Goal: Task Accomplishment & Management: Manage account settings

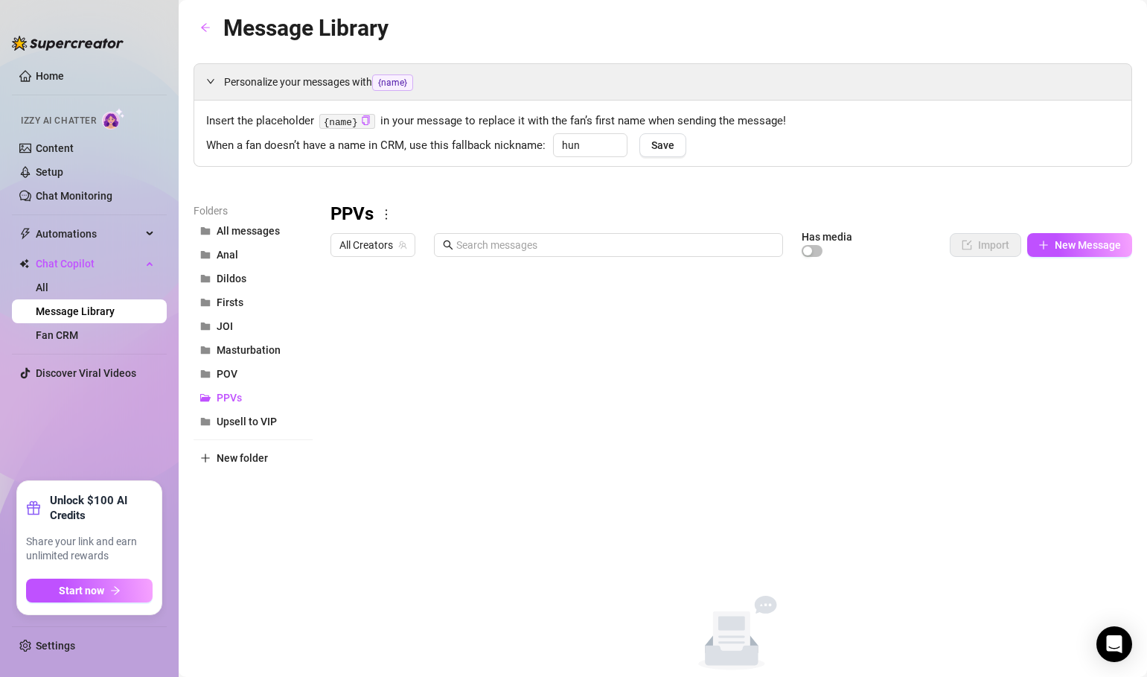
click at [235, 178] on div "Personalize your messages with {name} Insert the placeholder {name} in your mes…" at bounding box center [663, 377] width 939 height 629
click at [51, 147] on link "Content" at bounding box center [55, 148] width 38 height 12
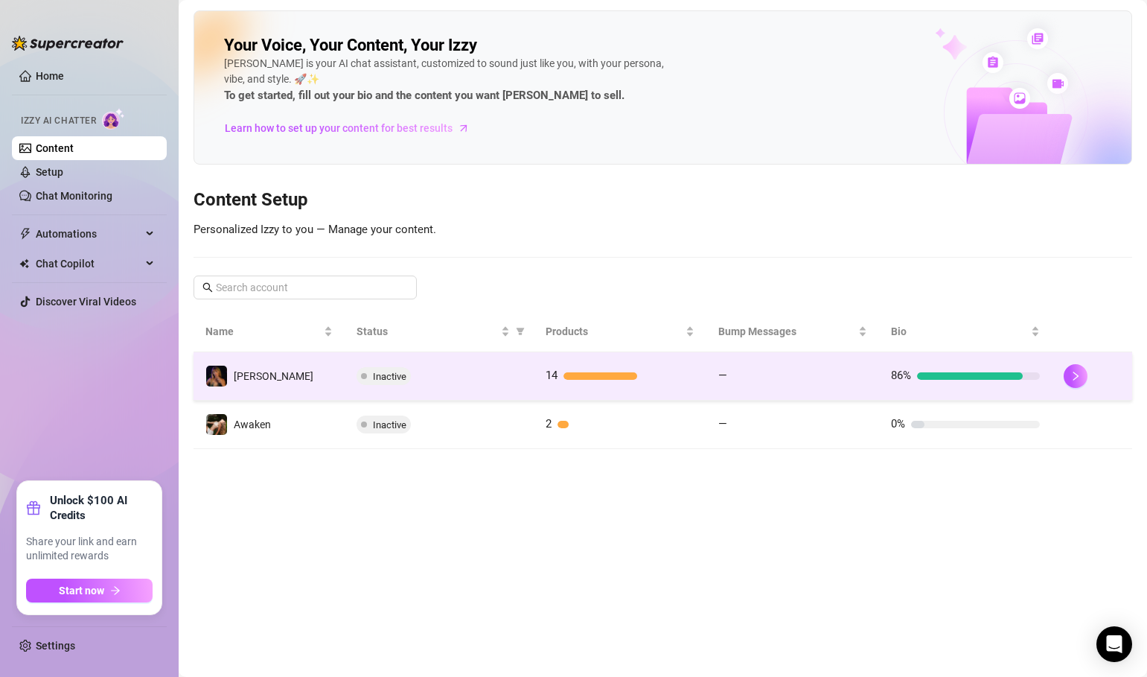
click at [605, 377] on div at bounding box center [601, 375] width 74 height 7
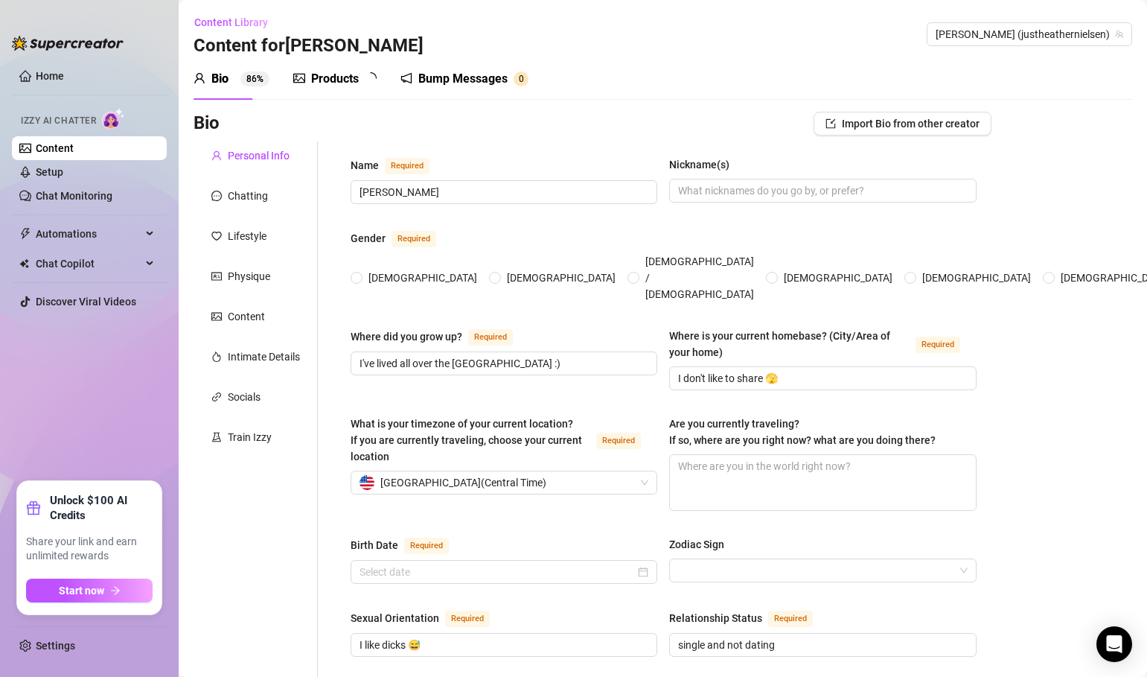
radio input "true"
type input "[DATE]"
click at [324, 77] on div "Products" at bounding box center [335, 79] width 48 height 18
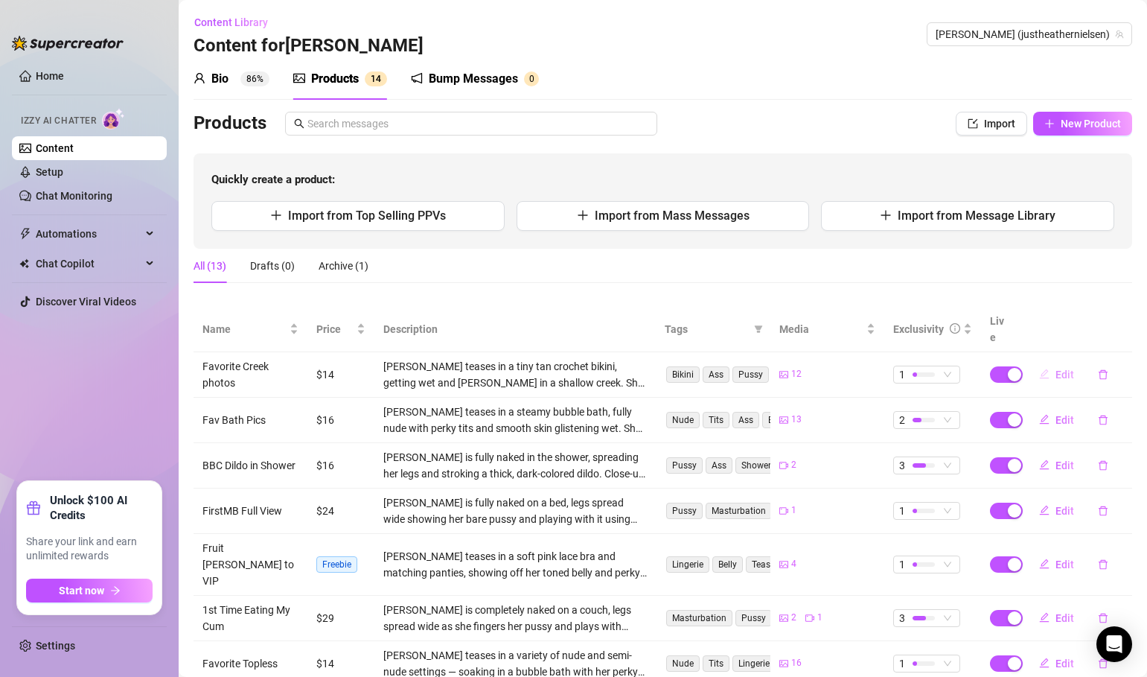
click at [1069, 369] on span "Edit" at bounding box center [1065, 375] width 19 height 12
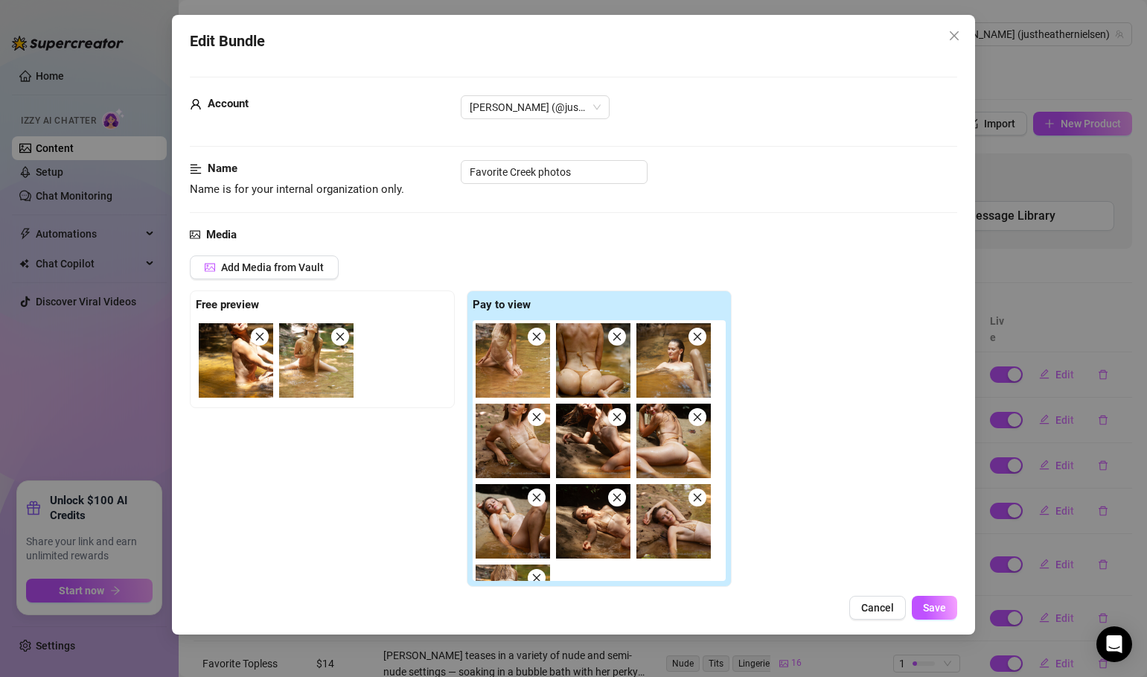
click at [874, 608] on span "Cancel" at bounding box center [878, 608] width 33 height 12
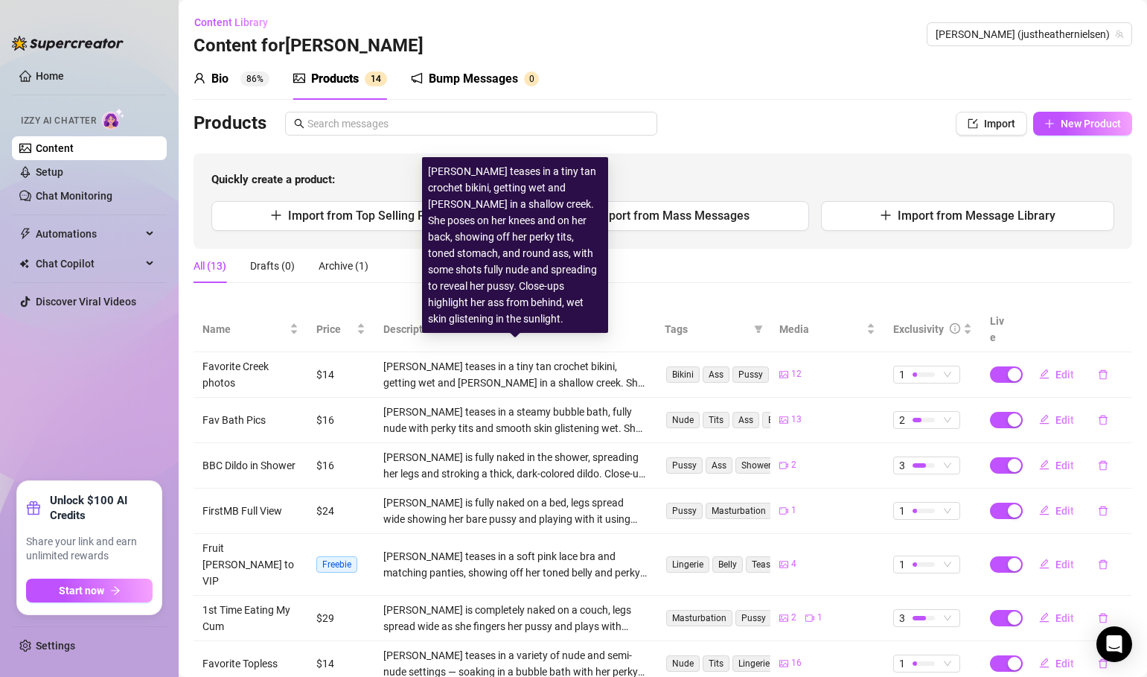
click at [510, 358] on div "[PERSON_NAME] teases in a tiny tan crochet bikini, getting wet and [PERSON_NAME…" at bounding box center [515, 374] width 264 height 33
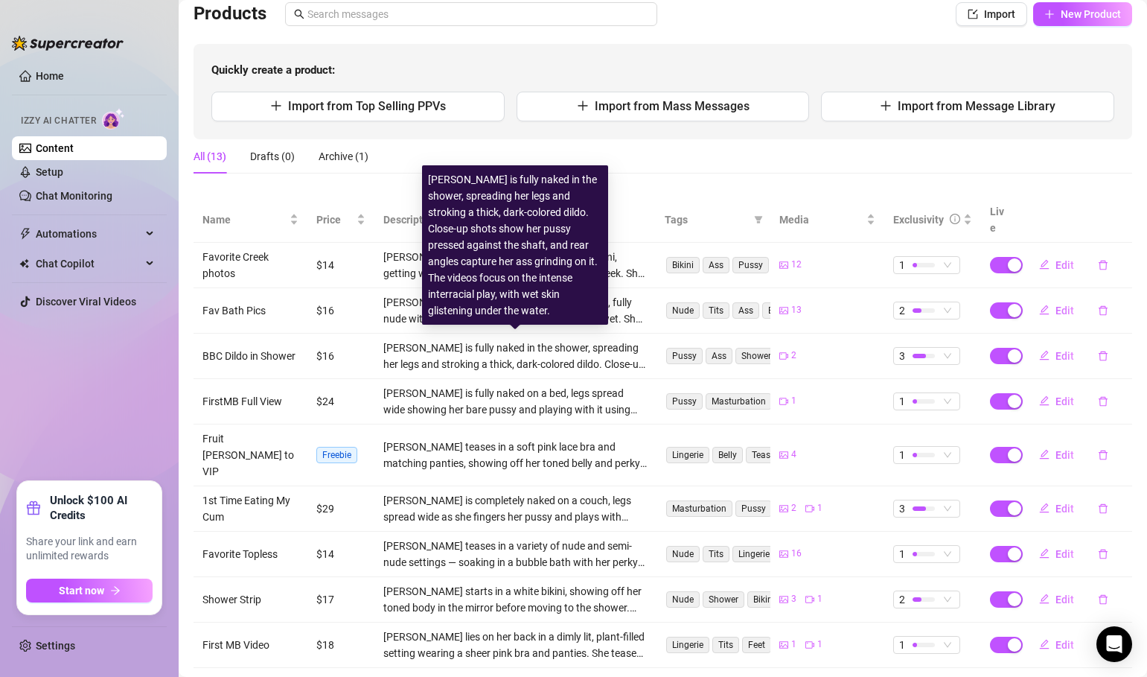
scroll to position [80, 0]
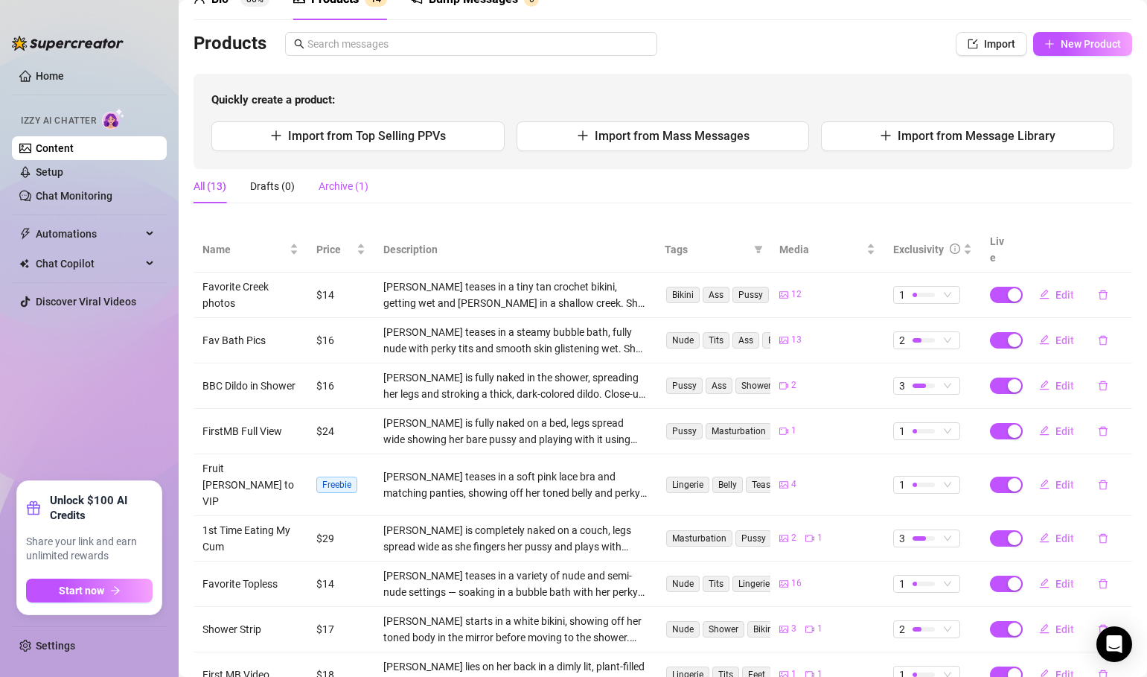
click at [343, 190] on div "Archive (1)" at bounding box center [344, 186] width 50 height 16
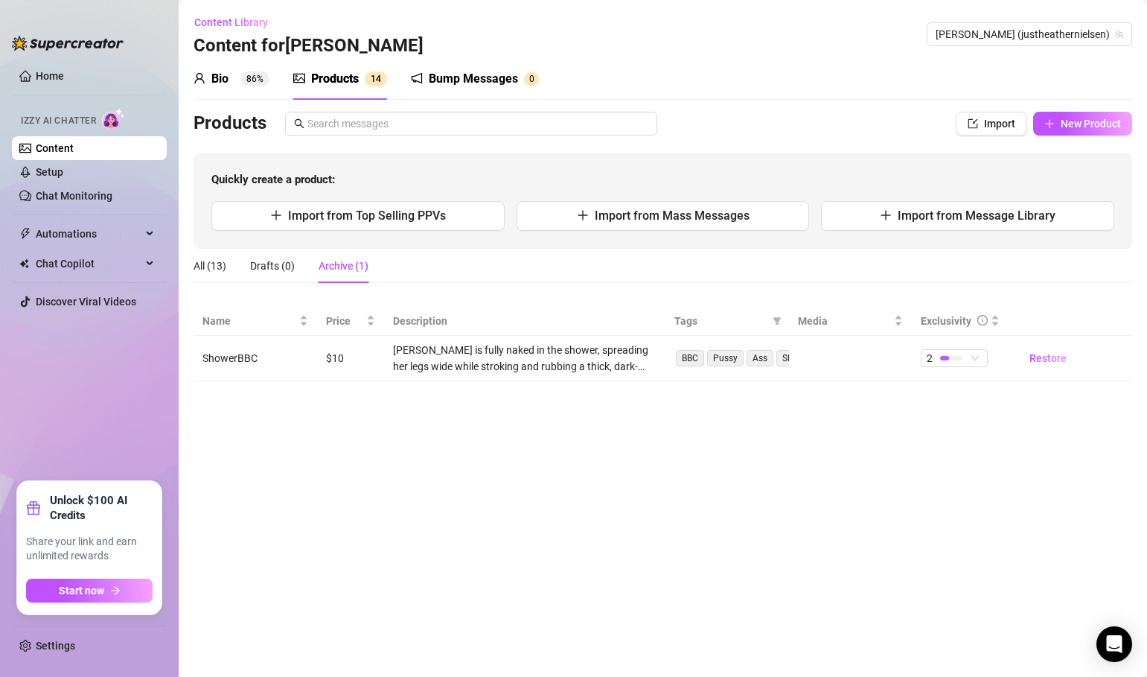
scroll to position [0, 0]
click at [202, 267] on div "All (13)" at bounding box center [210, 266] width 33 height 16
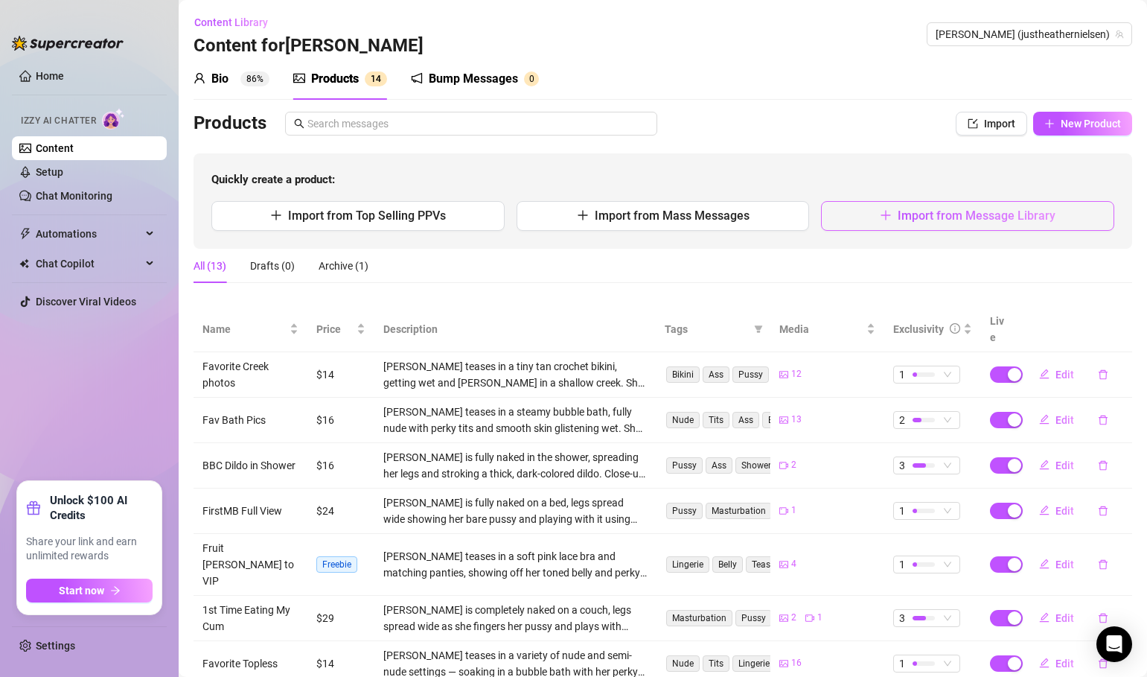
click at [1004, 223] on button "Import from Message Library" at bounding box center [967, 216] width 293 height 30
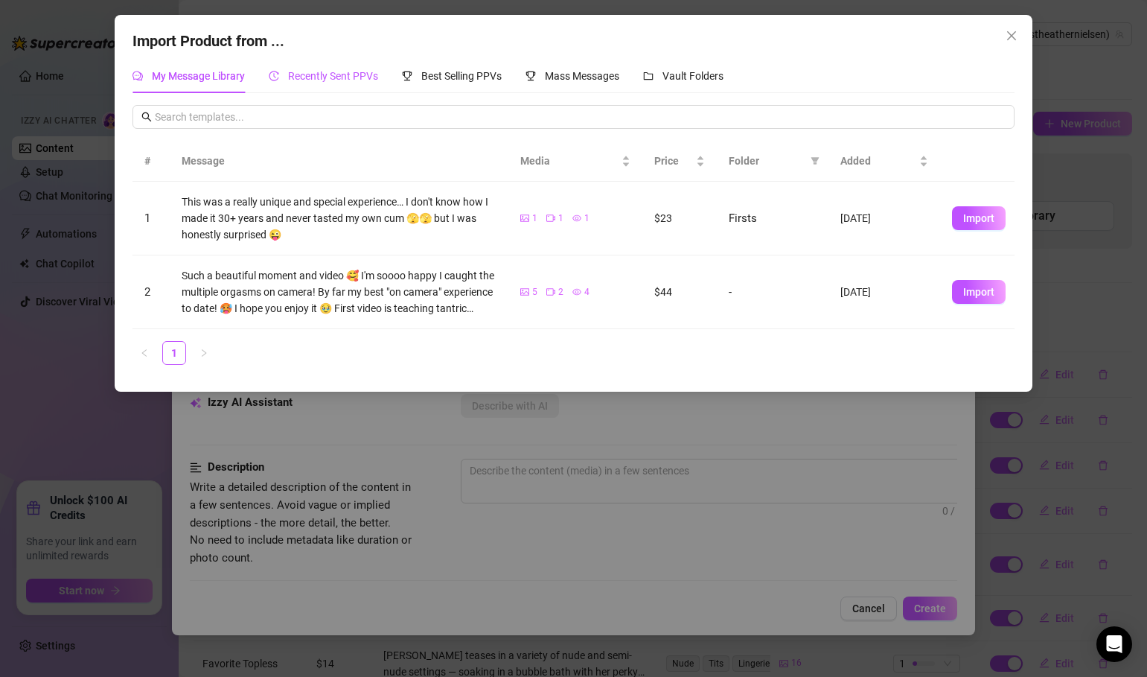
click at [341, 79] on span "Recently Sent PPVs" at bounding box center [333, 76] width 90 height 12
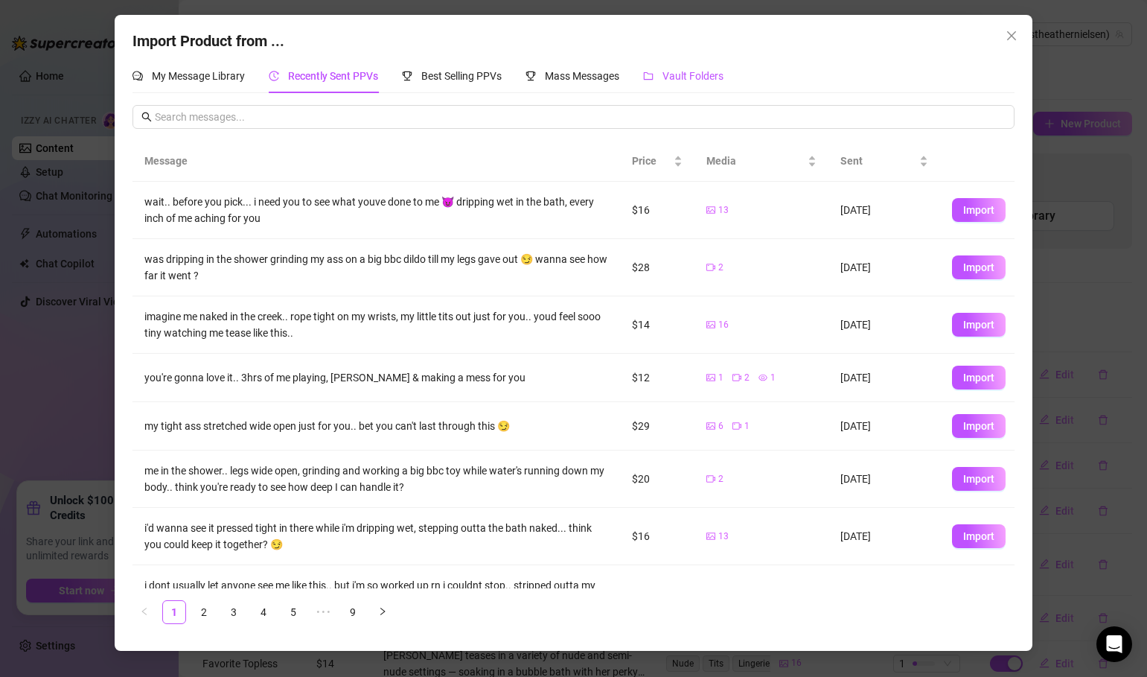
click at [705, 80] on span "Vault Folders" at bounding box center [693, 76] width 61 height 12
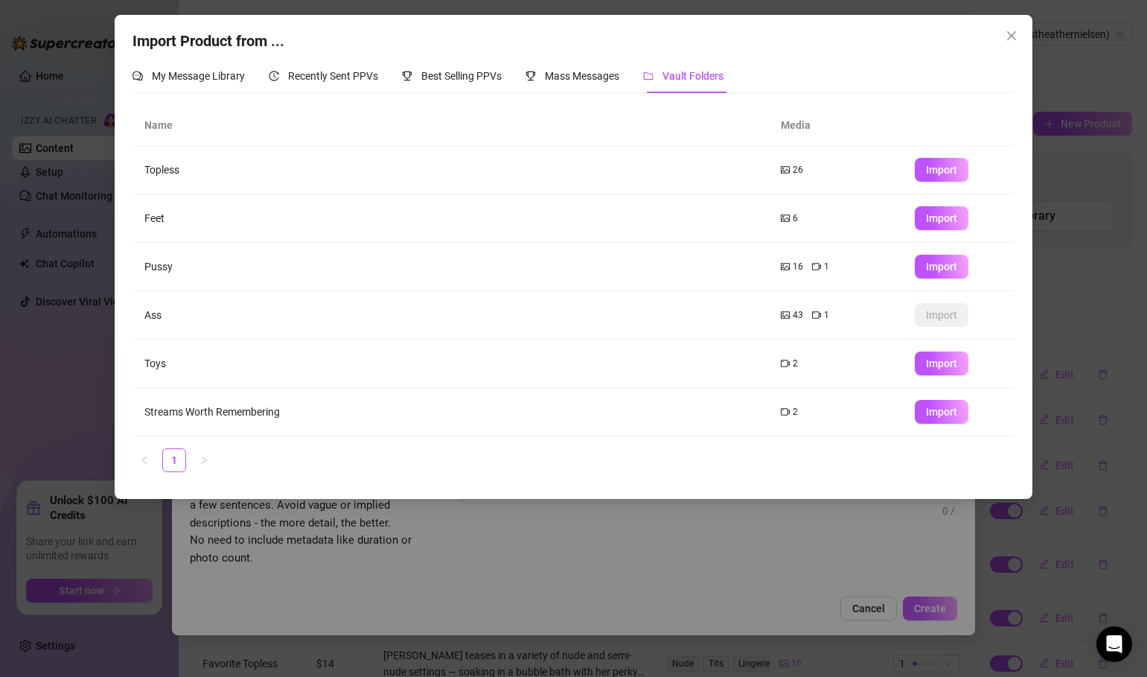
click at [786, 218] on icon "picture" at bounding box center [785, 218] width 9 height 9
click at [935, 219] on span "Import" at bounding box center [941, 218] width 31 height 12
type textarea "Type your message here..."
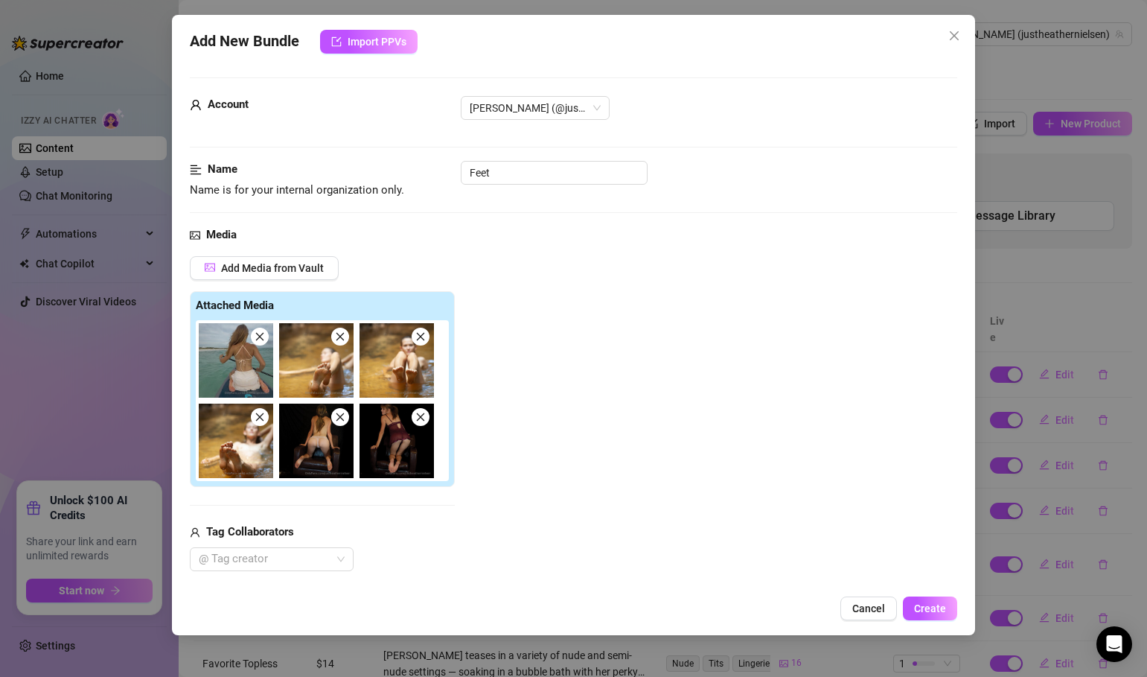
click at [257, 334] on icon "close" at bounding box center [260, 336] width 10 height 10
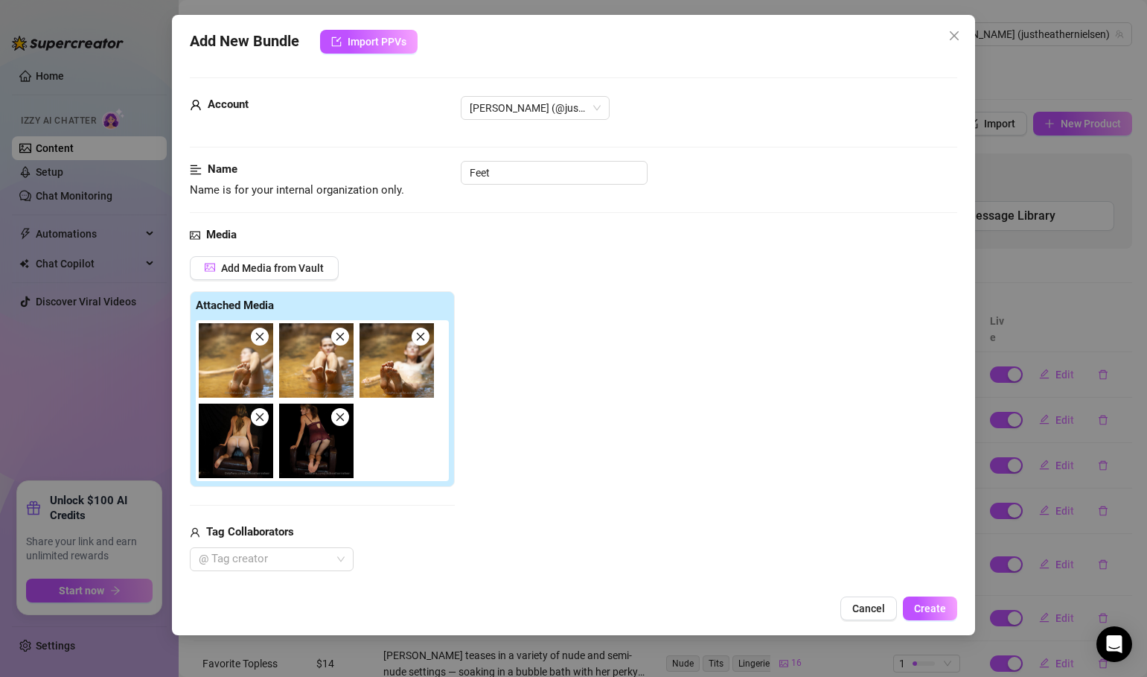
click at [340, 429] on img at bounding box center [316, 441] width 74 height 74
click at [264, 424] on span at bounding box center [260, 417] width 18 height 18
click at [260, 430] on img at bounding box center [236, 441] width 74 height 74
click at [260, 419] on icon "close" at bounding box center [260, 417] width 10 height 10
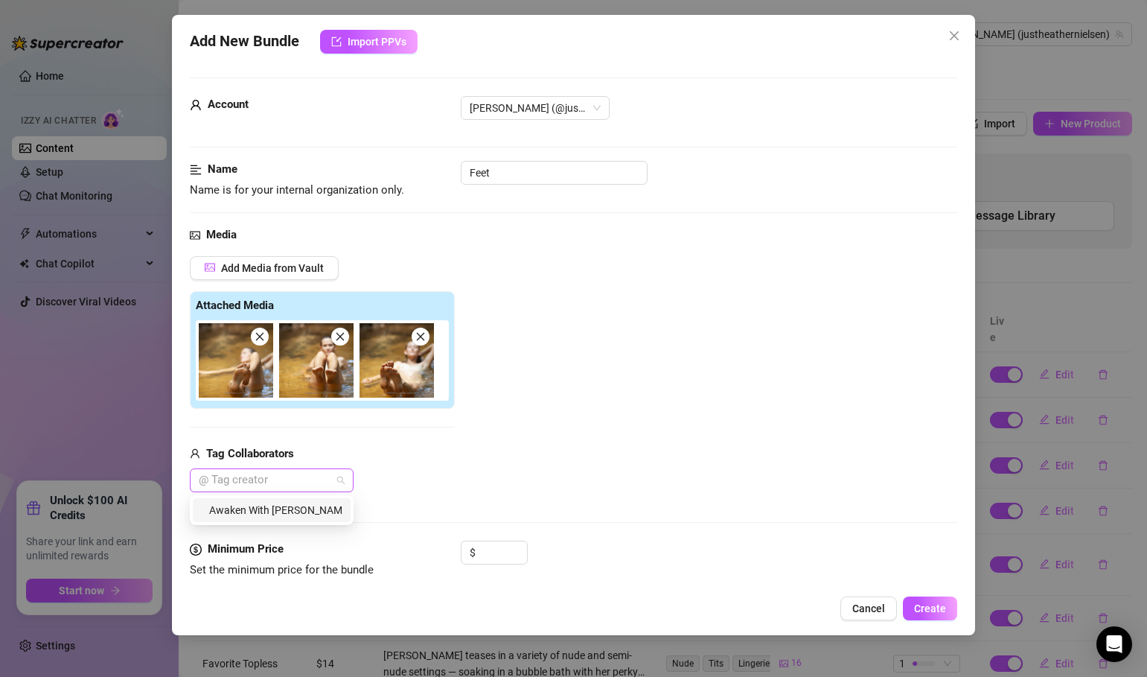
click at [301, 479] on div at bounding box center [264, 480] width 142 height 21
click at [322, 506] on div "Awaken With [PERSON_NAME]" at bounding box center [272, 510] width 140 height 16
click at [708, 487] on div "Add Media from Vault Attached Media Tag Collaborators Awaken With [PERSON_NAME]…" at bounding box center [574, 374] width 768 height 237
click at [492, 555] on input at bounding box center [503, 552] width 48 height 22
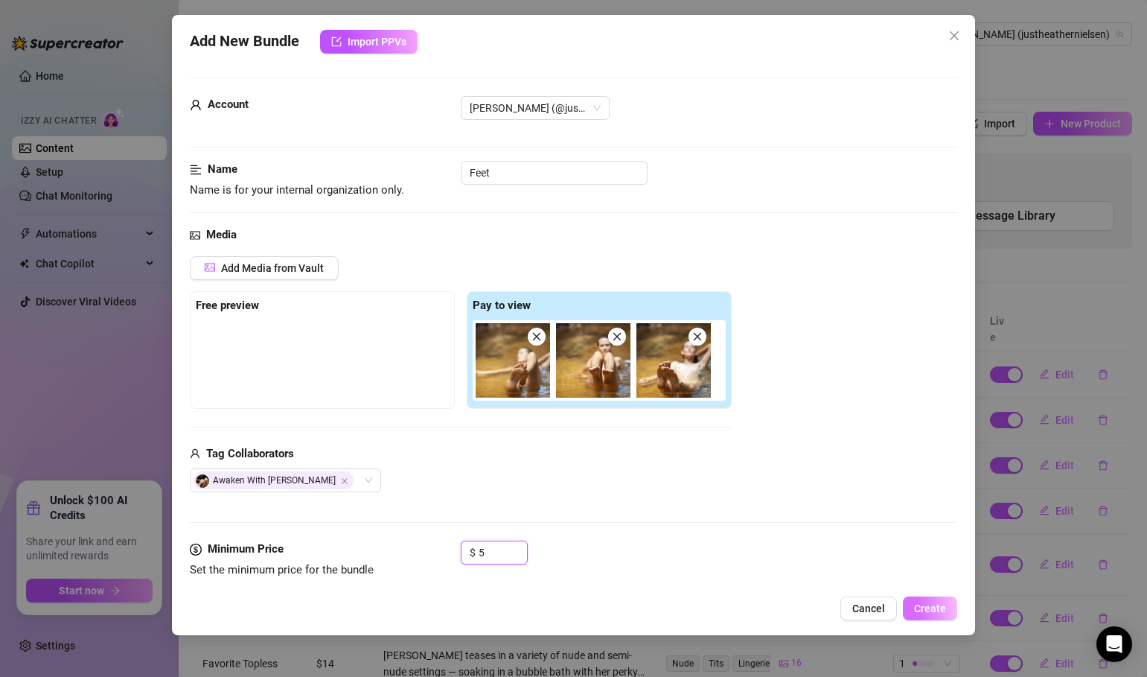
type input "5"
click at [920, 612] on span "Create" at bounding box center [930, 608] width 32 height 12
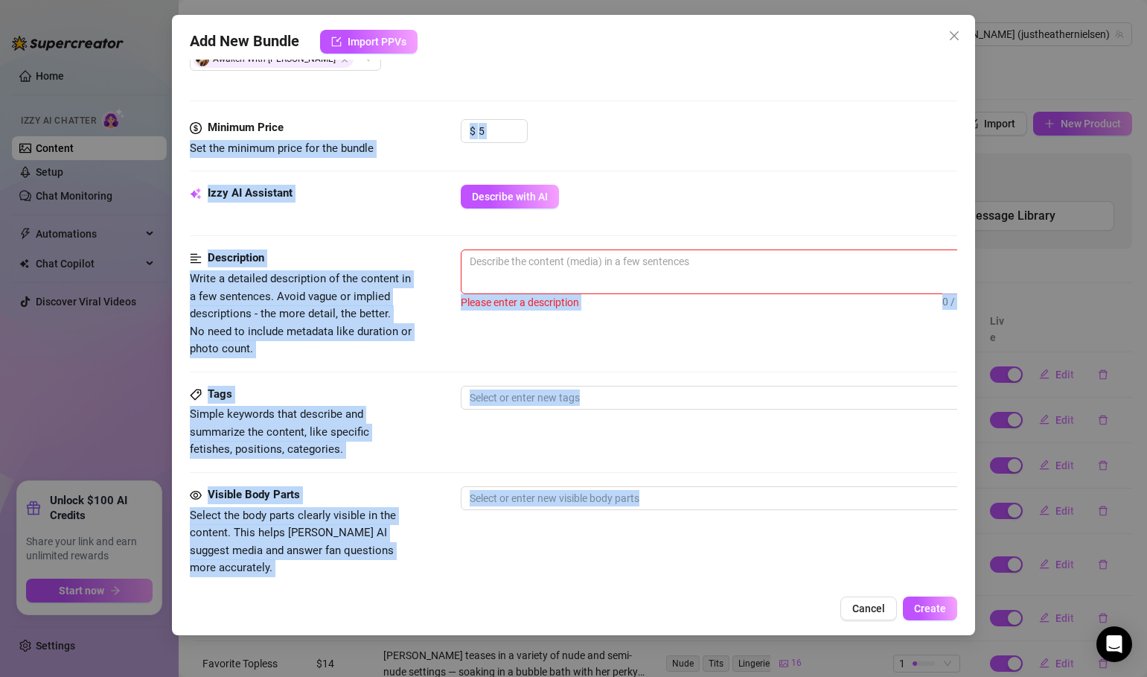
drag, startPoint x: 337, startPoint y: 558, endPoint x: 348, endPoint y: 629, distance: 71.6
click at [348, 630] on div "Add New Bundle Import PPVs Account [PERSON_NAME] (@justheathernielsen) Name Nam…" at bounding box center [573, 325] width 803 height 620
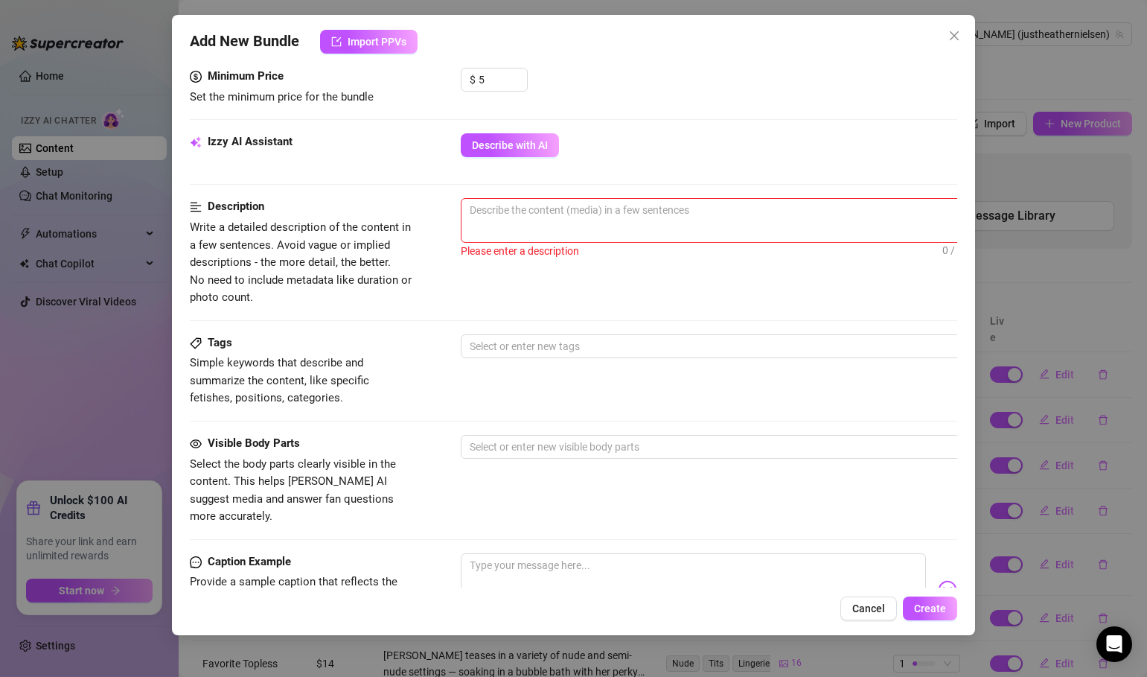
click at [602, 245] on div "Please enter a description" at bounding box center [721, 251] width 521 height 16
click at [601, 219] on textarea at bounding box center [722, 210] width 520 height 22
type textarea "F"
type textarea "Fo"
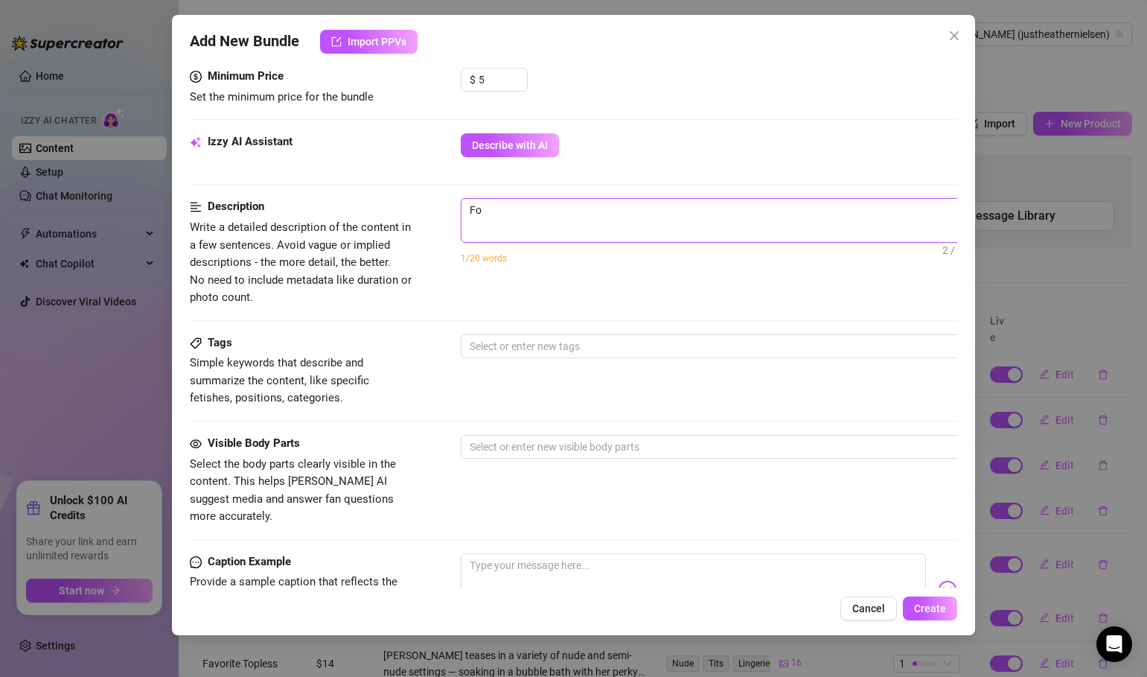
type textarea "Foo"
type textarea "Foot"
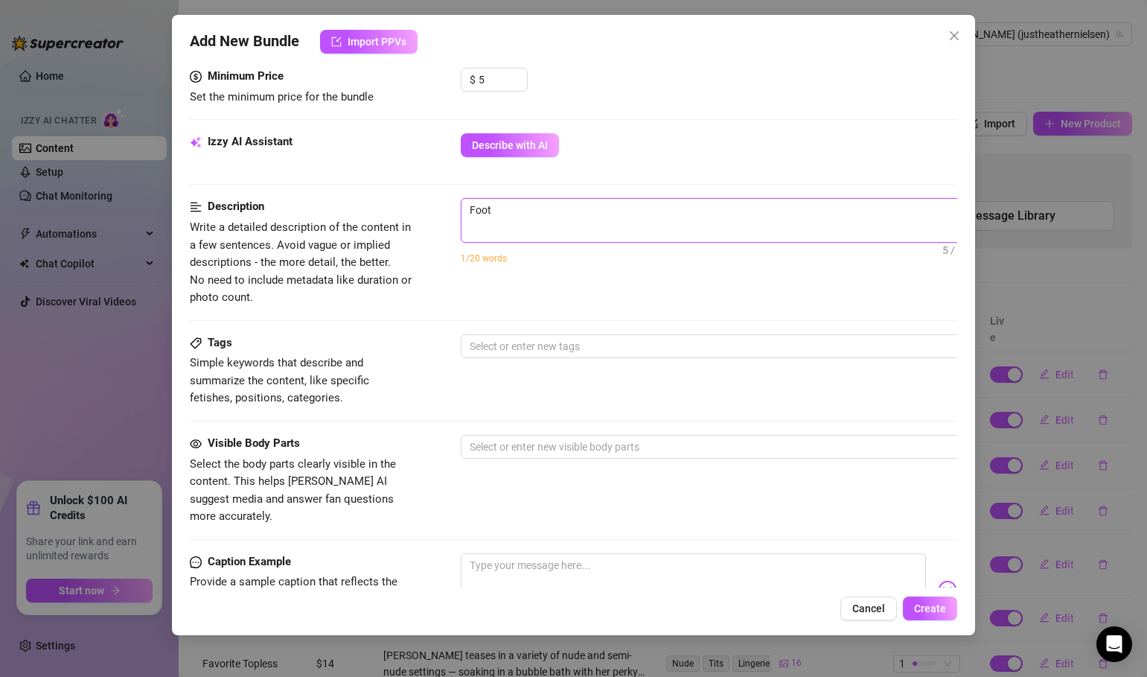
type textarea "Foot"
type textarea "Foo"
type textarea "Fo"
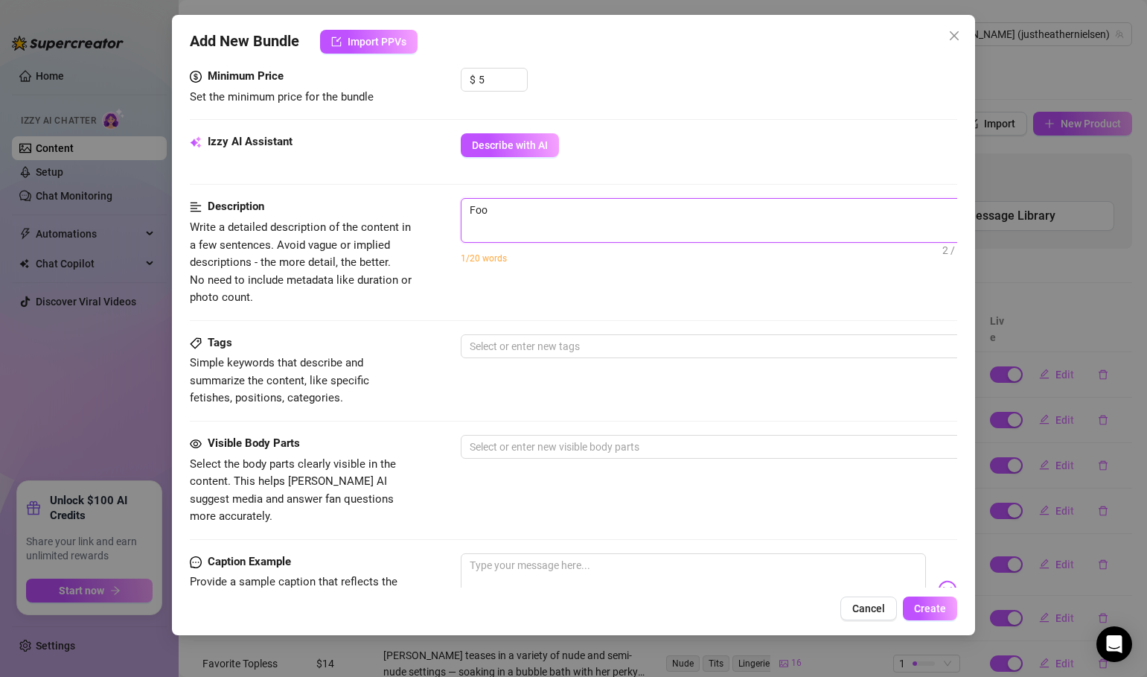
type textarea "Fo"
type textarea "F"
type textarea "Describe the content (media) in a few sentences"
type textarea "o"
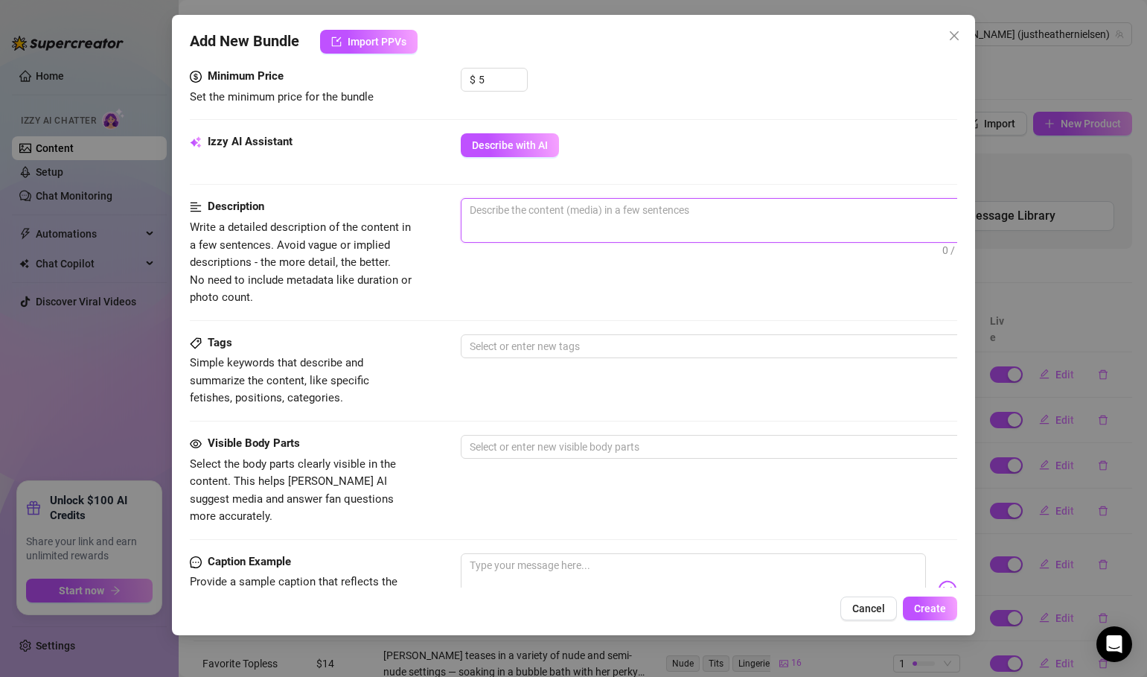
type textarea "o"
type textarea "oi"
type textarea "oic"
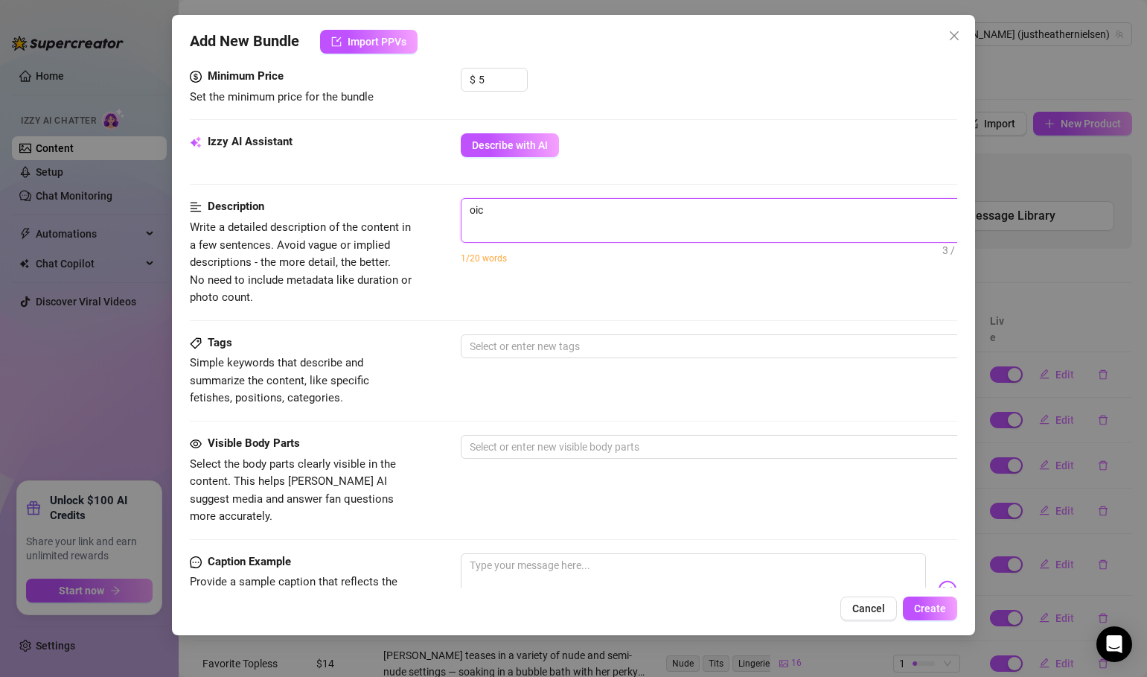
type textarea "oi"
type textarea "o"
type textarea "Describe the content (media) in a few sentences"
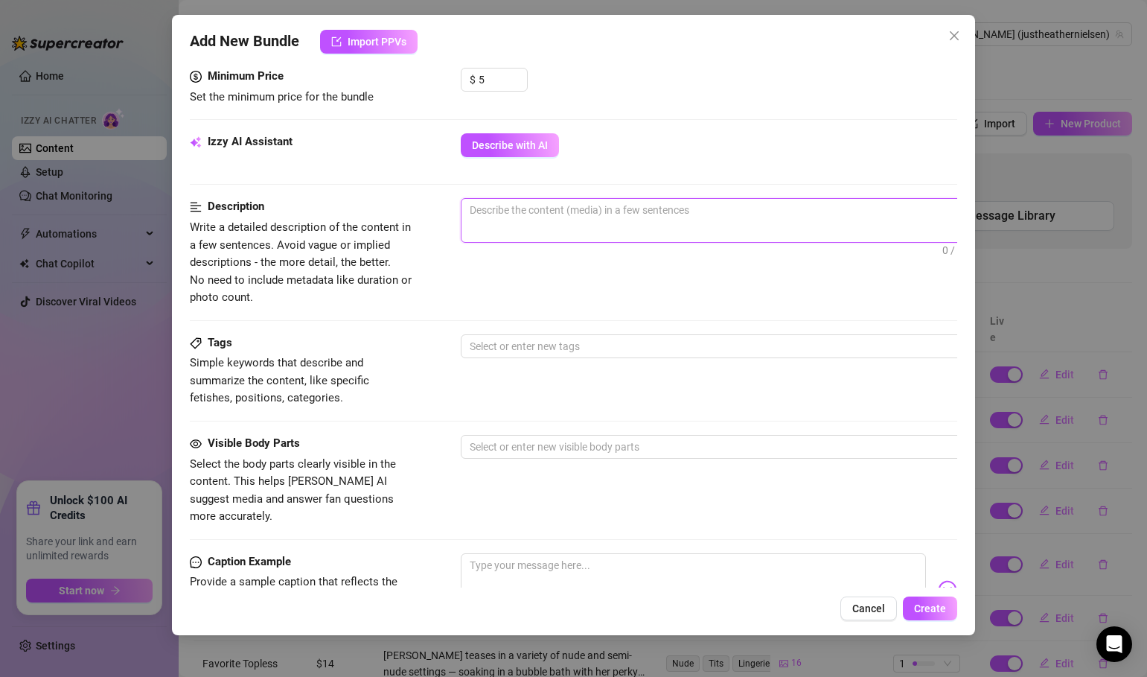
type textarea "P"
type textarea "Pi"
type textarea "Pic"
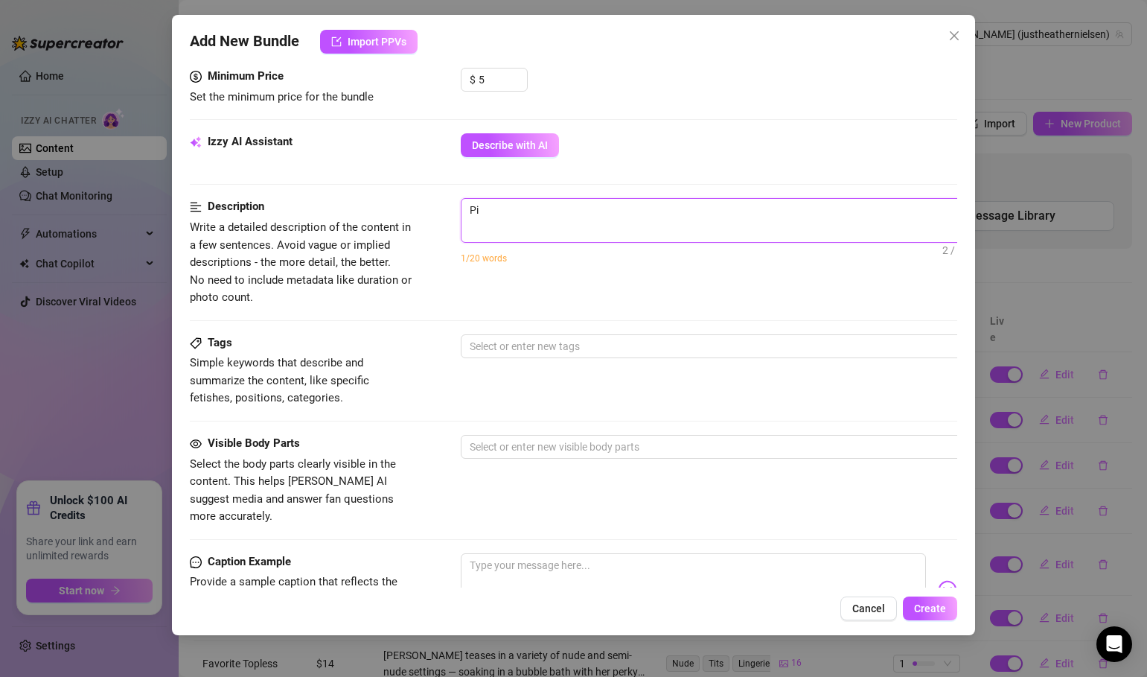
type textarea "Pic"
type textarea "Pics"
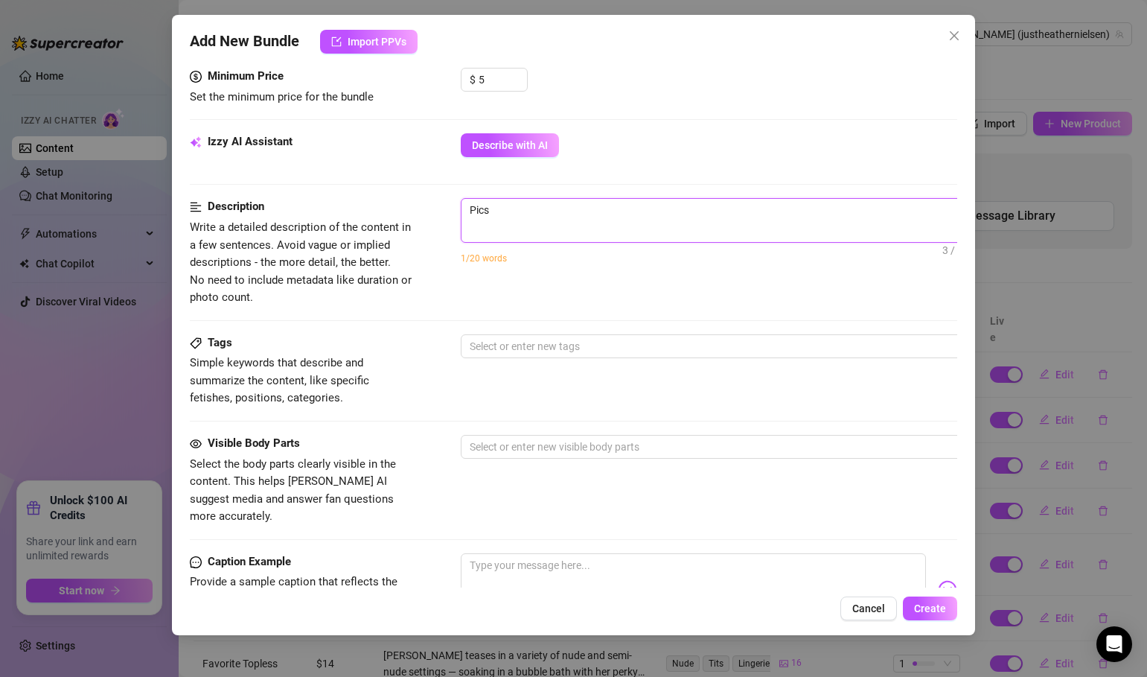
type textarea "Pics o"
type textarea "Pics of"
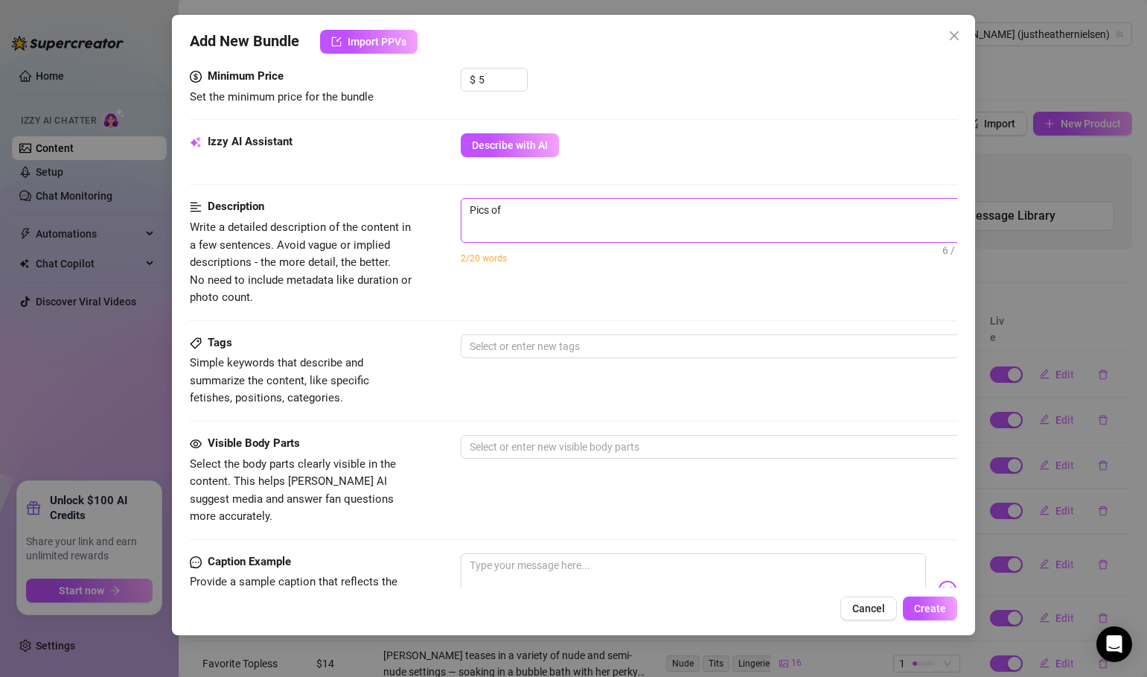
type textarea "Pics of"
type textarea "Pics of f"
type textarea "Pics of fe"
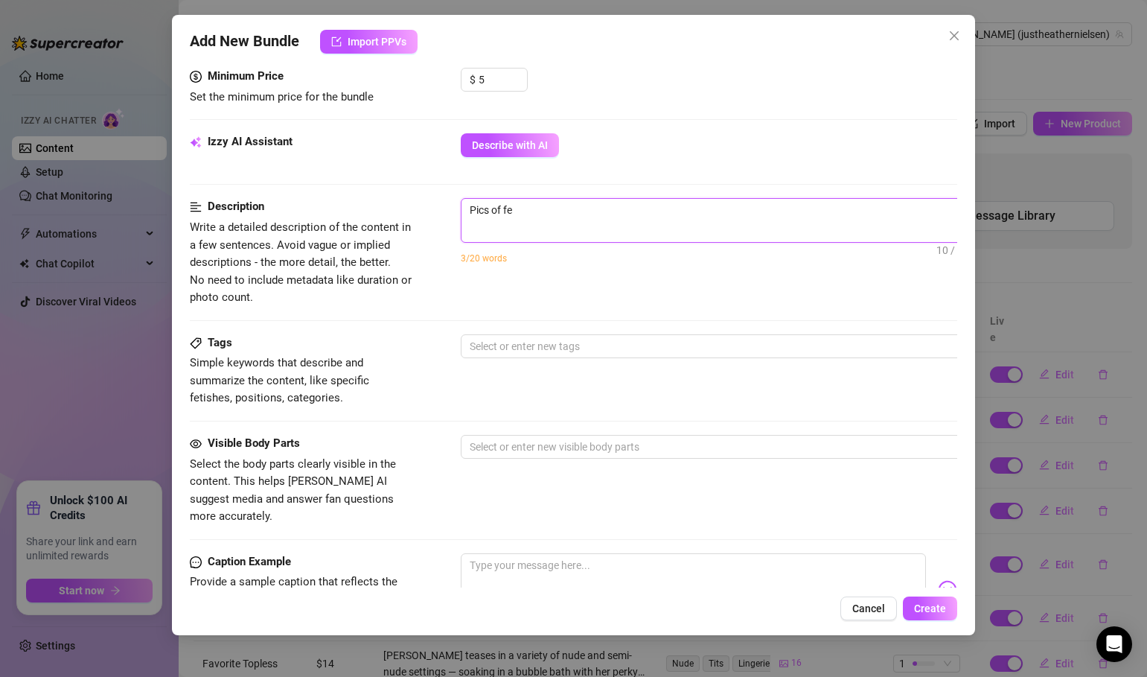
type textarea "Pics of fee"
type textarea "Pics of feet"
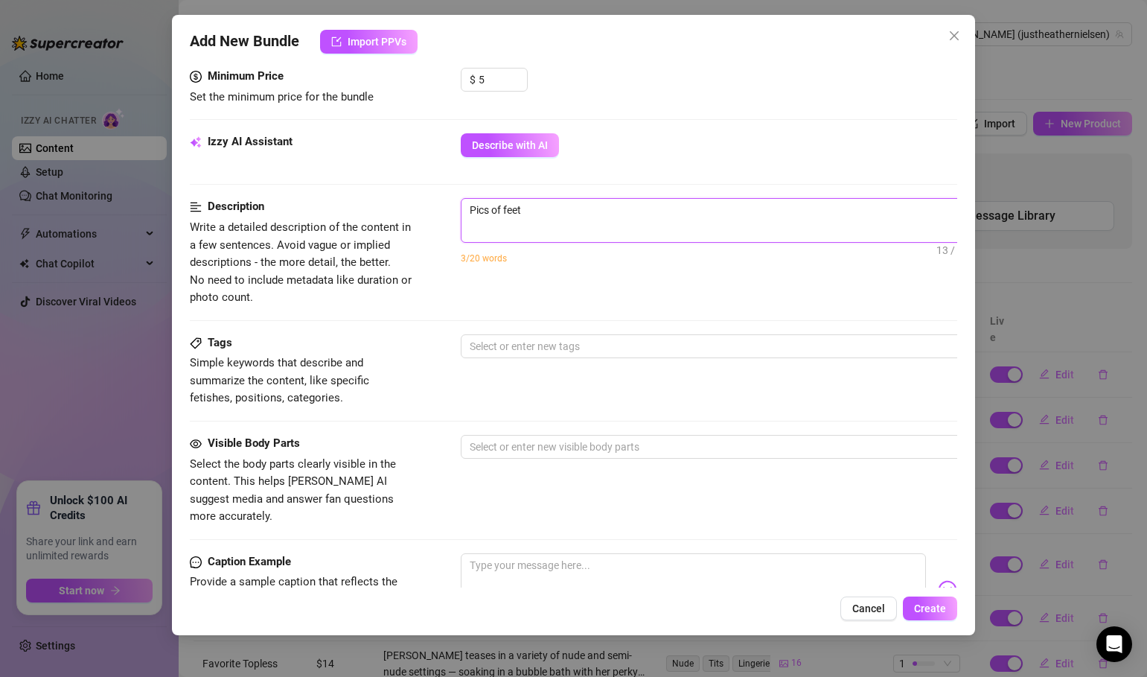
type textarea "Pics of feet i"
type textarea "Pics of feet in"
type textarea "Pics of feet in t"
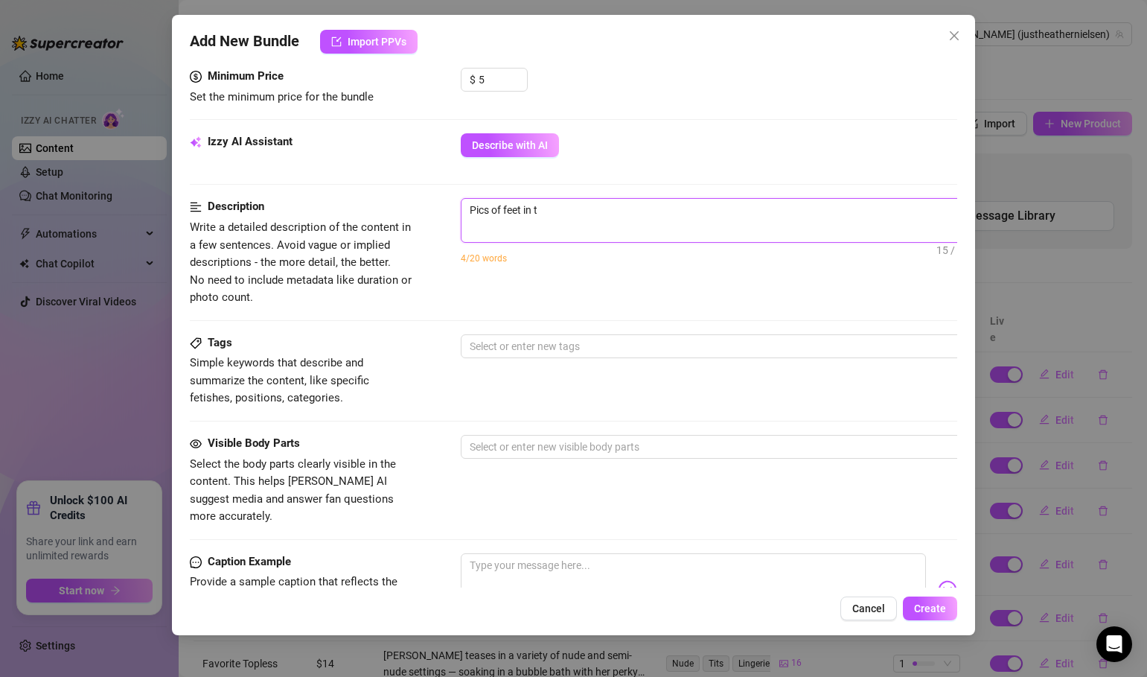
type textarea "Pics of feet in th"
type textarea "Pics of feet in the"
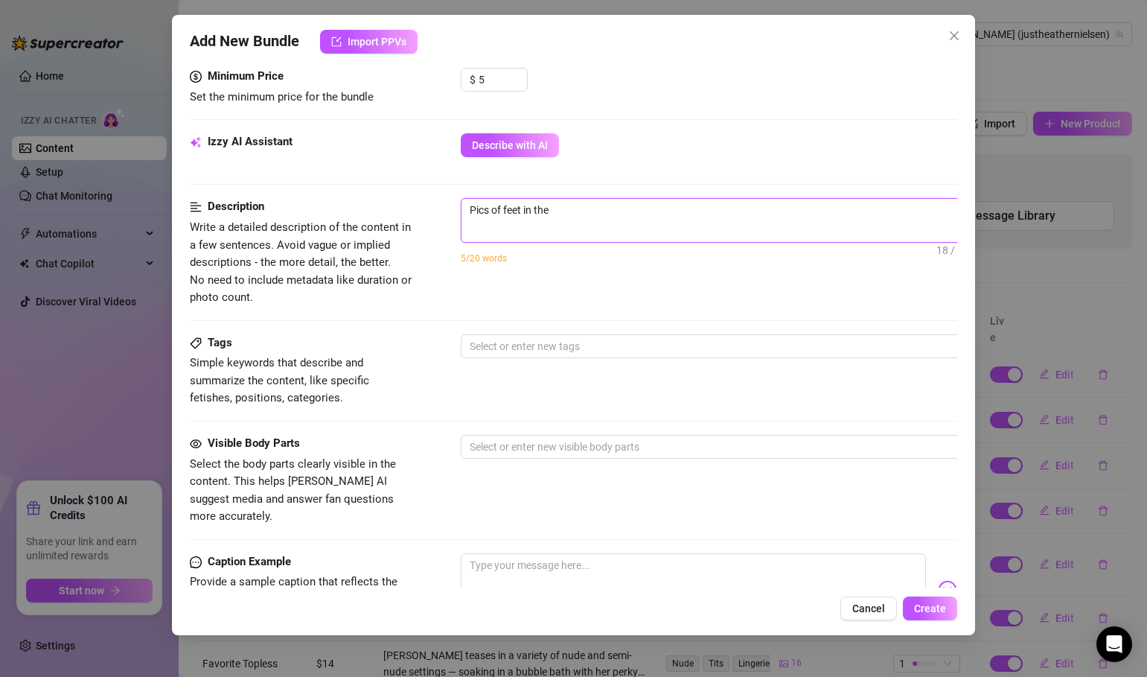
type textarea "Pics of feet in the"
type textarea "Pics of feet in the c"
type textarea "Pics of feet in the cr"
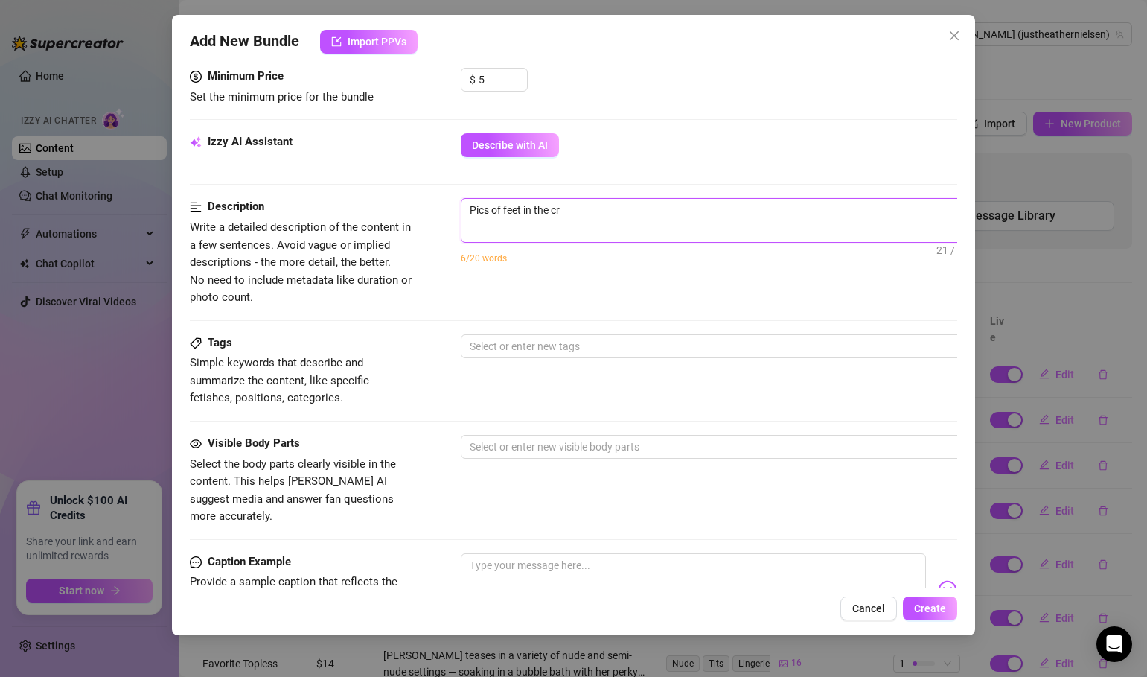
type textarea "Pics of feet in the cre"
type textarea "Pics of feet in the cree"
type textarea "Pics of feet in the creek"
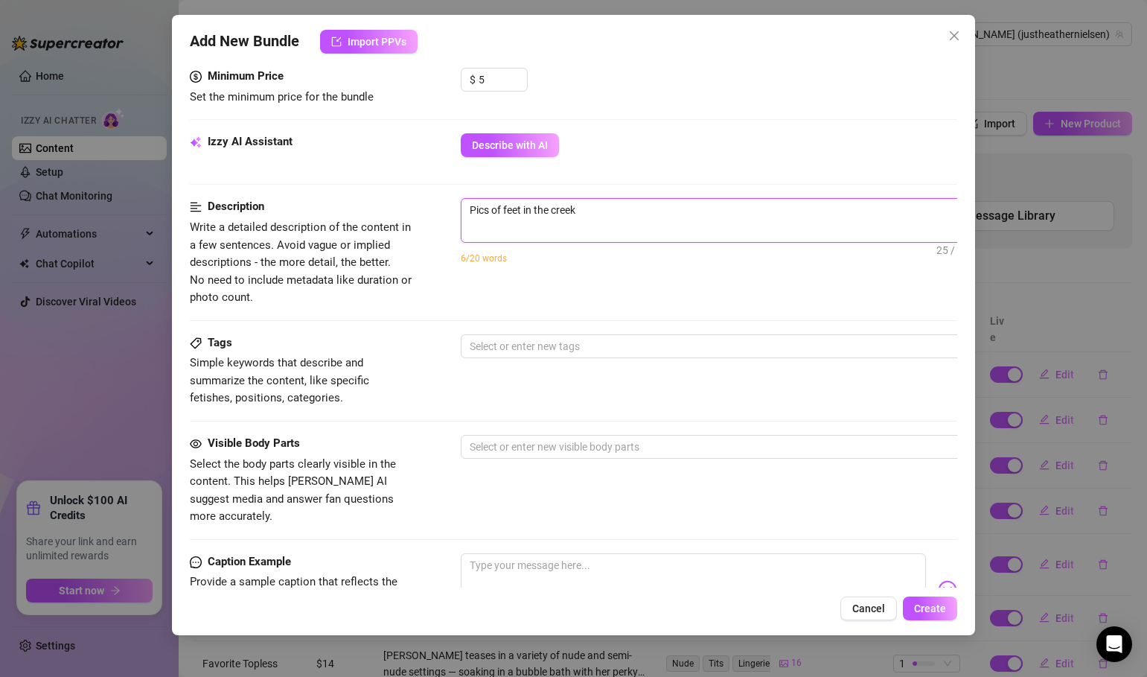
type textarea "Pics of feet in the creek"
click at [525, 210] on textarea "Pics of feet in the creek" at bounding box center [722, 210] width 520 height 22
type textarea "Pics of feet win the creek"
type textarea "Pics of feet whin the creek"
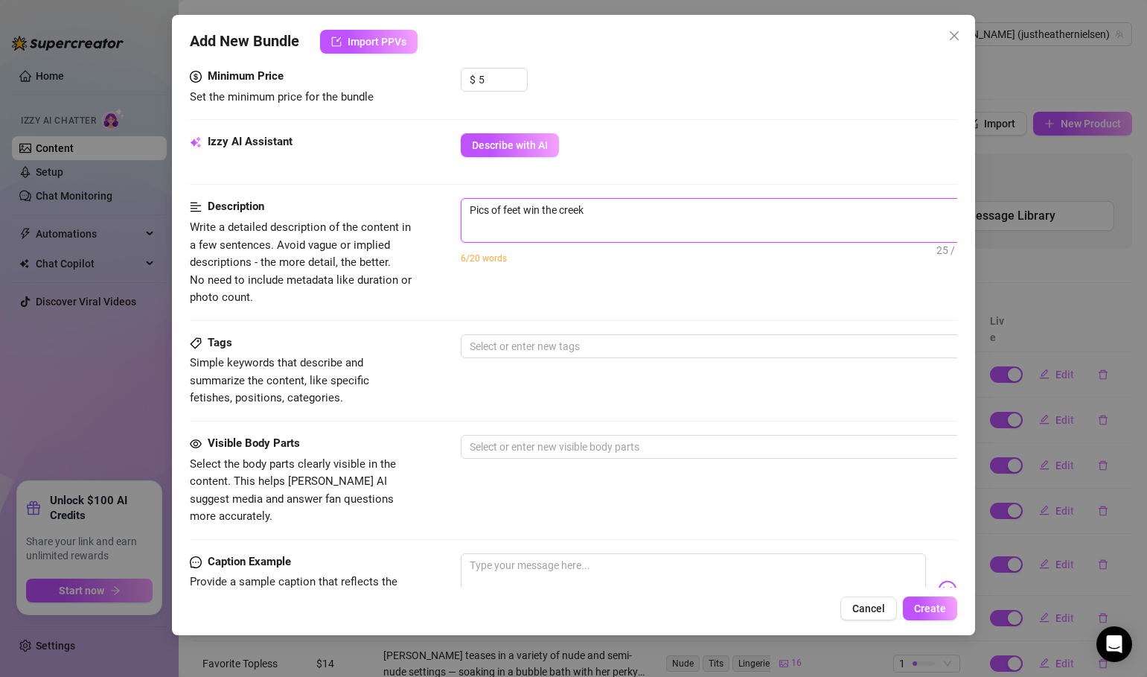
type textarea "Pics of feet whin the creek"
type textarea "Pics of feet whiin the creek"
type textarea "Pics of feet whilin the creek"
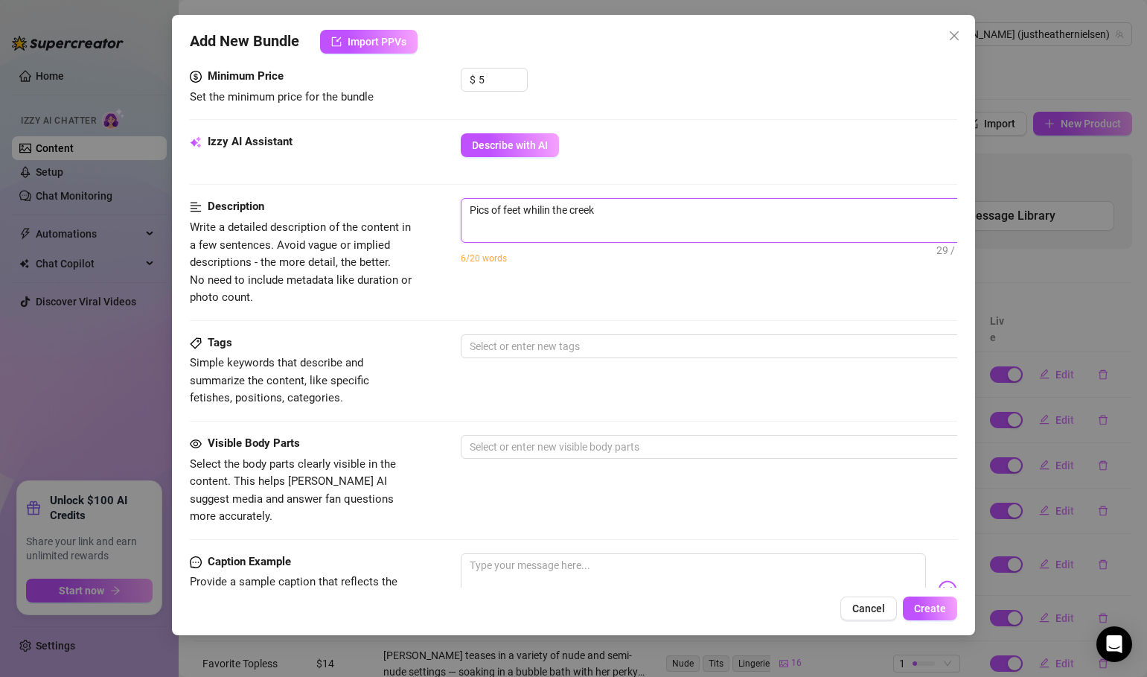
type textarea "Pics of feet whilein the creek"
type textarea "Pics of feet while in the creek"
type textarea "Pics of feet while nin the creek"
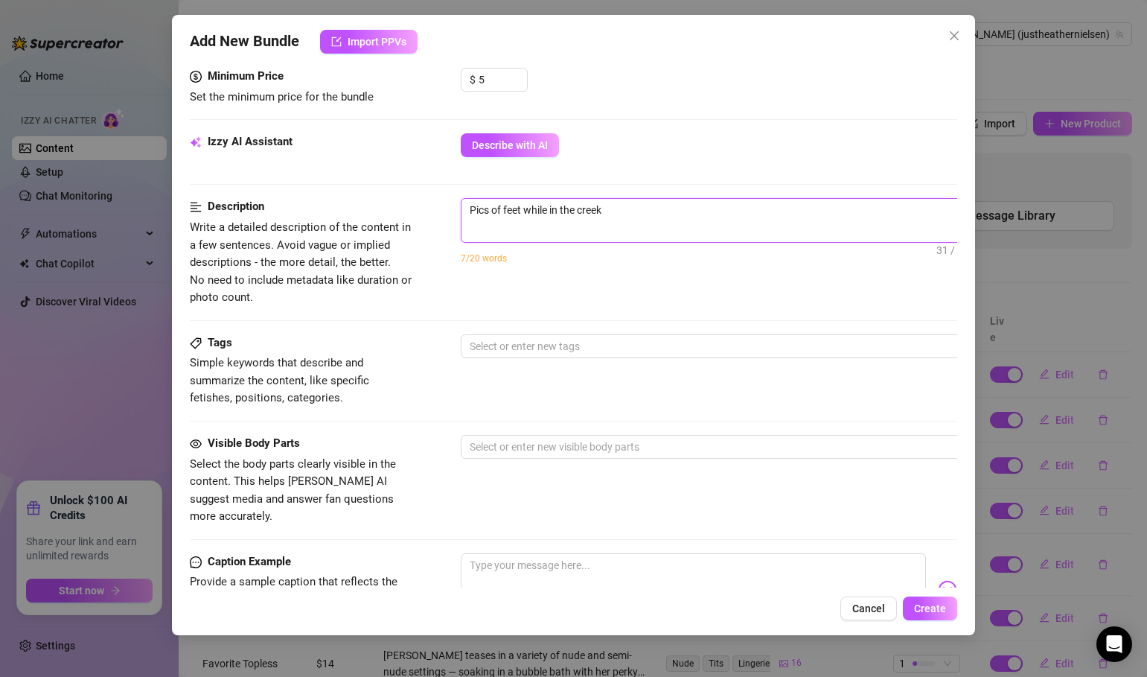
type textarea "Pics of feet while nin the creek"
type textarea "Pics of feet while nuin the creek"
type textarea "Pics of feet while nudin the creek"
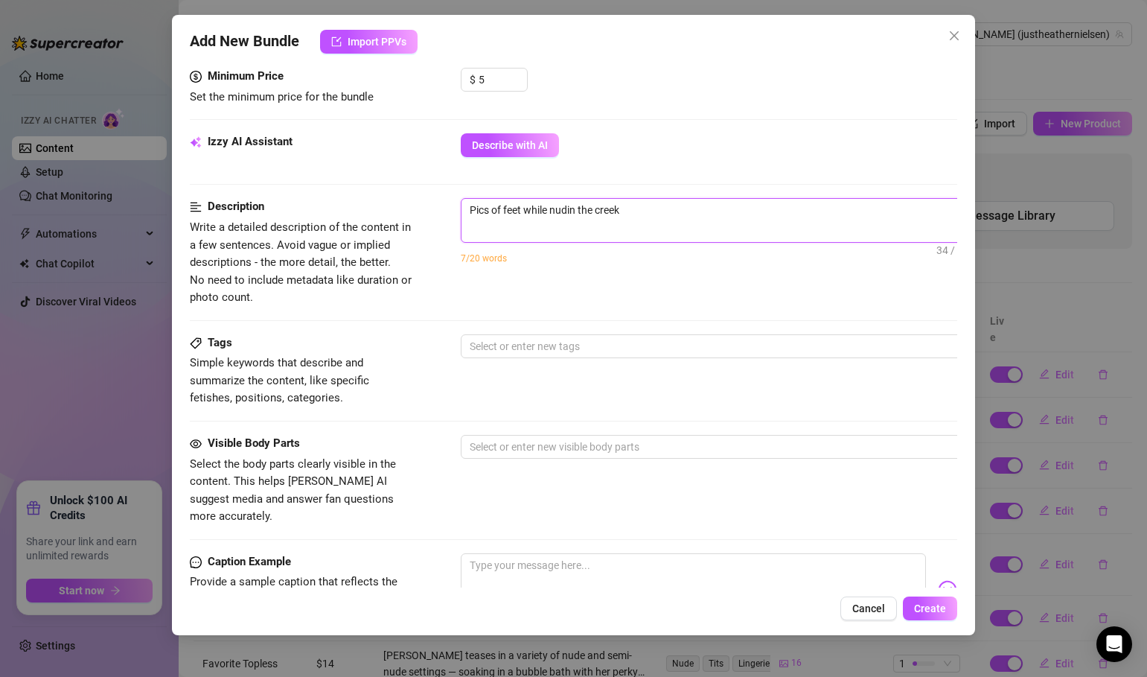
type textarea "Pics of feet while nudein the creek"
type textarea "Pics of feet while nude in the creek"
click at [568, 346] on div at bounding box center [714, 346] width 500 height 21
type textarea "Pics of feet while nude in the creek"
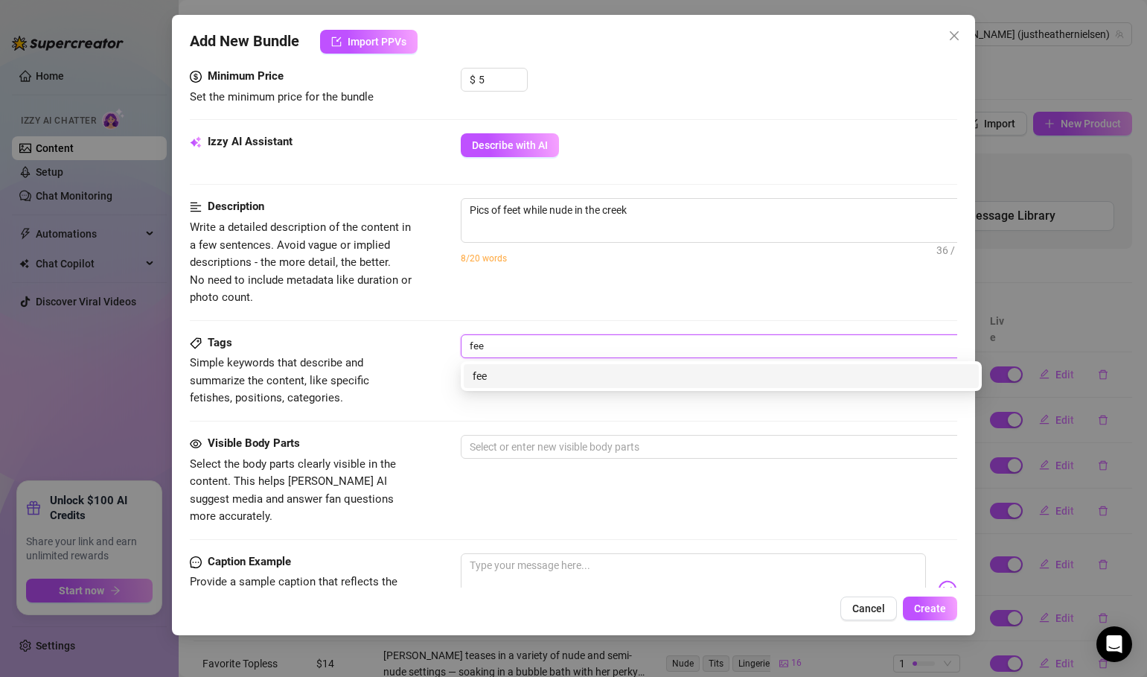
type input "feet"
click at [531, 372] on div "feet" at bounding box center [721, 376] width 497 height 16
type input "foot"
click at [510, 381] on div "foot" at bounding box center [721, 376] width 497 height 16
type input "nude"
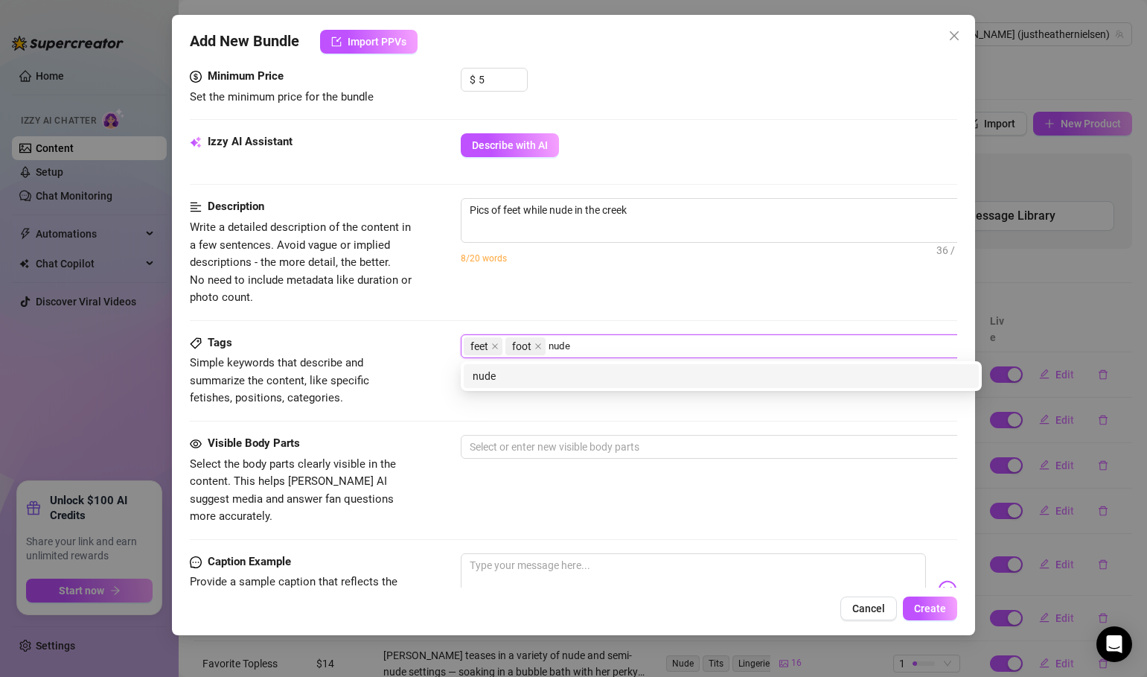
click at [517, 377] on div "nude" at bounding box center [721, 376] width 497 height 16
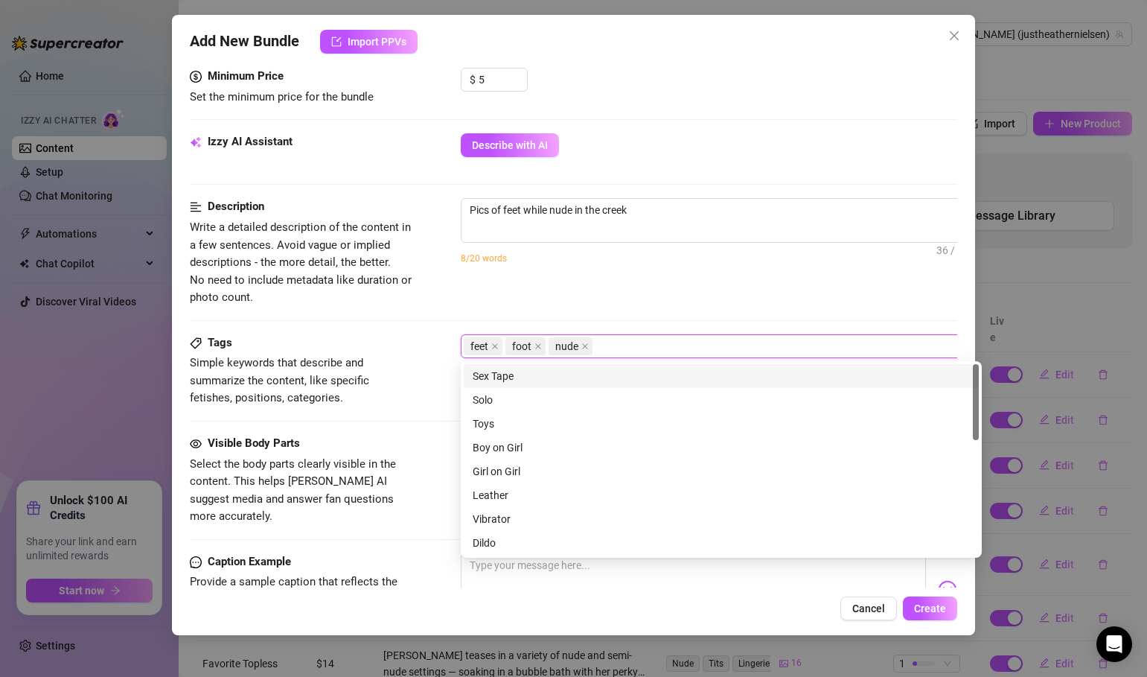
click at [360, 410] on div "Tags Simple keywords that describe and summarize the content, like specific fet…" at bounding box center [574, 384] width 768 height 101
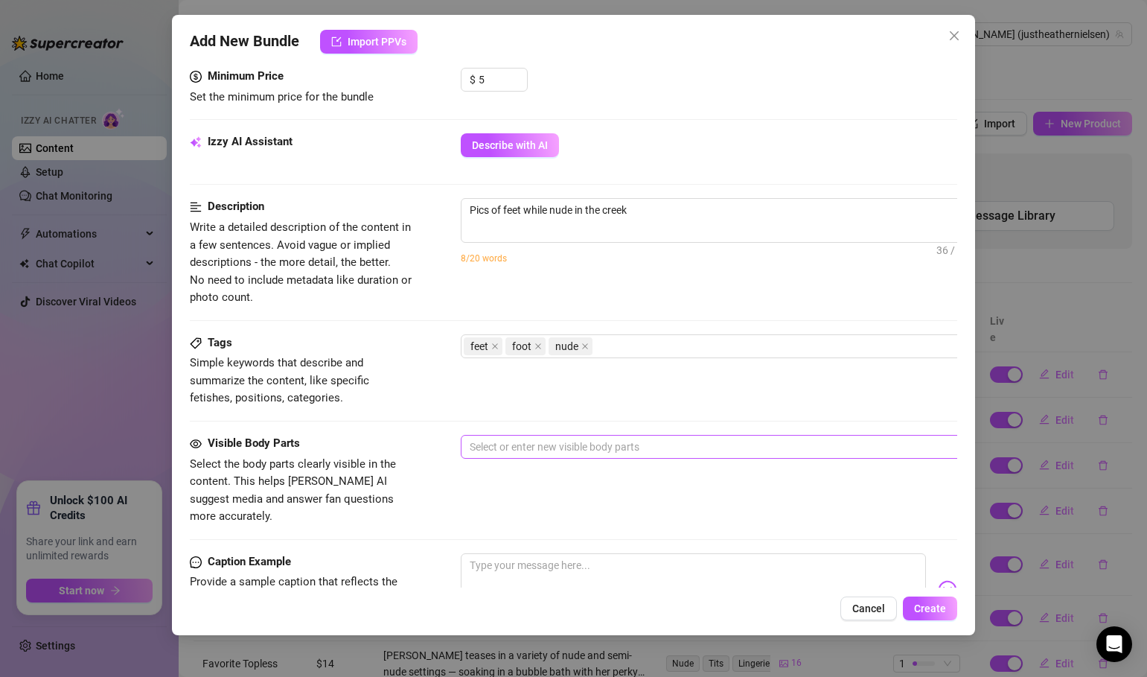
click at [485, 438] on div at bounding box center [714, 446] width 500 height 21
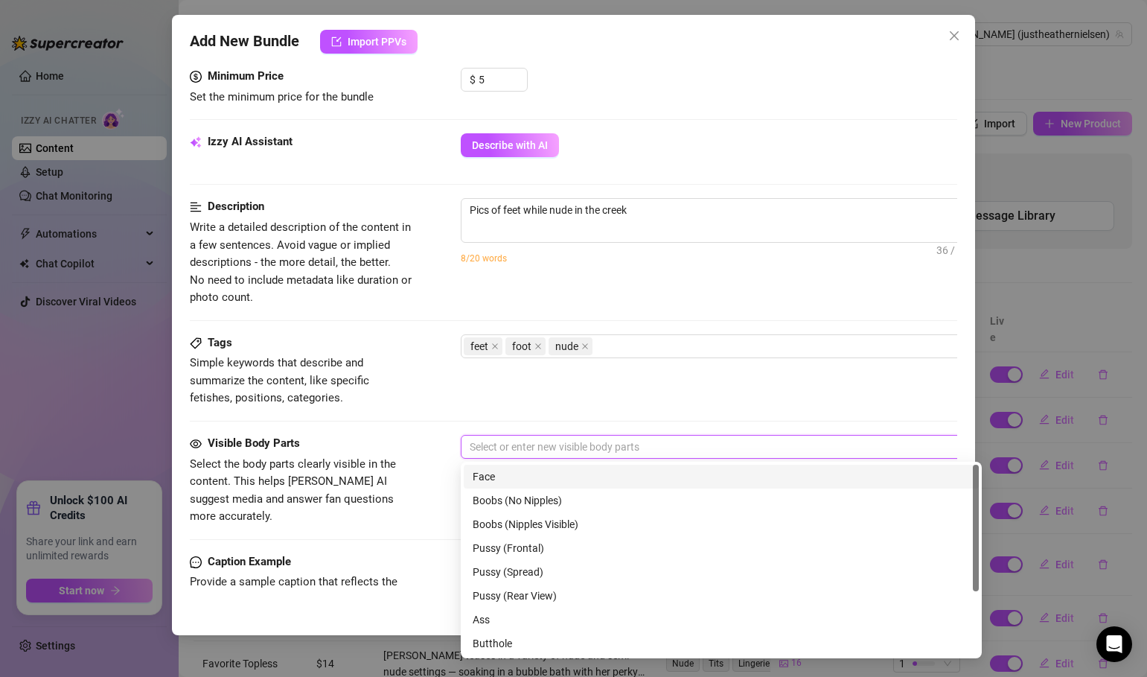
click at [490, 481] on div "Face" at bounding box center [721, 476] width 497 height 16
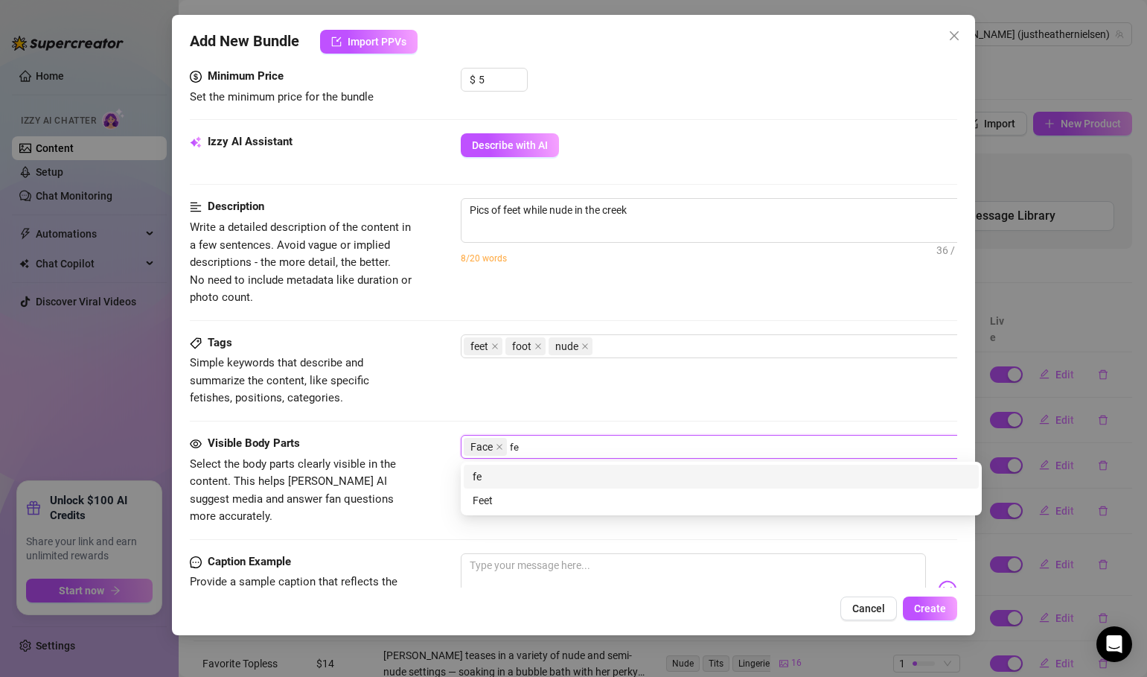
type input "fee"
click at [524, 505] on div "Feet" at bounding box center [721, 500] width 497 height 16
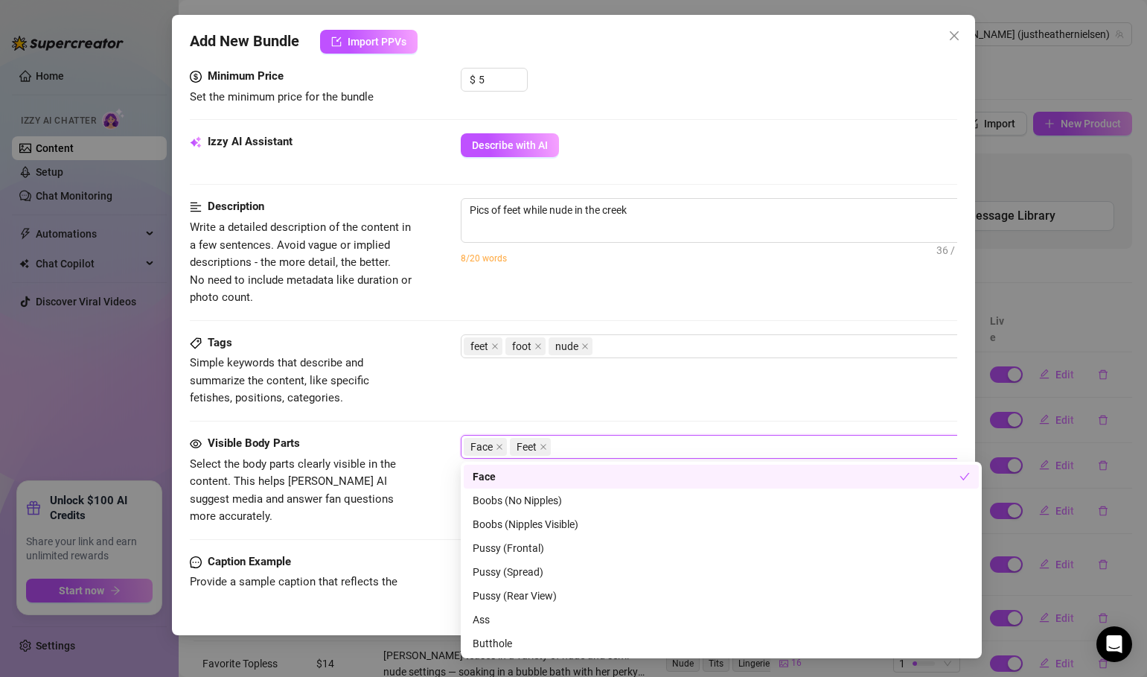
click at [620, 448] on div "Face Feet" at bounding box center [714, 446] width 500 height 21
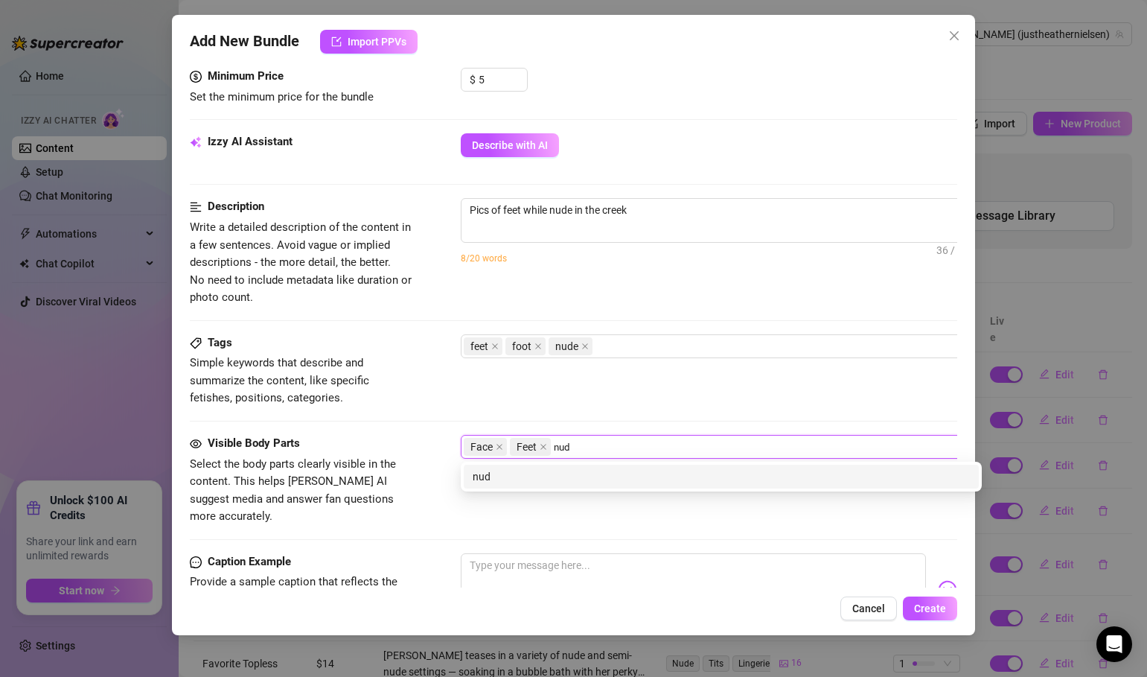
type input "nude"
click at [513, 477] on div "nude" at bounding box center [721, 476] width 497 height 16
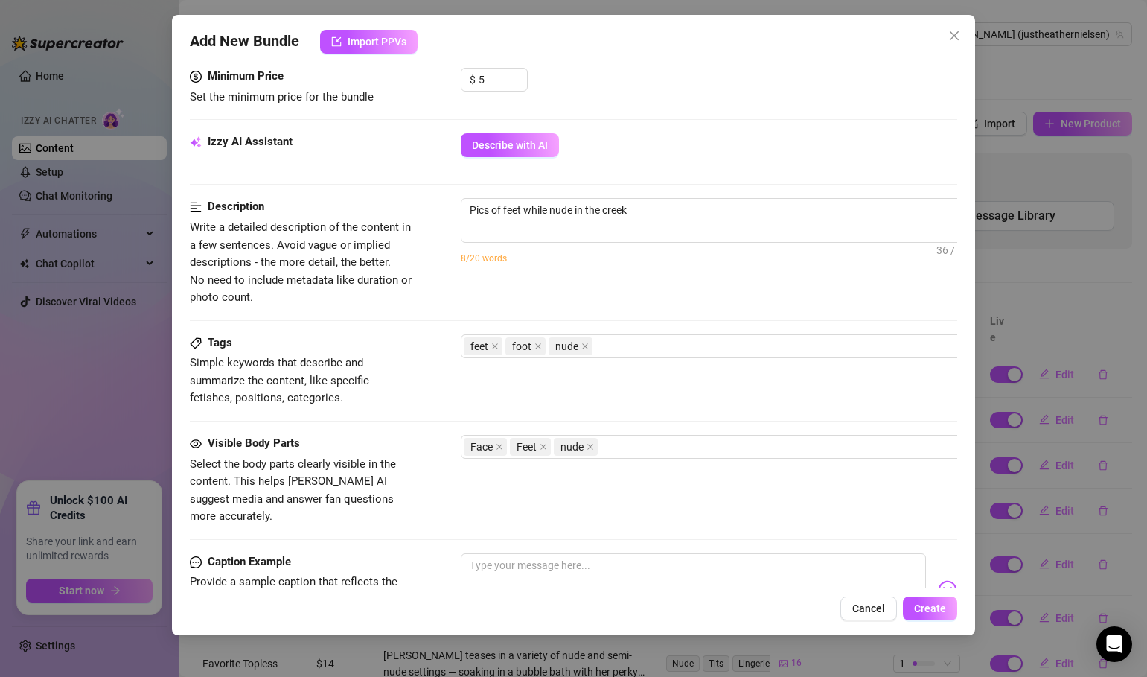
click at [400, 553] on div "Caption Example" at bounding box center [301, 562] width 223 height 18
click at [523, 564] on textarea at bounding box center [693, 583] width 465 height 60
type textarea "H"
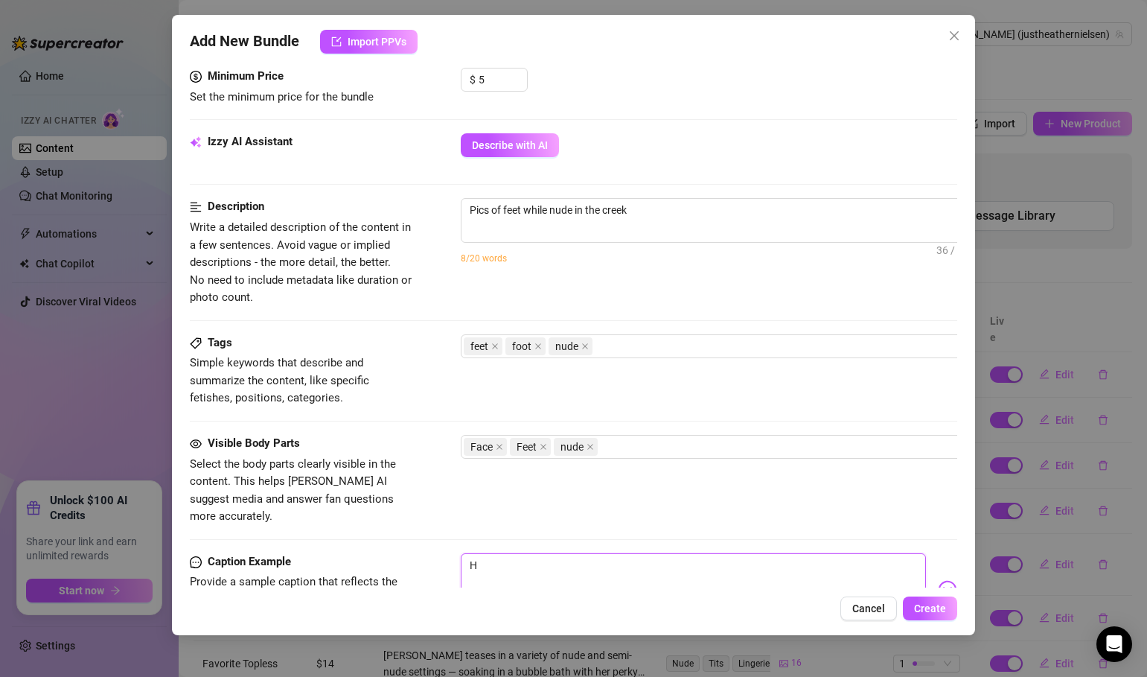
type textarea "He"
type textarea "Her"
type textarea "Here"
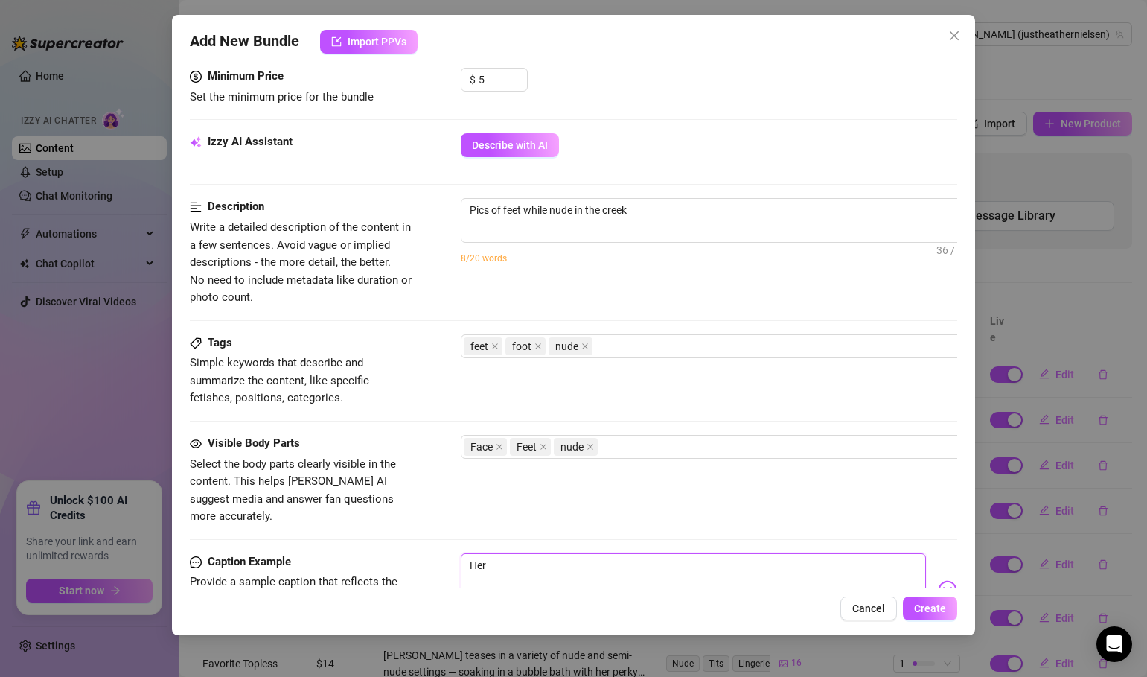
type textarea "Here"
type textarea "Here a"
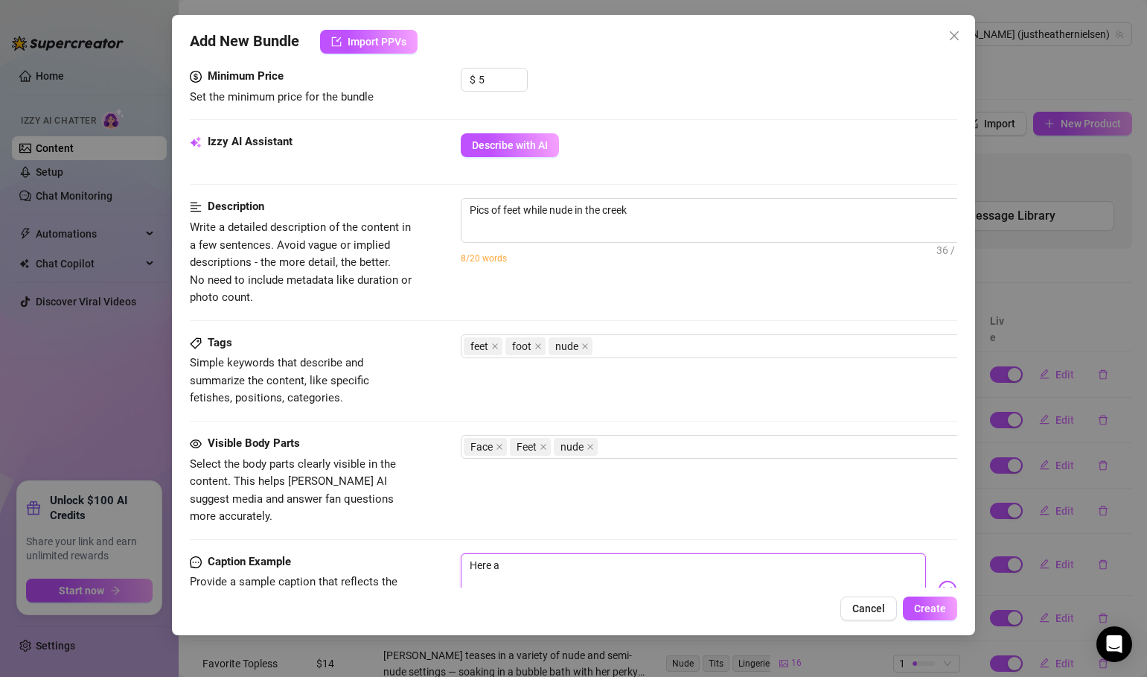
type textarea "Here ar"
type textarea "Here are"
type textarea "Here are a"
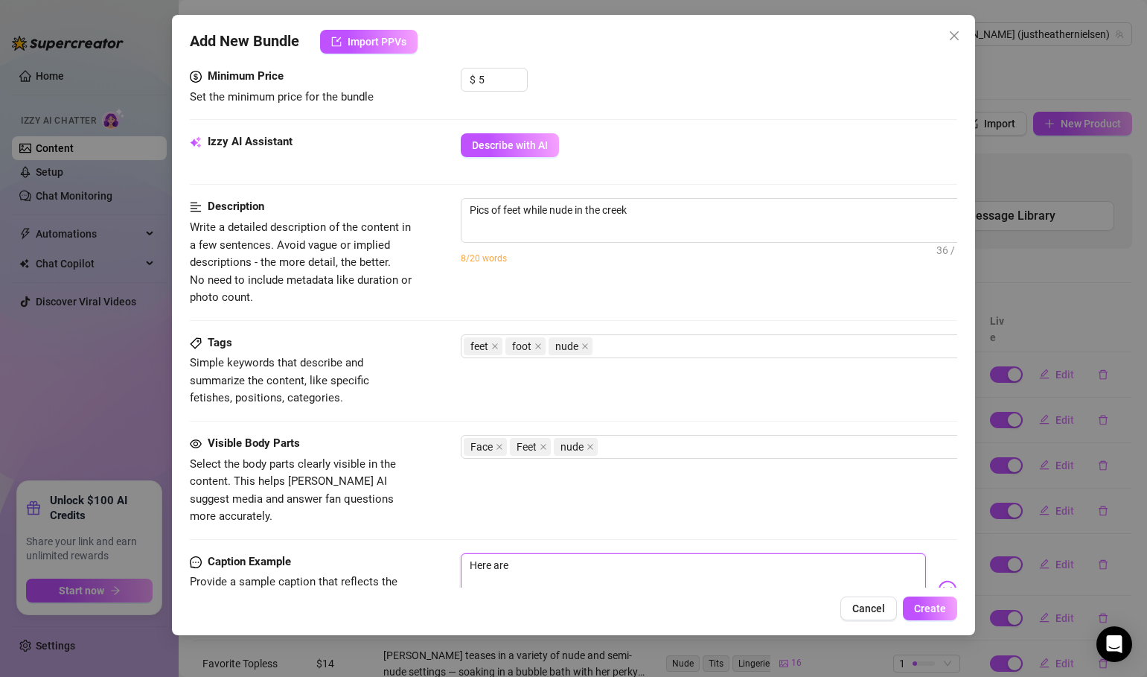
type textarea "Here are a"
type textarea "Here are a f"
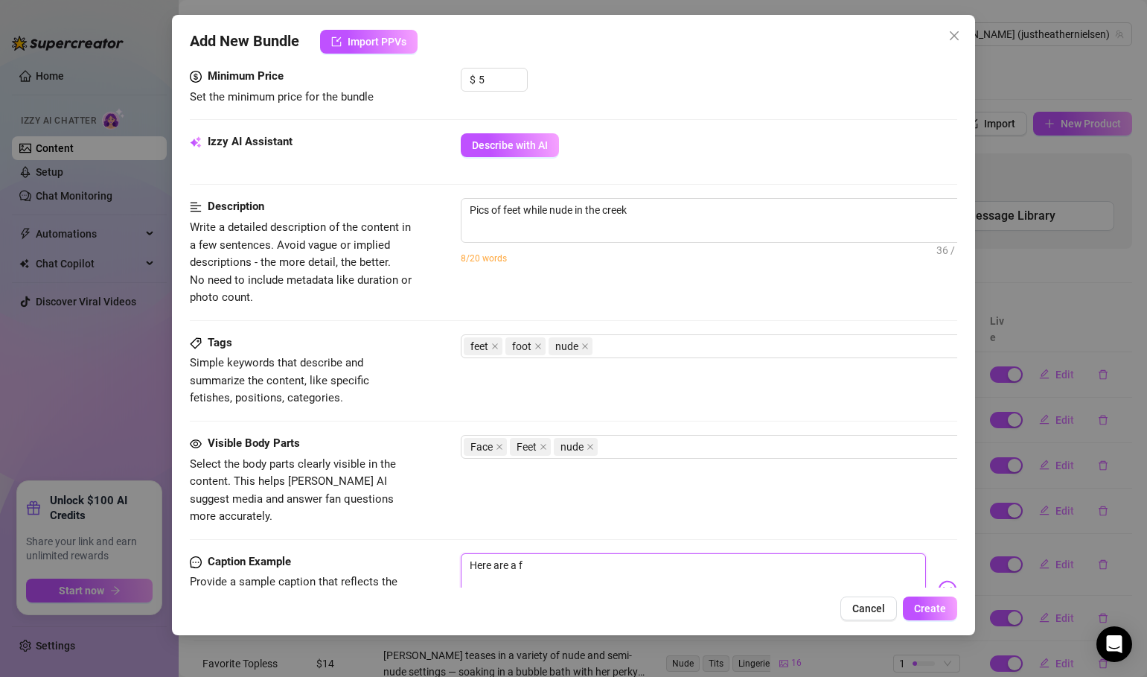
type textarea "Here are a [DEMOGRAPHIC_DATA]"
type textarea "Here are a few"
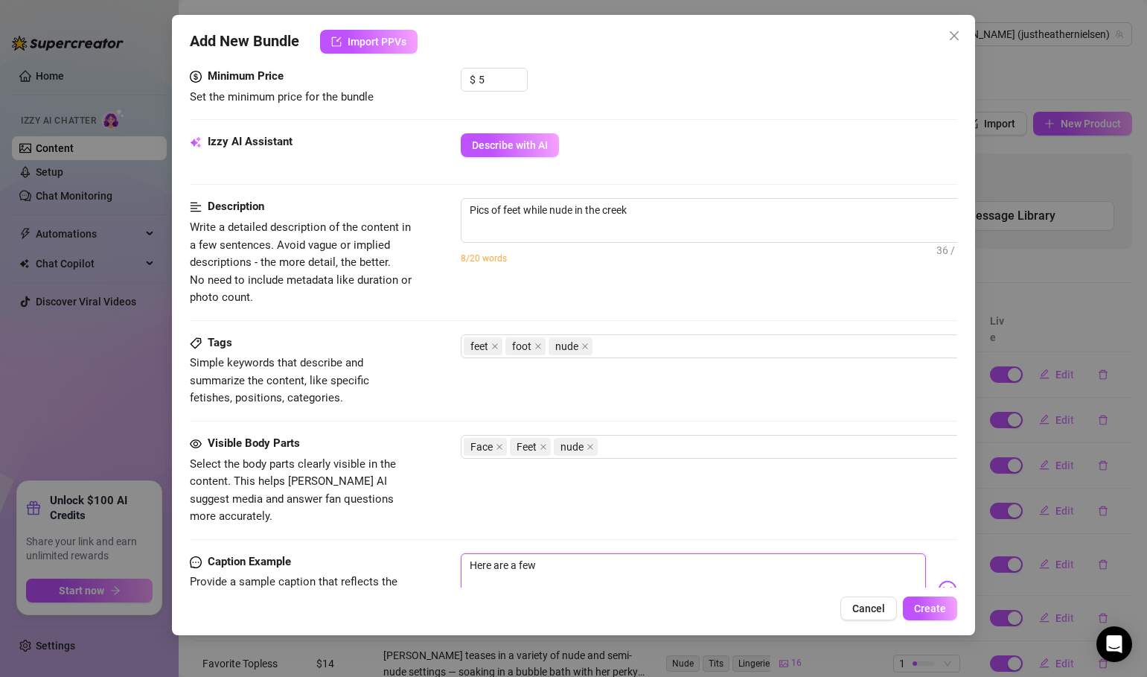
type textarea "Here are a few"
type textarea "Here are a few p"
type textarea "Here are a few pi"
type textarea "Here are a few pic"
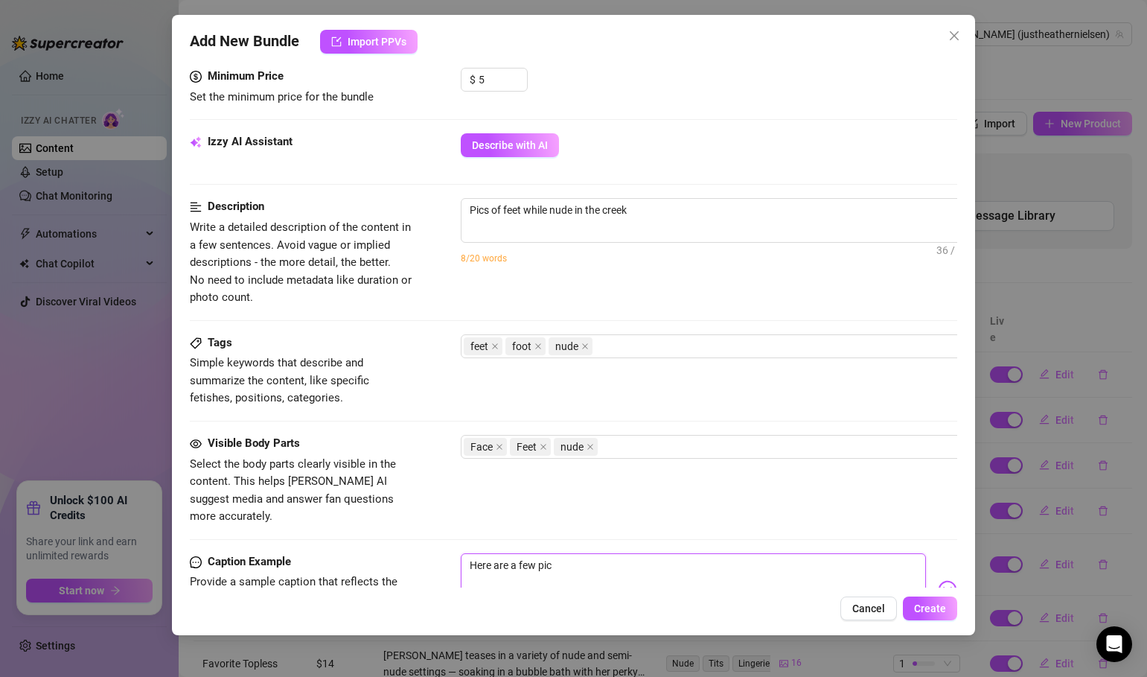
type textarea "Here are a few pic"
type textarea "Here are a few pi"
type textarea "Here are a few p"
type textarea "Here are a few"
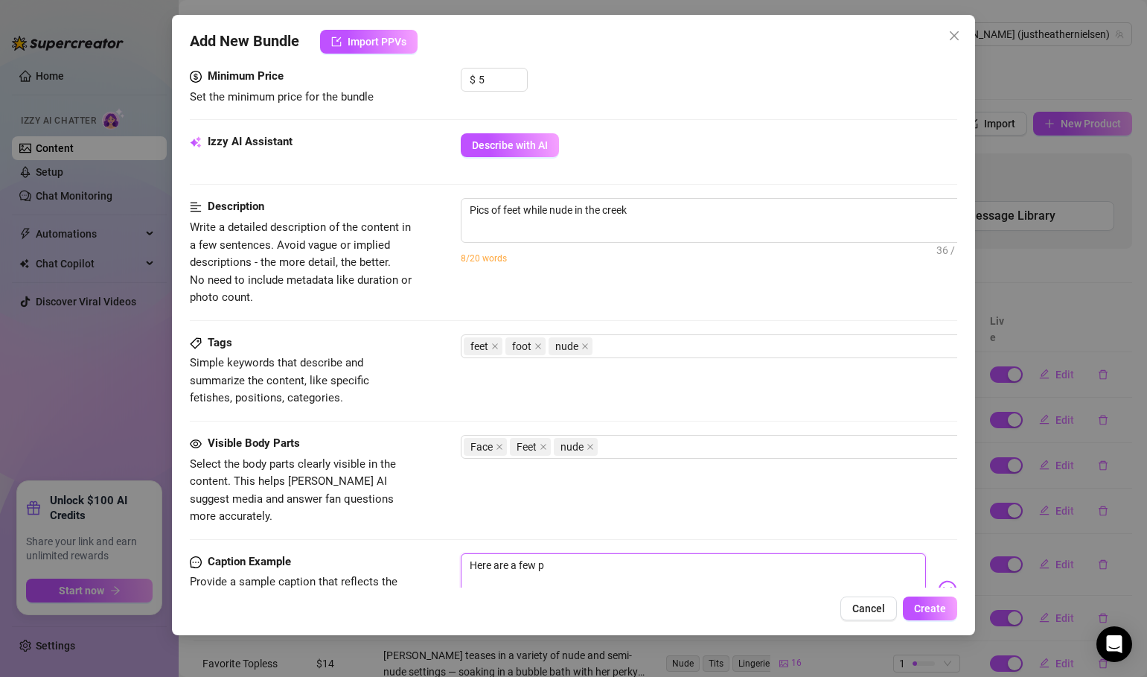
type textarea "Here are a few"
type textarea "Here are a few s"
type textarea "Here are a few se"
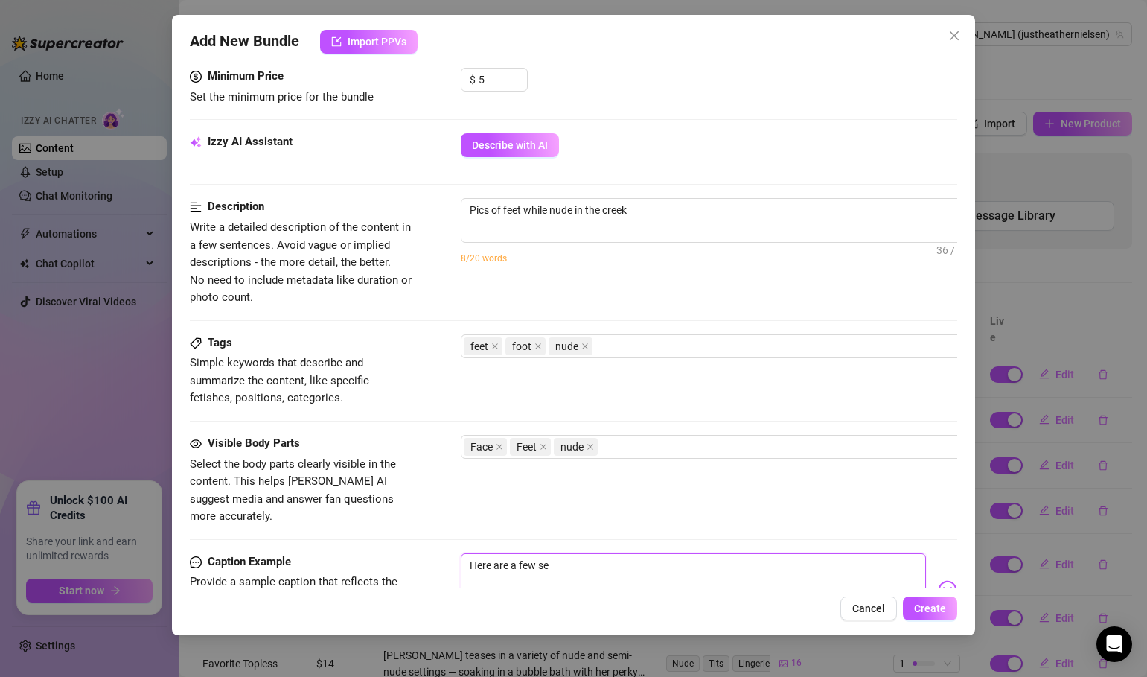
type textarea "Here are a few sex"
type textarea "Here are a few sexy"
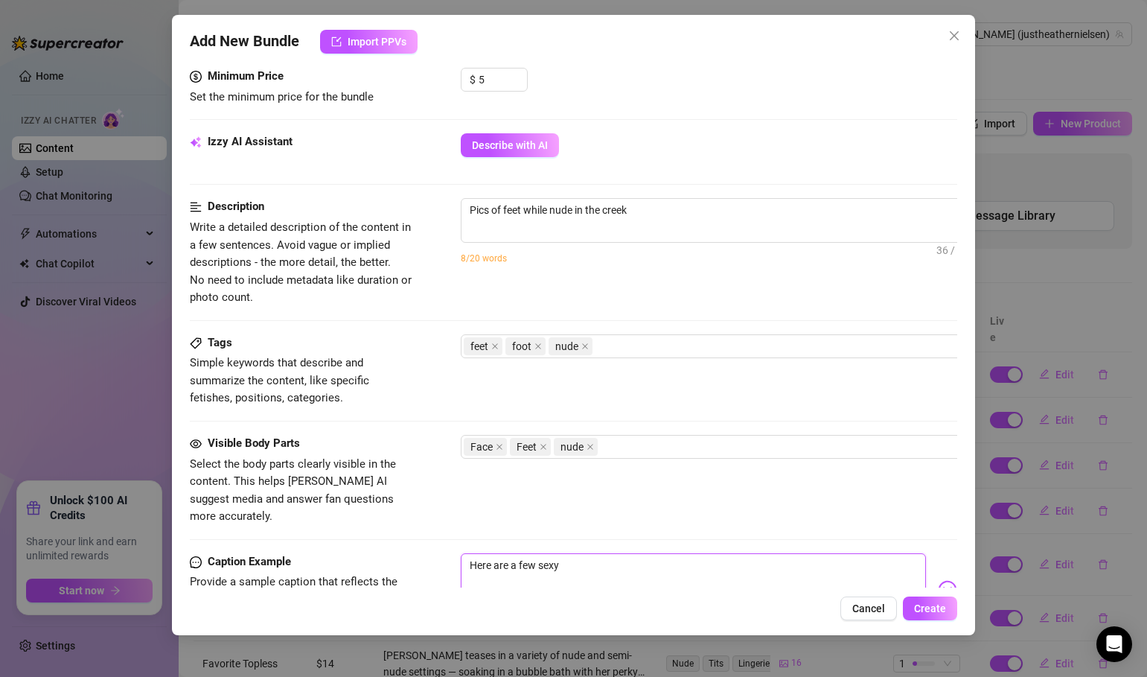
type textarea "Here are a few sexy"
type textarea "Here are a few sexy p"
type textarea "Here are a few sexy pi"
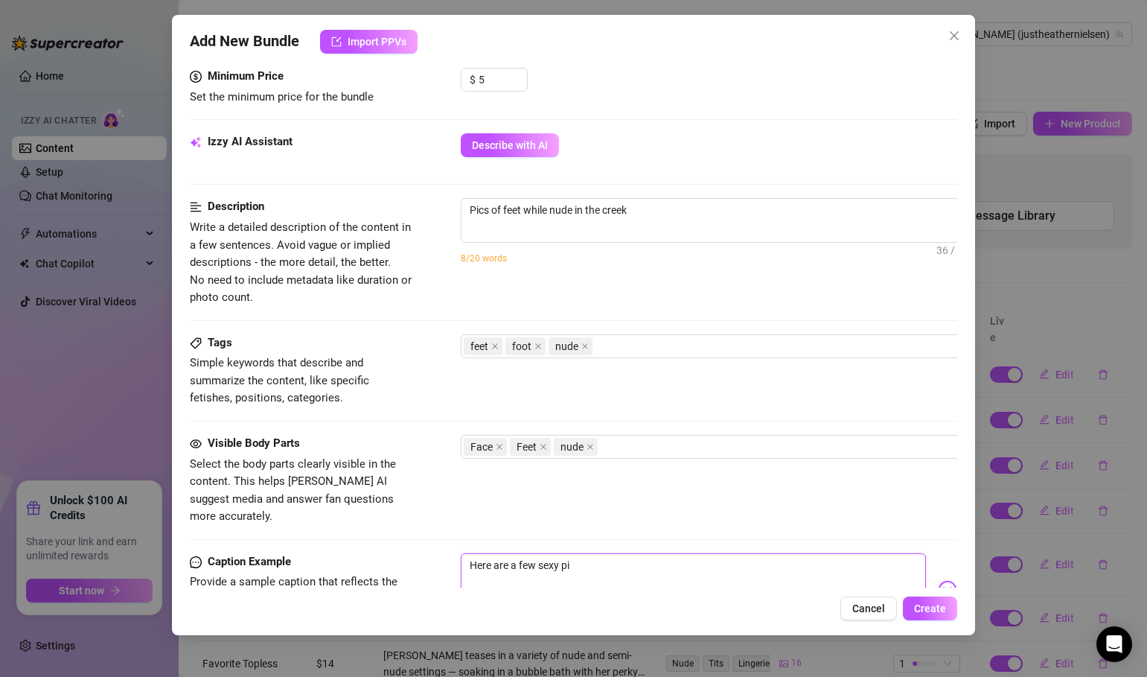
type textarea "Here are a few sexy pic"
type textarea "Here are a few sexy pics"
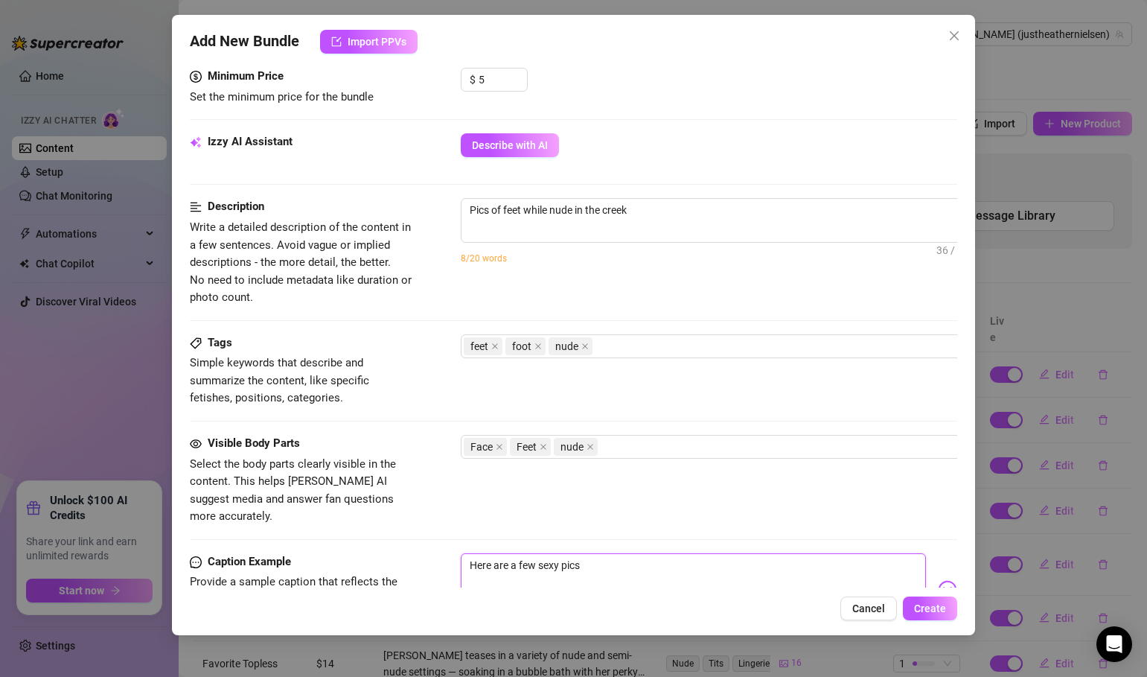
type textarea "Here are a few sexy pics"
type textarea "Here are a few sexy pics o"
type textarea "Here are a few sexy pics of"
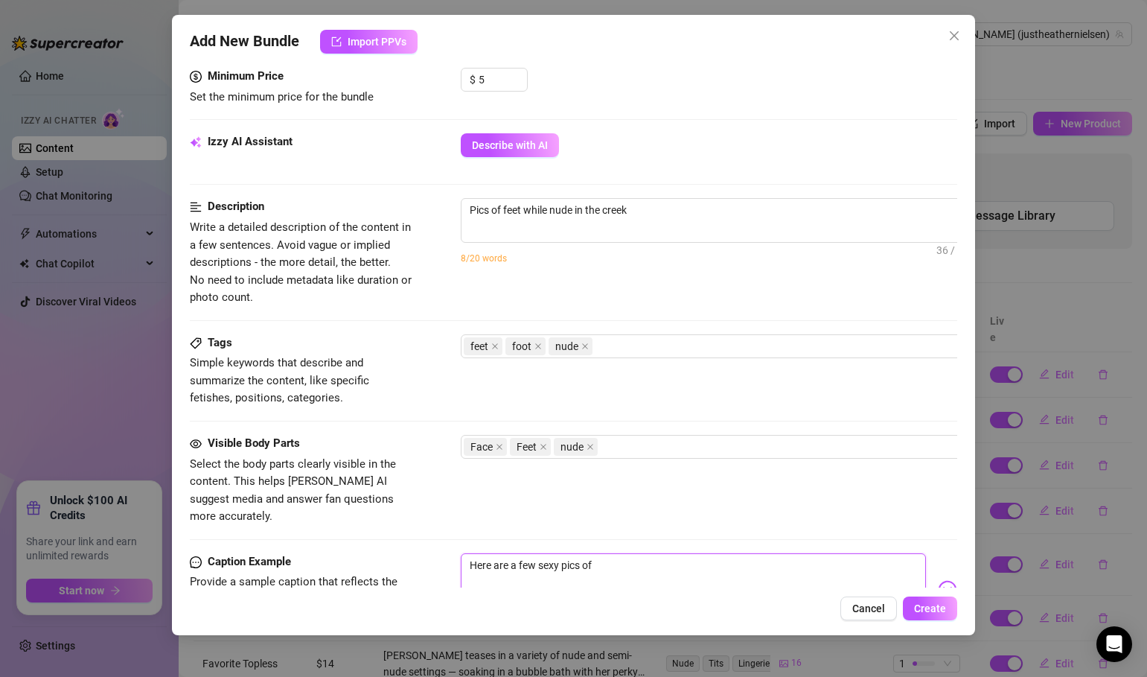
type textarea "Here are a few sexy pics of"
type textarea "Here are a few sexy pics of m"
type textarea "Here are a few sexy pics of my"
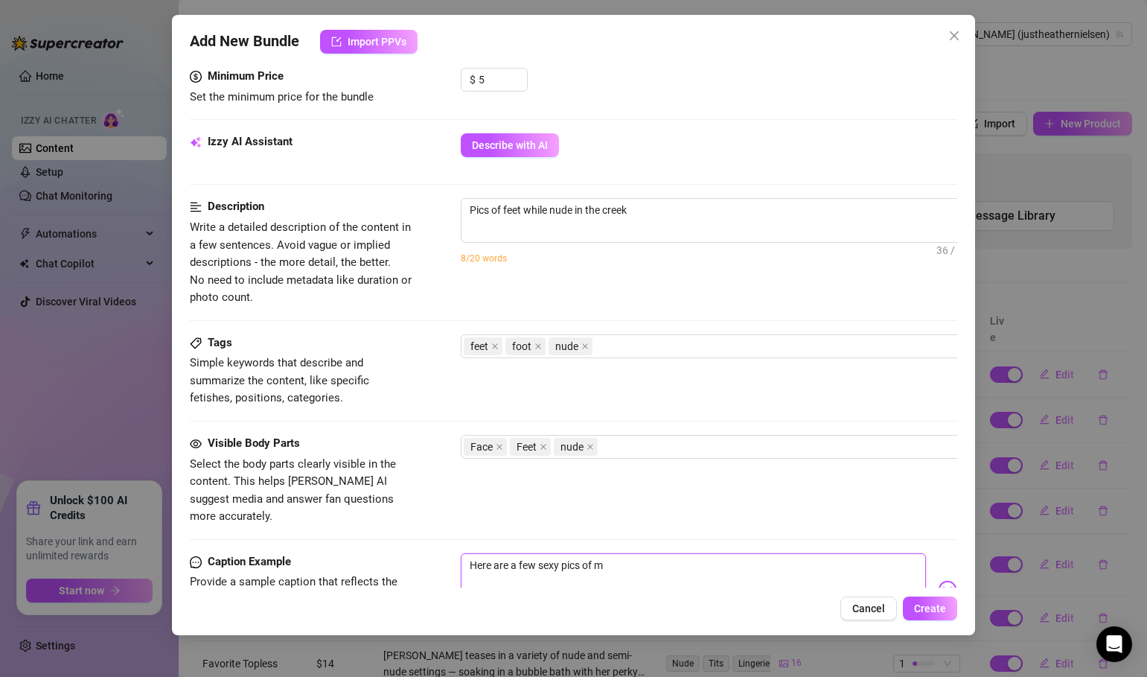
type textarea "Here are a few sexy pics of my"
type textarea "Here are a few sexy pics of my f"
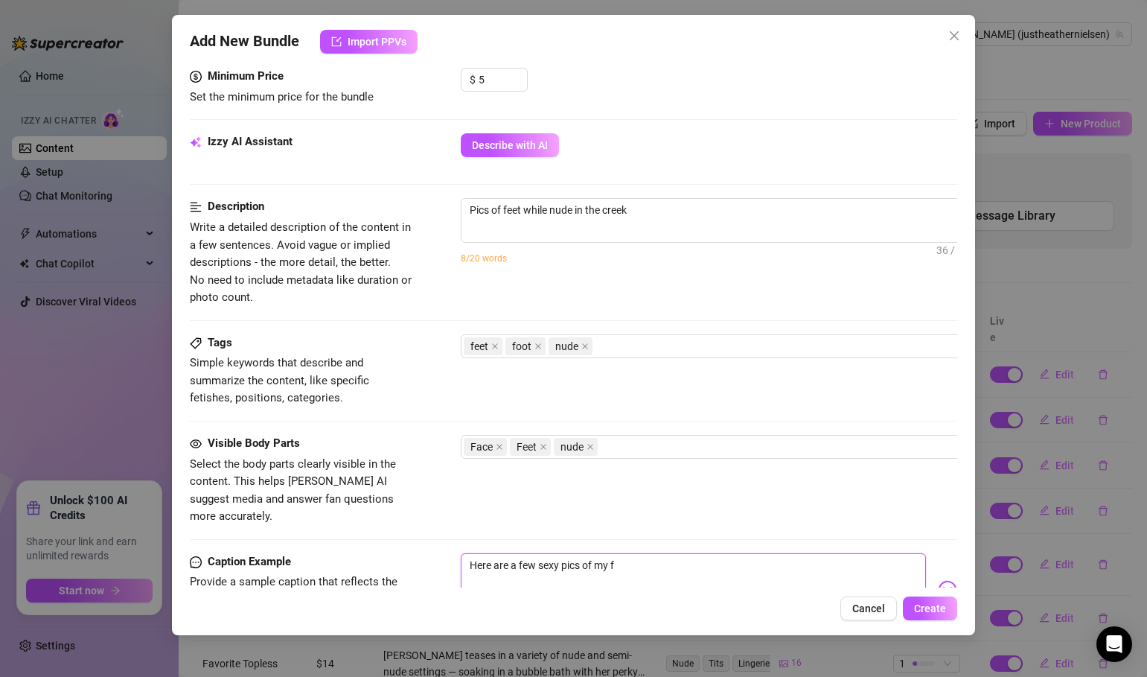
type textarea "Here are a few sexy pics of my fe"
type textarea "Here are a few sexy pics of my fee"
type textarea "Here are a few sexy pics of my feet"
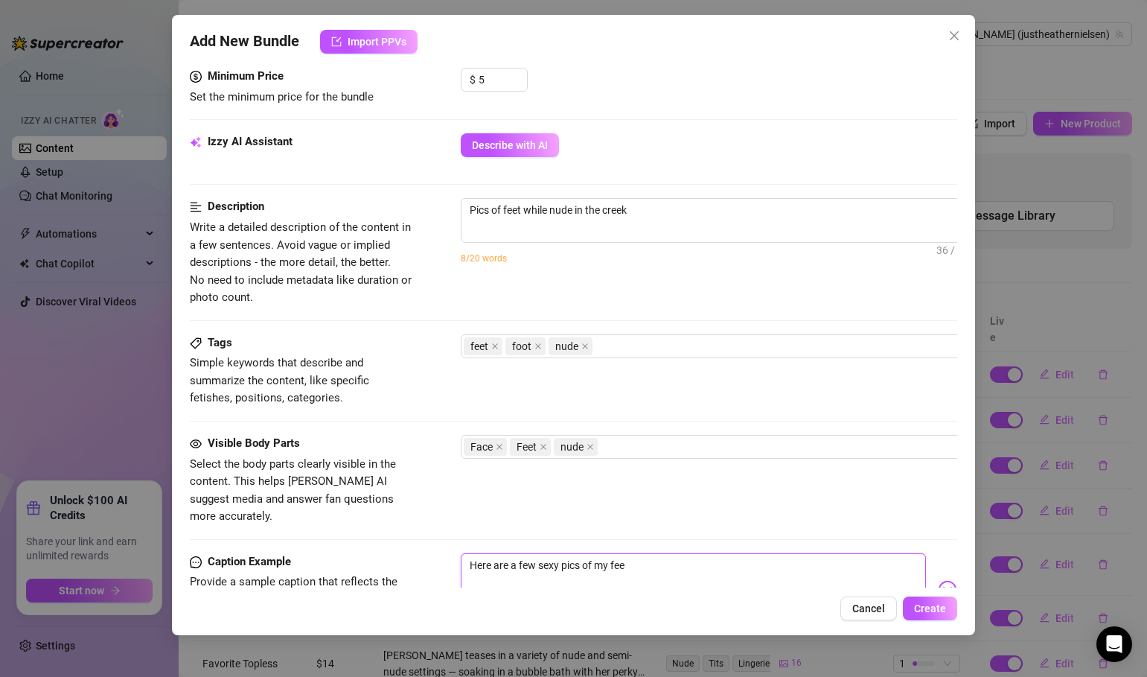
type textarea "Here are a few sexy pics of my feet"
type textarea "Here are a few sexy pics of my feet w"
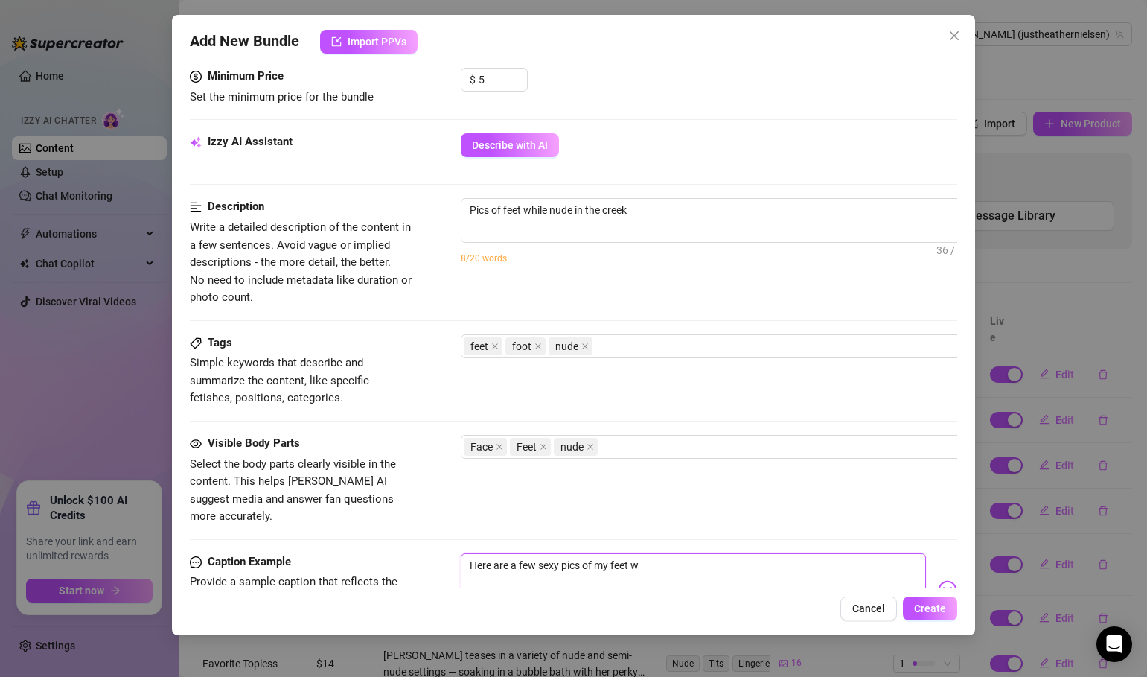
type textarea "Here are a few sexy pics of my feet wh"
type textarea "Here are a few sexy pics of my feet whi"
type textarea "Here are a few sexy pics of my feet whil"
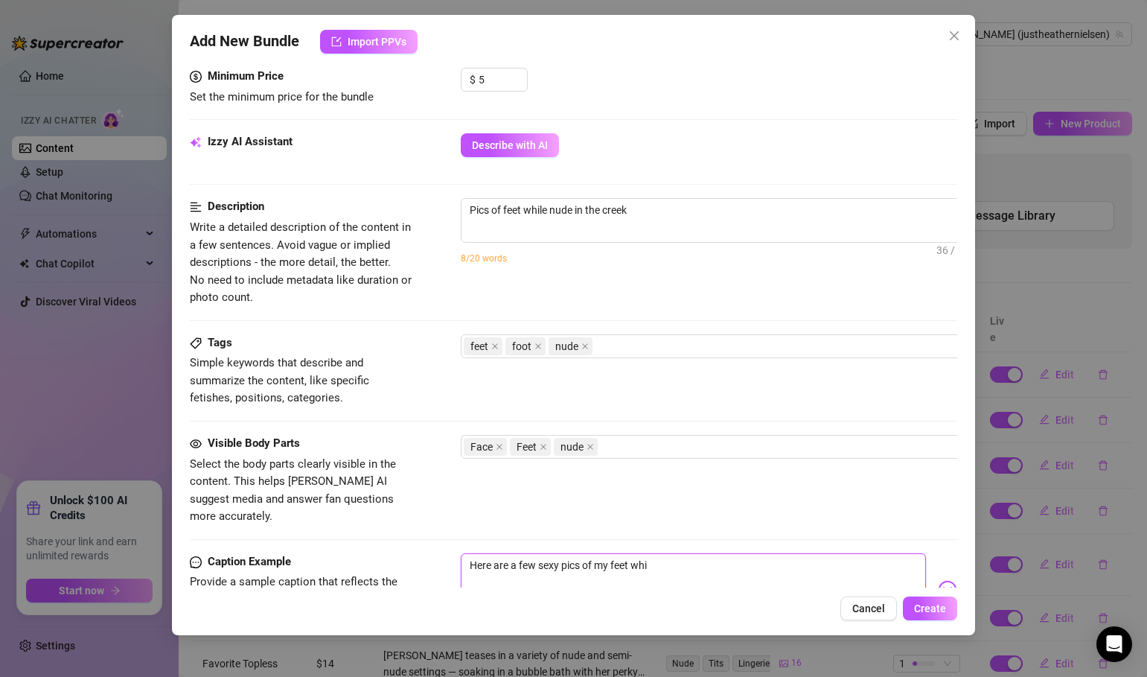
type textarea "Here are a few sexy pics of my feet whil"
type textarea "Here are a few sexy pics of my feet while"
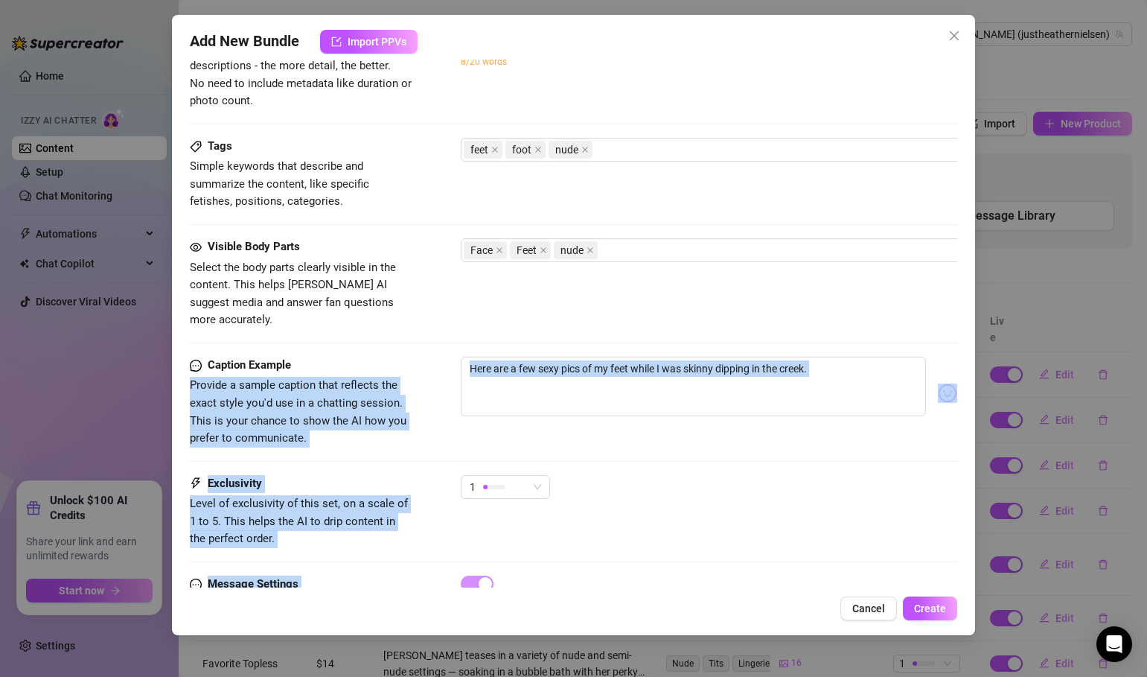
scroll to position [723, 0]
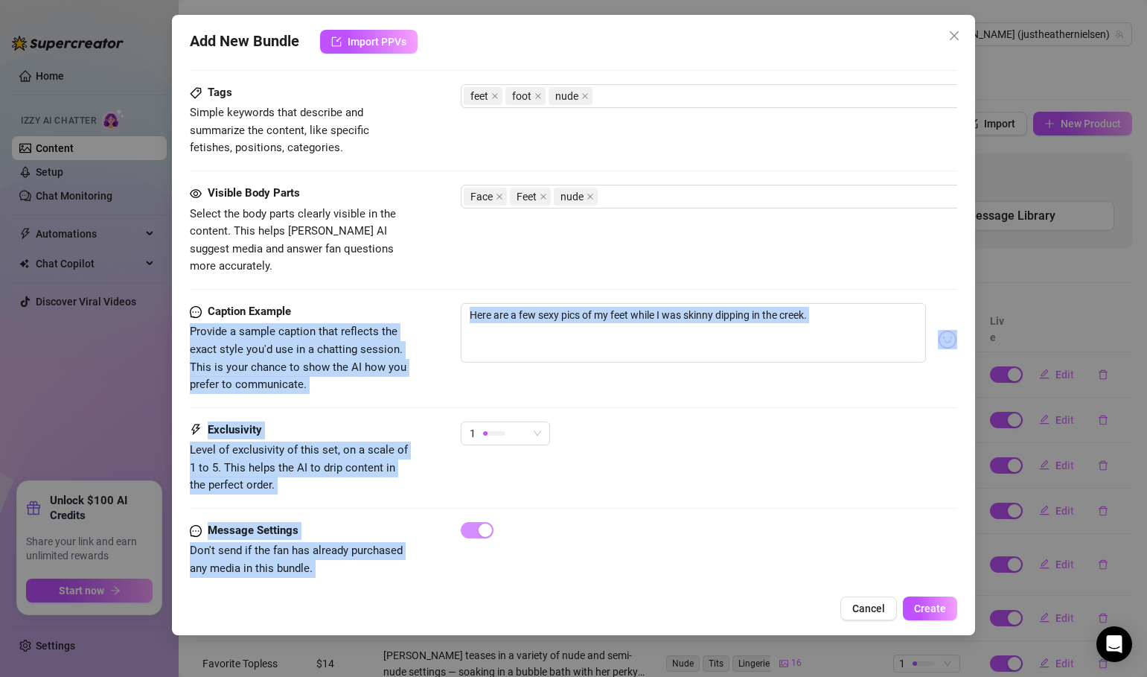
drag, startPoint x: 356, startPoint y: 554, endPoint x: 357, endPoint y: 604, distance: 49.9
click at [357, 605] on div "Add New Bundle Import PPVs Account [PERSON_NAME] (@justheathernielsen) Name Nam…" at bounding box center [573, 325] width 803 height 620
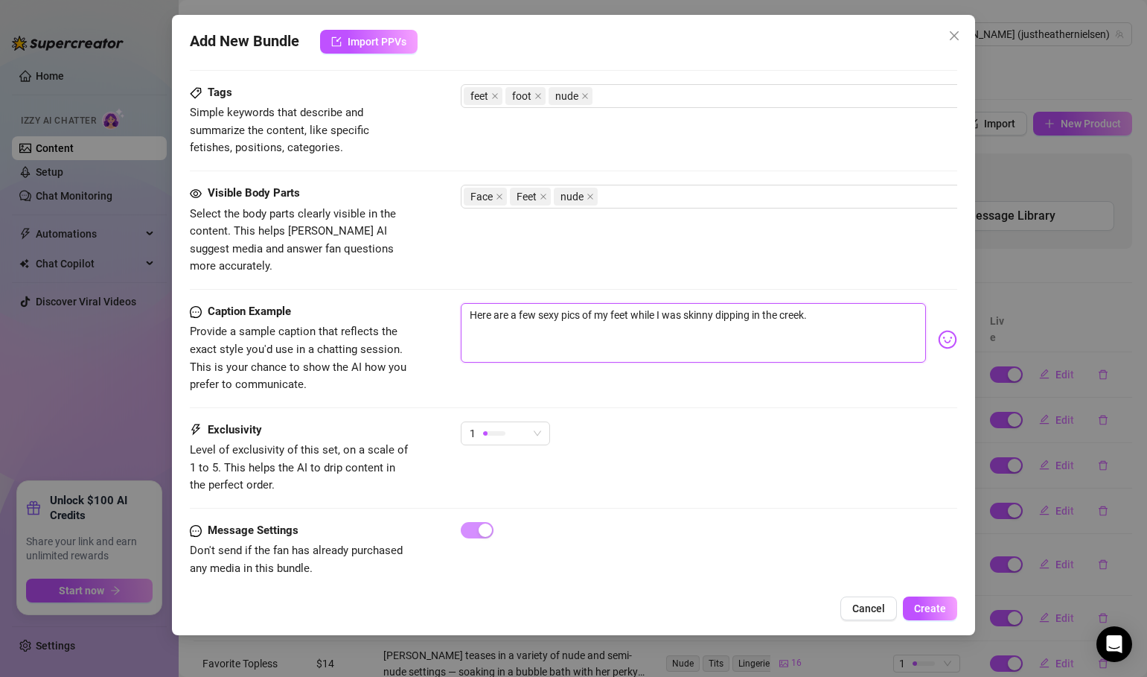
click at [537, 319] on textarea "Here are a few sexy pics of my feet while I was skinny dipping in the creek." at bounding box center [693, 333] width 465 height 60
click at [942, 330] on img at bounding box center [947, 339] width 19 height 19
click at [952, 330] on img at bounding box center [947, 339] width 19 height 19
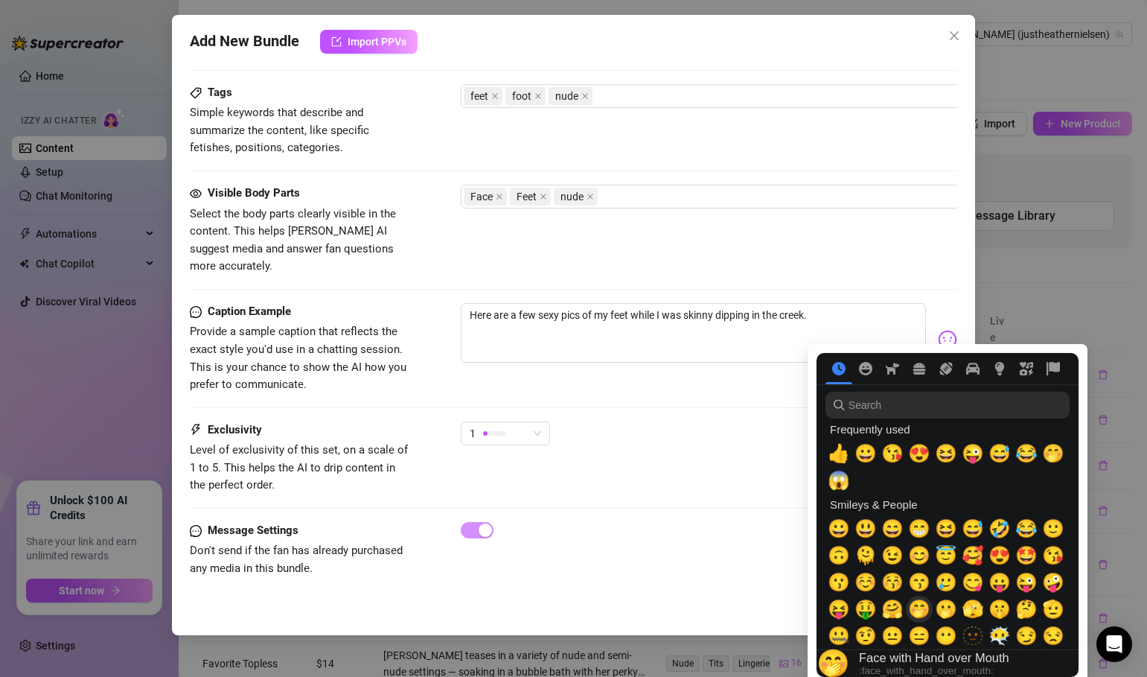
click at [917, 617] on span "🤭" at bounding box center [919, 609] width 22 height 21
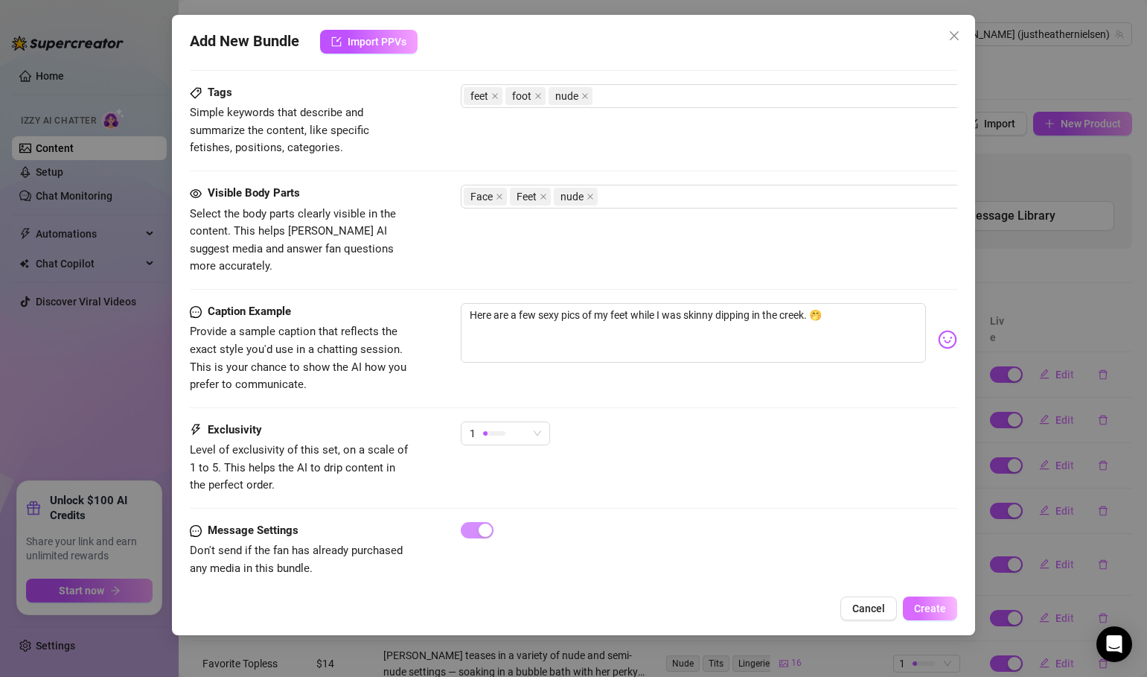
click at [950, 613] on button "Create" at bounding box center [930, 608] width 54 height 24
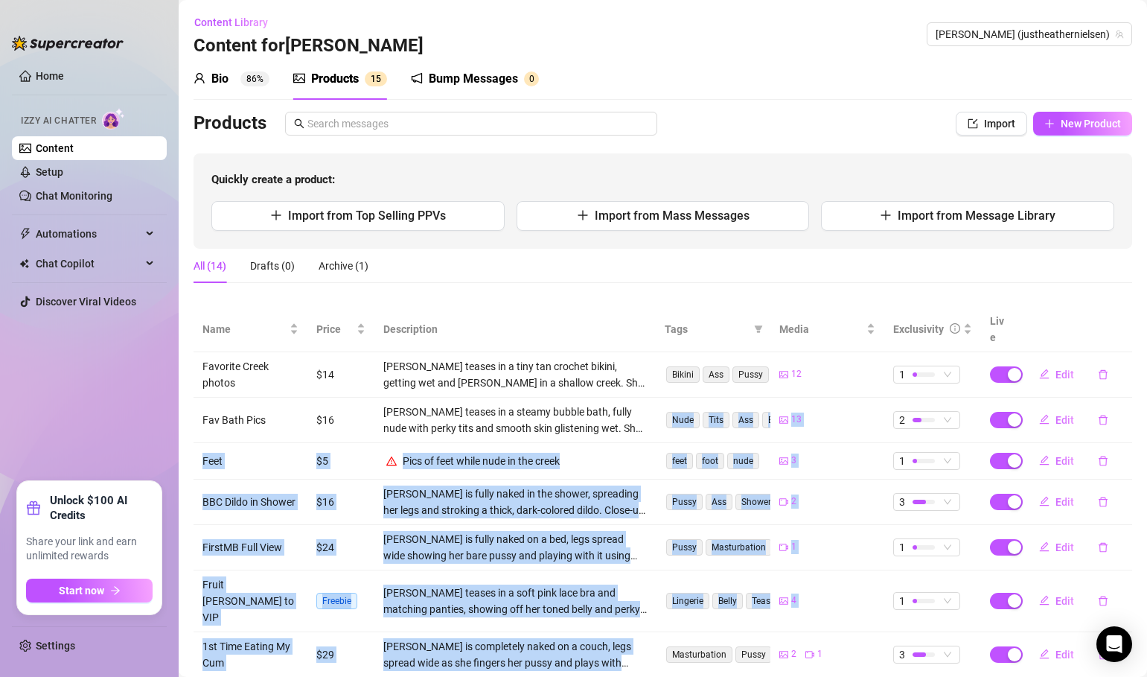
drag, startPoint x: 504, startPoint y: 423, endPoint x: 504, endPoint y: 642, distance: 218.9
click at [504, 642] on tbody "Favorite Creek photos $14 [PERSON_NAME] teases in a tiny tan crochet bikini, ge…" at bounding box center [663, 583] width 939 height 462
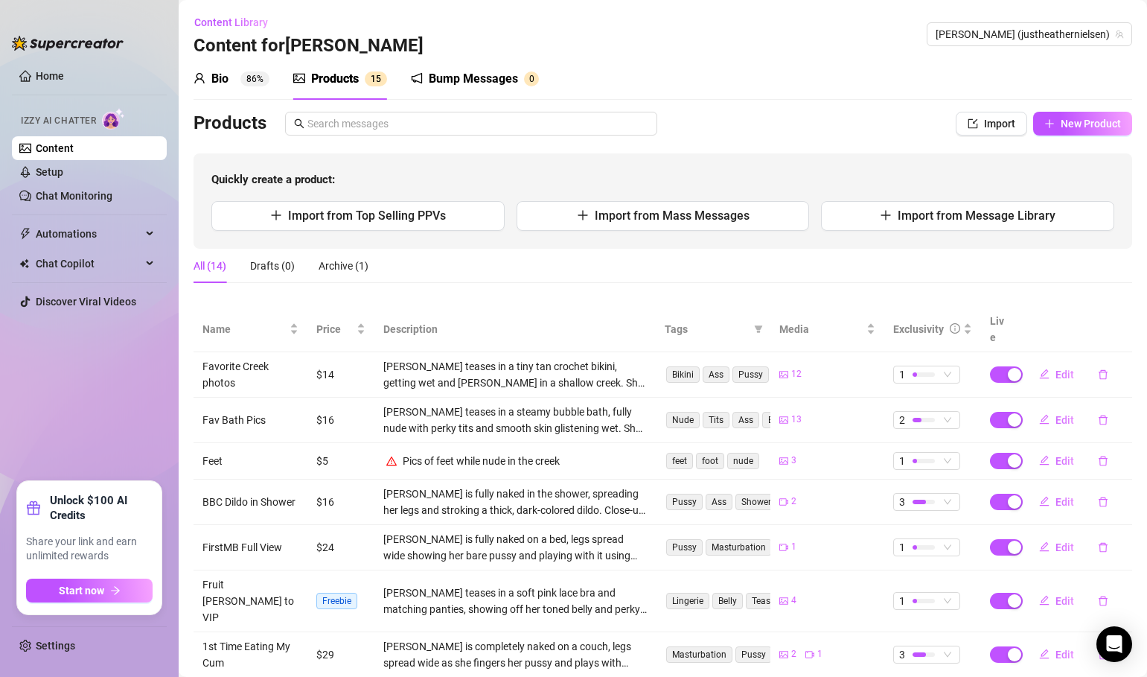
click at [484, 380] on td "[PERSON_NAME] teases in a tiny tan crochet bikini, getting wet and [PERSON_NAME…" at bounding box center [515, 374] width 281 height 45
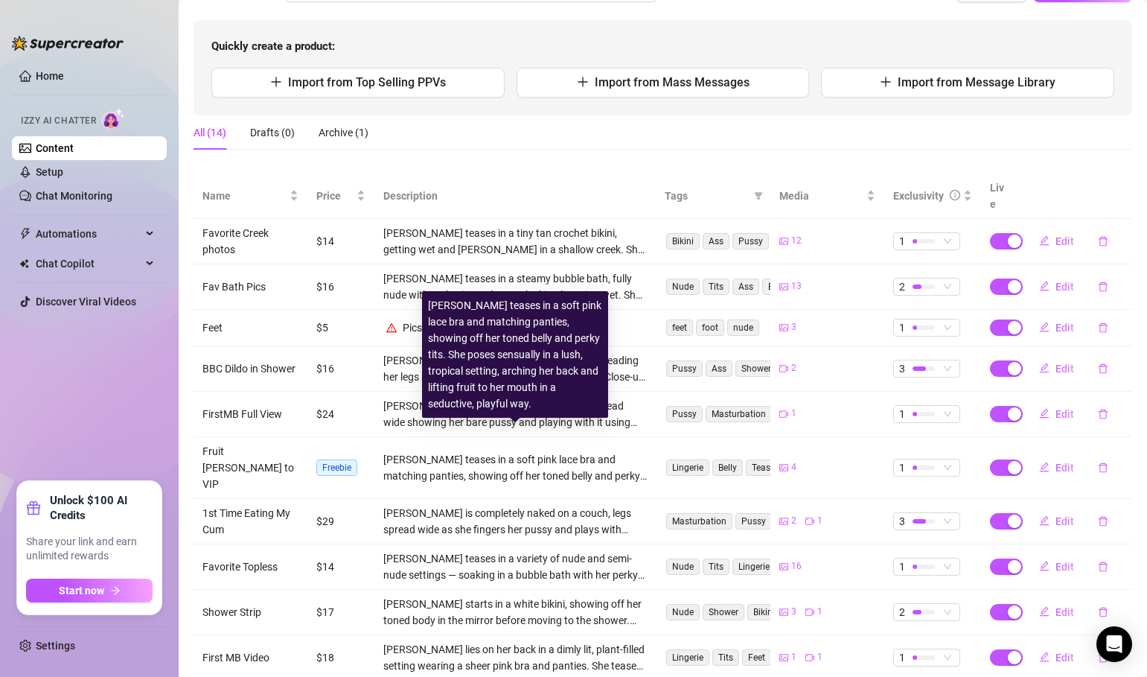
scroll to position [130, 0]
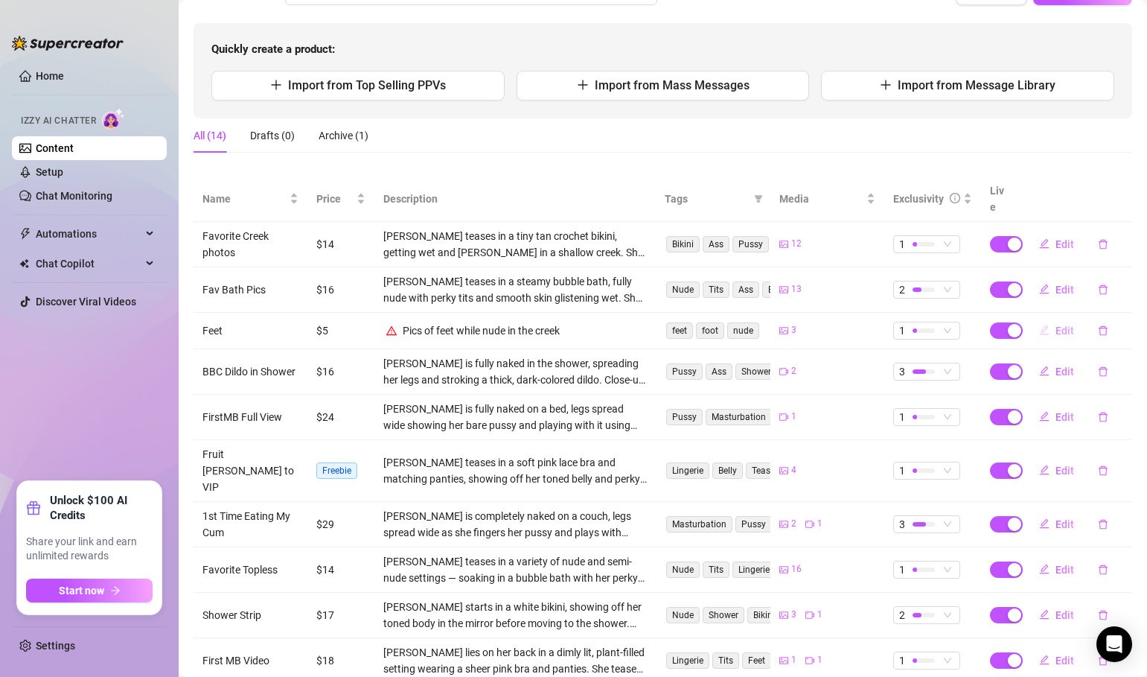
click at [1060, 325] on span "Edit" at bounding box center [1065, 331] width 19 height 12
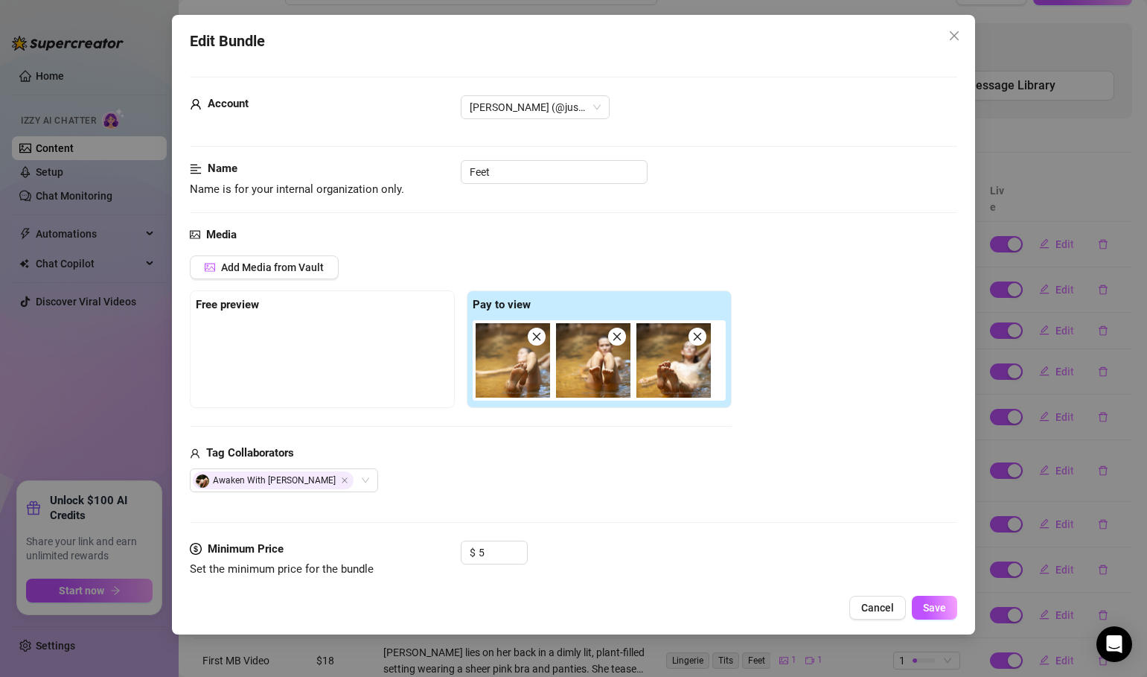
click at [419, 491] on div "Awaken With [PERSON_NAME]" at bounding box center [461, 480] width 542 height 24
click at [669, 377] on img at bounding box center [674, 360] width 74 height 74
click at [570, 478] on div "Awaken With [PERSON_NAME]" at bounding box center [461, 480] width 542 height 24
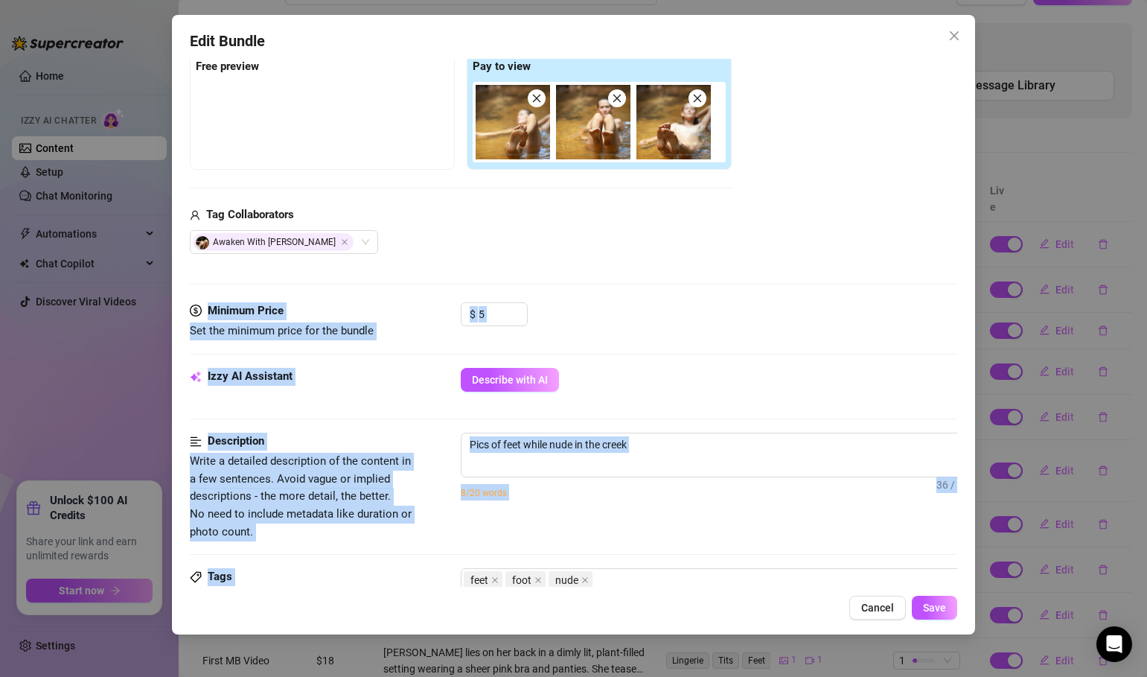
drag, startPoint x: 334, startPoint y: 515, endPoint x: 338, endPoint y: 612, distance: 97.6
click at [340, 613] on div "Edit Bundle Account [PERSON_NAME] (@justheathernielsen) Name Name is for your i…" at bounding box center [573, 325] width 803 height 620
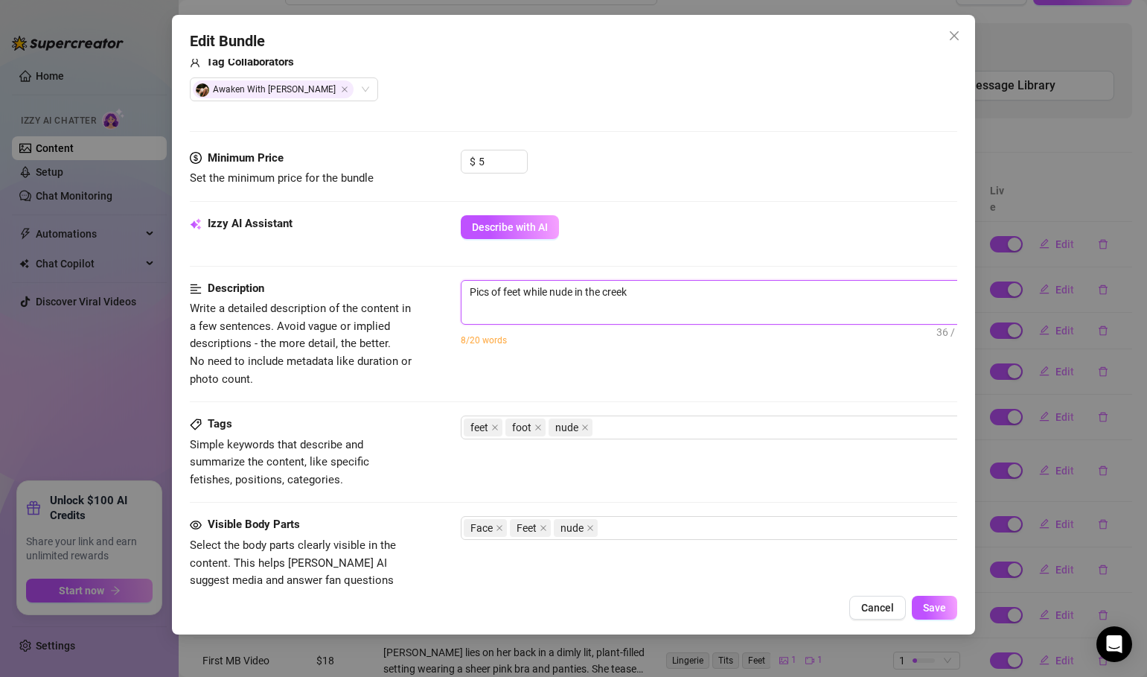
click at [636, 289] on textarea "Pics of feet while nude in the creek" at bounding box center [722, 292] width 520 height 22
click at [634, 290] on textarea "Pics of feet while nude in the creek" at bounding box center [722, 292] width 520 height 22
click at [553, 289] on textarea "Pics of feet while nude in the creek" at bounding box center [722, 292] width 520 height 22
click at [791, 295] on textarea "Pics of feet while i was outside in the beautiful, warm sunshine taking photos …" at bounding box center [722, 292] width 520 height 22
click at [940, 289] on textarea "Pics of feet while i was outside in the beautiful, warm sunshine, taking photos…" at bounding box center [722, 292] width 520 height 22
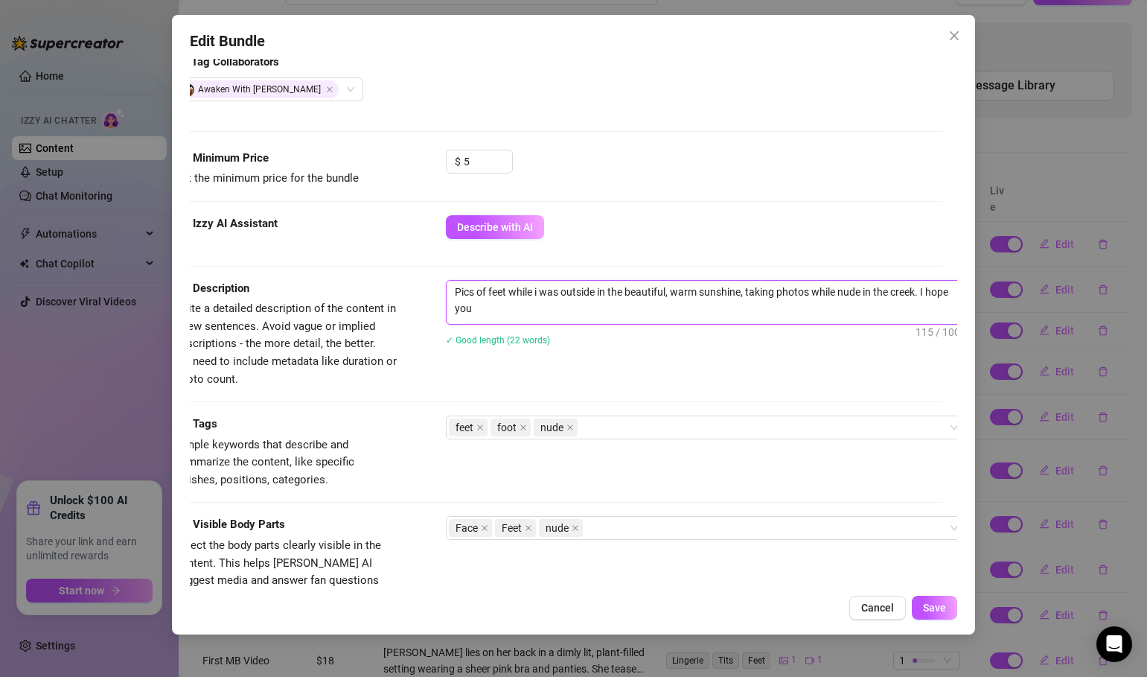
scroll to position [0, 0]
click at [634, 312] on textarea "Pics of feet while I was outside in the beautiful, warm sunshine, taking photos…" at bounding box center [707, 300] width 520 height 39
drag, startPoint x: 876, startPoint y: 302, endPoint x: 985, endPoint y: 301, distance: 108.7
click at [987, 302] on div "Edit Bundle Account [PERSON_NAME] (@justheathernielsen) Name Name is for your i…" at bounding box center [573, 338] width 1147 height 677
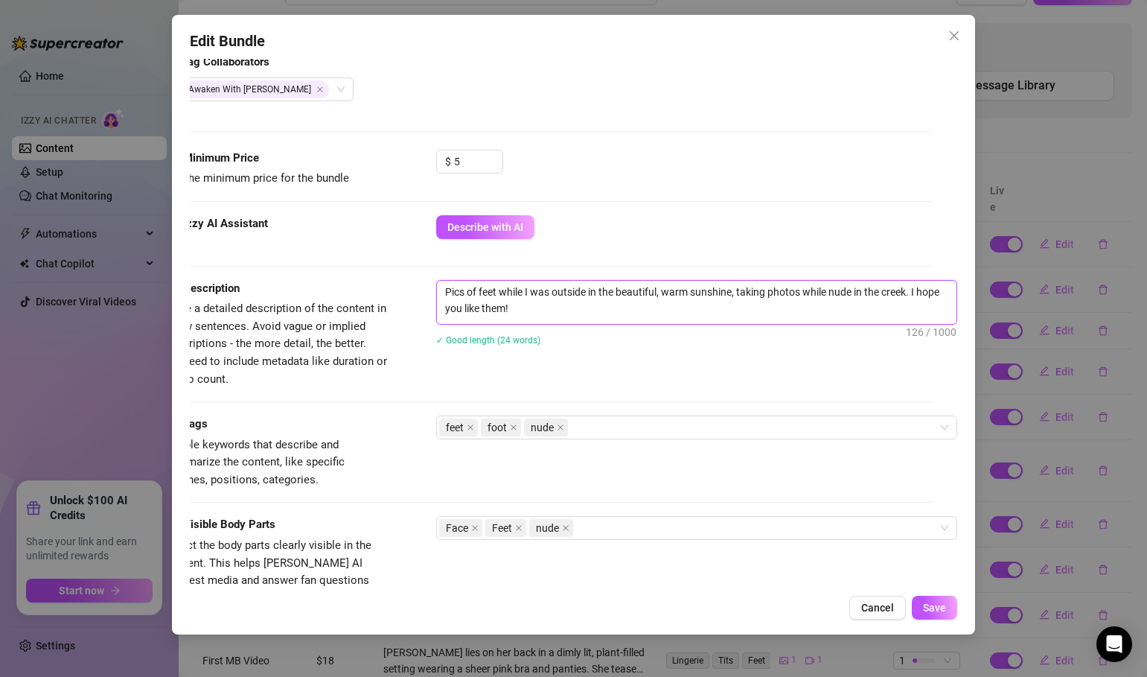
drag, startPoint x: 933, startPoint y: 292, endPoint x: 997, endPoint y: 292, distance: 64.0
click at [1001, 292] on div "Edit Bundle Account [PERSON_NAME] (@justheathernielsen) Name Name is for your i…" at bounding box center [573, 338] width 1147 height 677
click at [538, 305] on textarea "Pics of feet while I was outside in the beautiful, warm sunshine, taking photos…" at bounding box center [697, 300] width 520 height 39
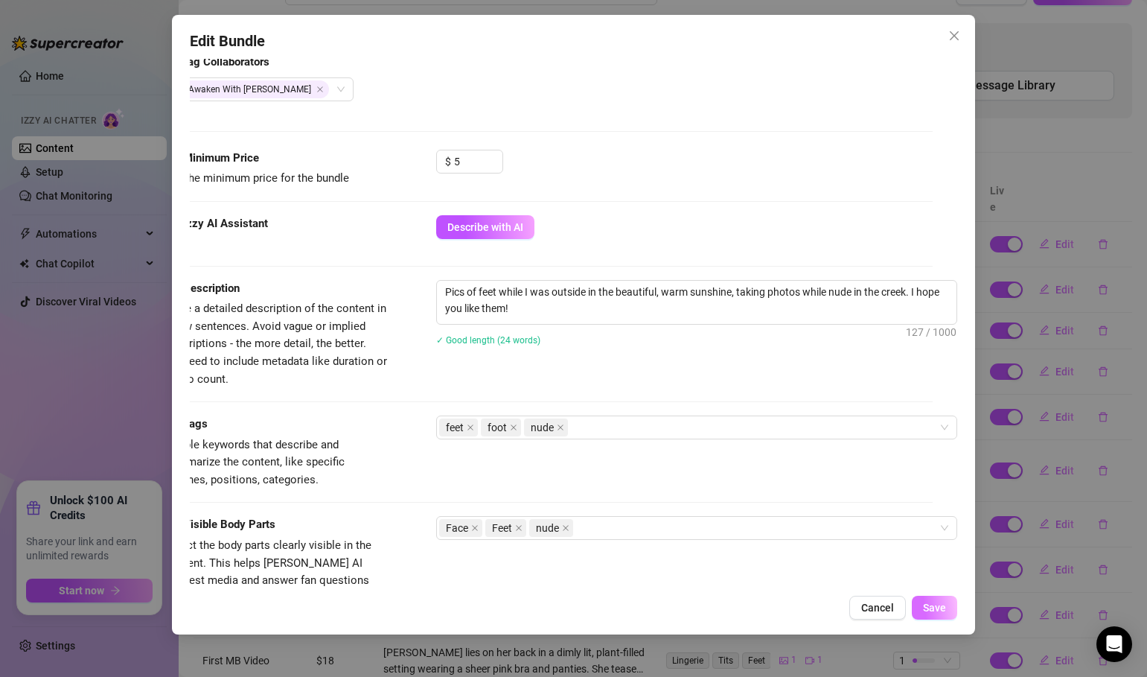
click at [935, 602] on span "Save" at bounding box center [934, 608] width 23 height 12
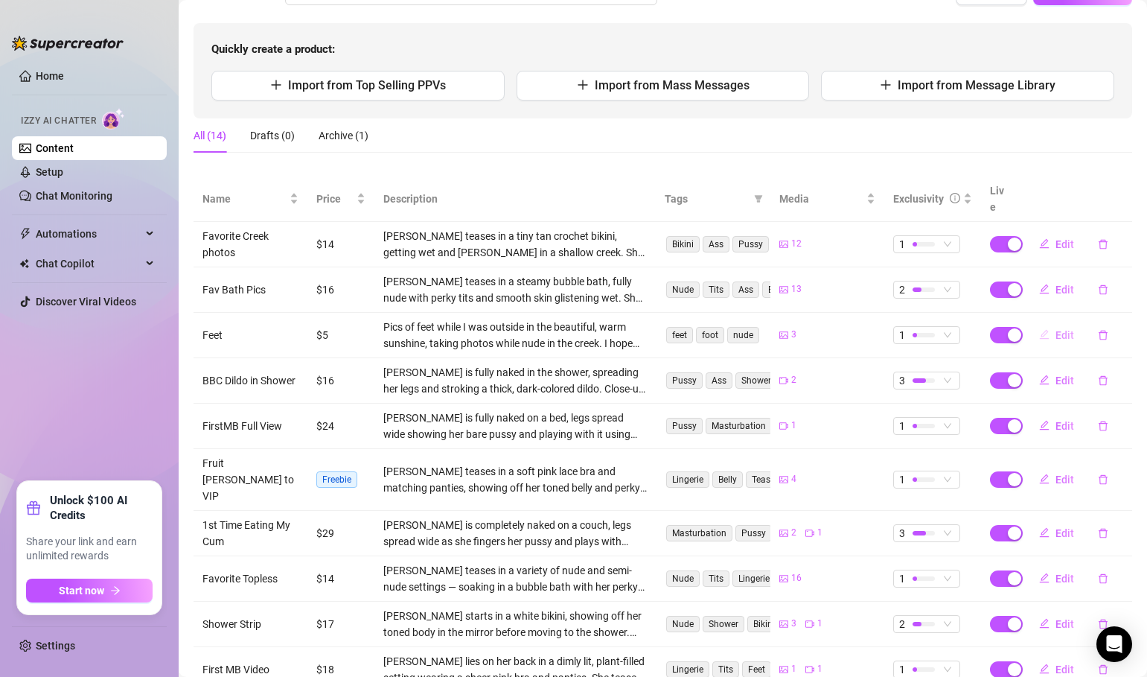
click at [1063, 329] on span "Edit" at bounding box center [1065, 335] width 19 height 12
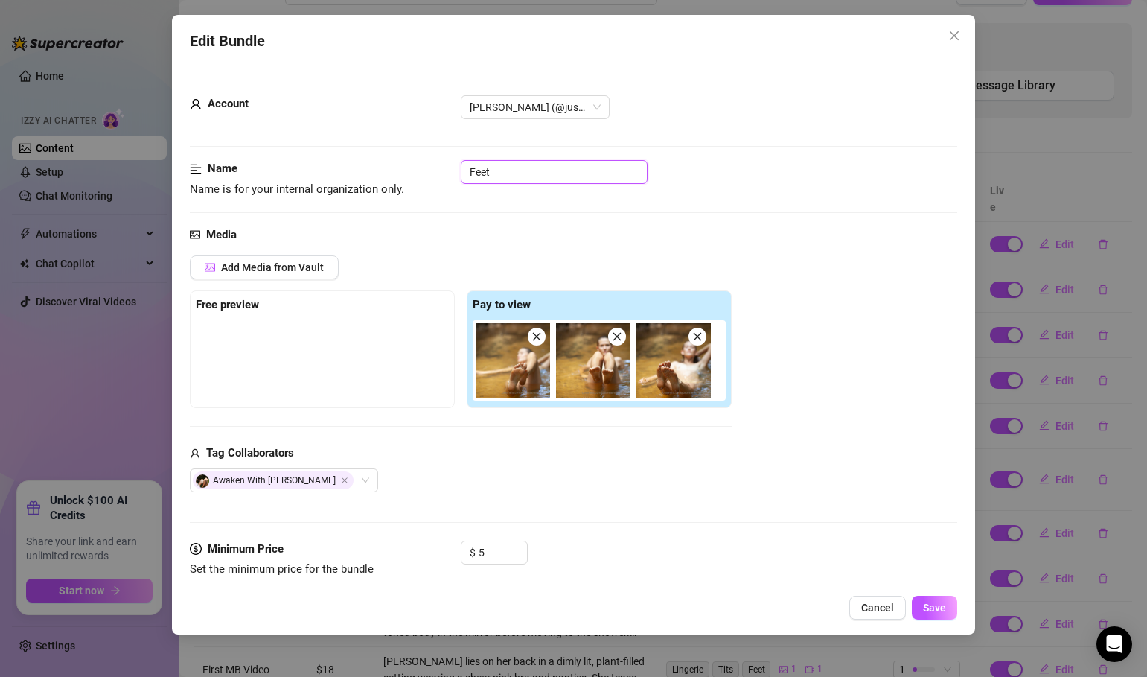
click at [499, 168] on input "Feet" at bounding box center [554, 172] width 187 height 24
click at [939, 610] on span "Save" at bounding box center [934, 608] width 23 height 12
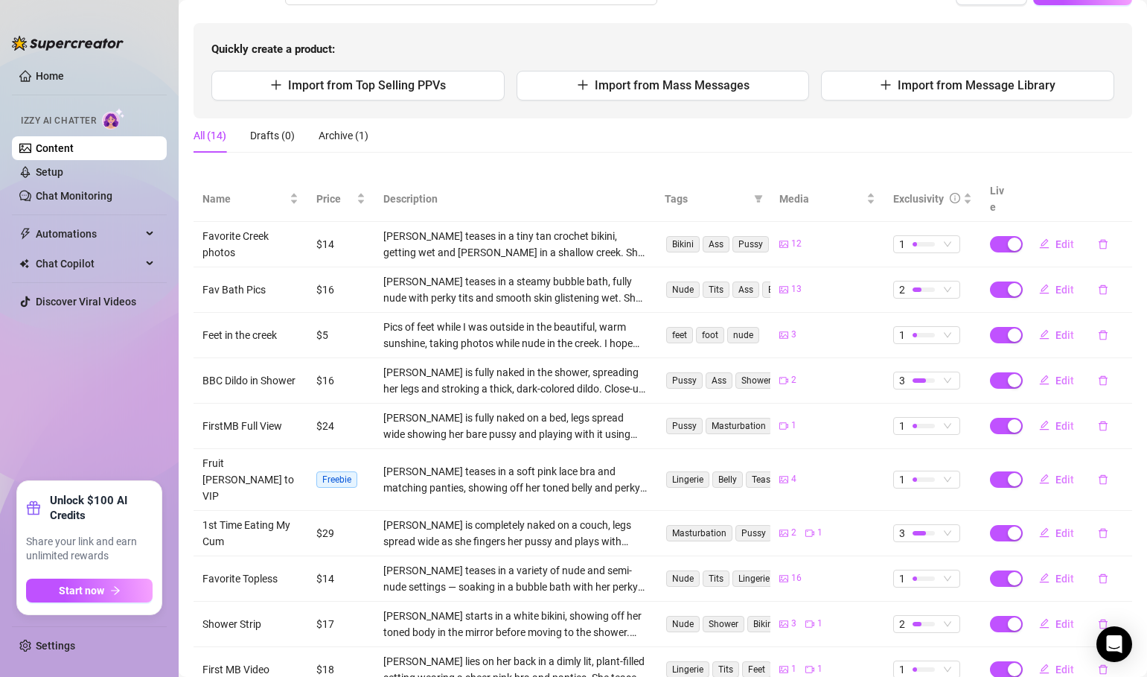
click at [238, 229] on td "Favorite Creek photos" at bounding box center [251, 244] width 114 height 45
click at [98, 242] on span "Automations" at bounding box center [89, 234] width 106 height 24
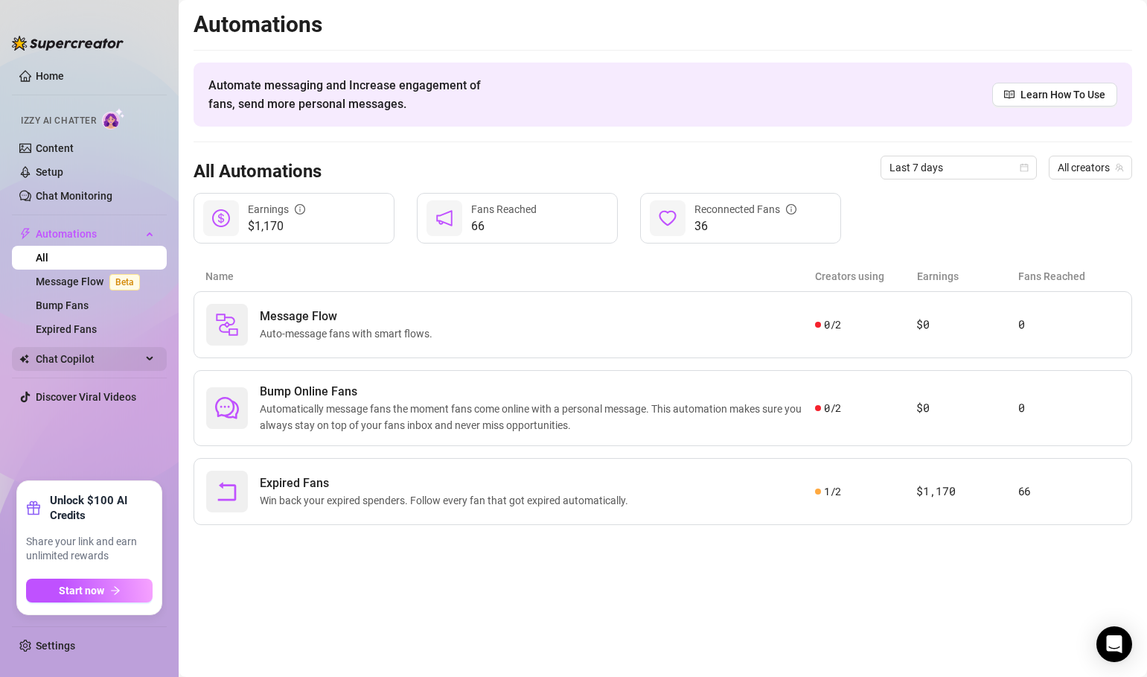
click at [88, 362] on span "Chat Copilot" at bounding box center [89, 359] width 106 height 24
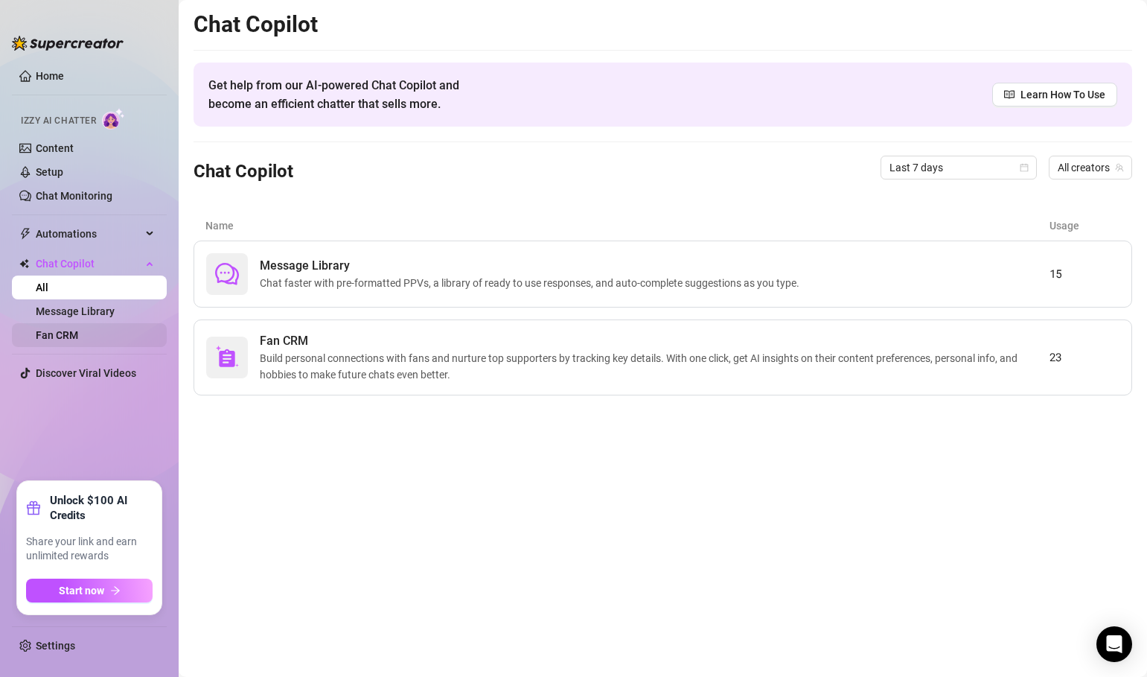
click at [78, 332] on link "Fan CRM" at bounding box center [57, 335] width 42 height 12
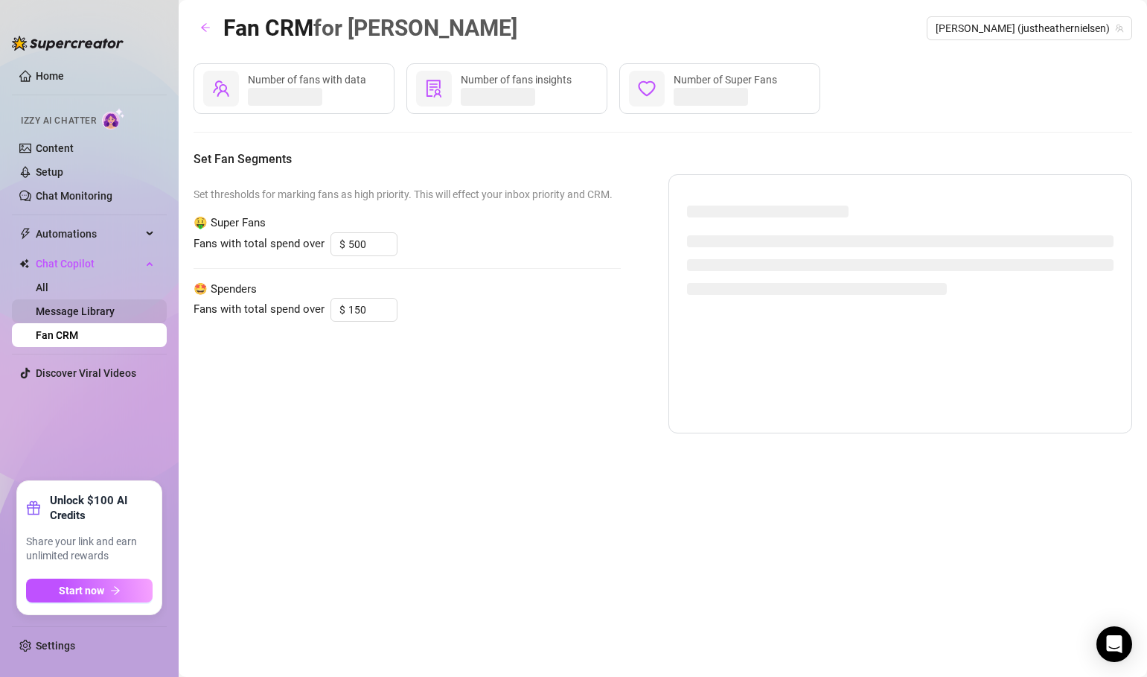
click at [81, 317] on link "Message Library" at bounding box center [75, 311] width 79 height 12
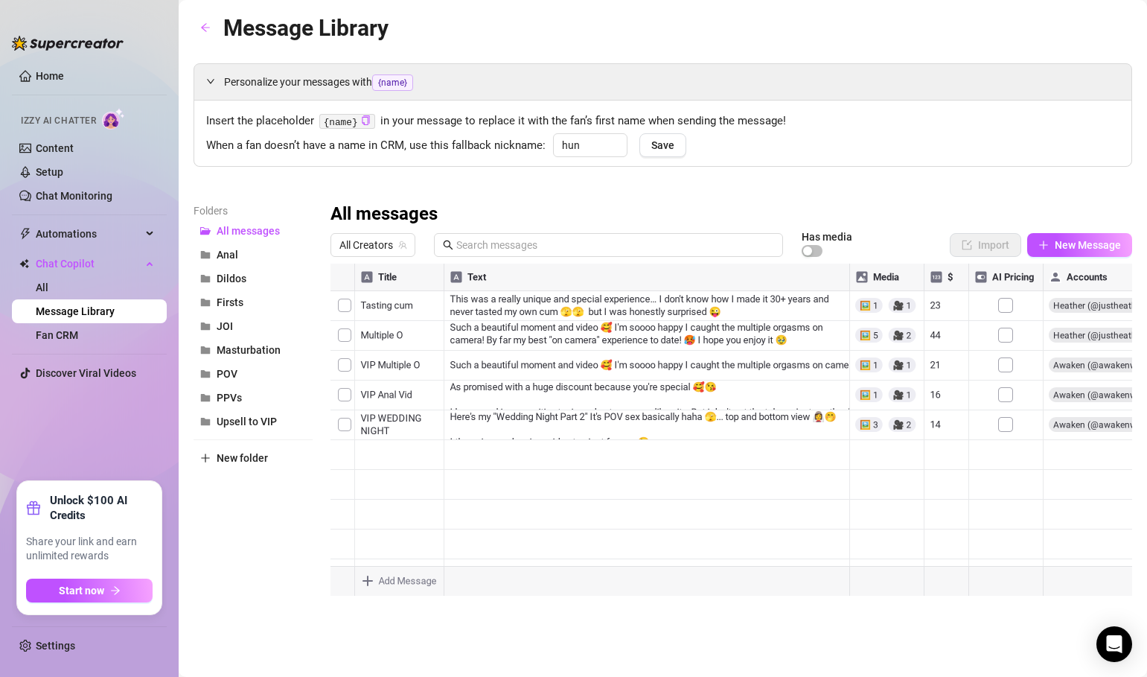
click at [270, 511] on div "Folders All messages Anal Dildos Firsts JOI Masturbation POV PPVs Upsell to VIP…" at bounding box center [253, 399] width 119 height 393
click at [46, 73] on link "Home" at bounding box center [50, 76] width 28 height 12
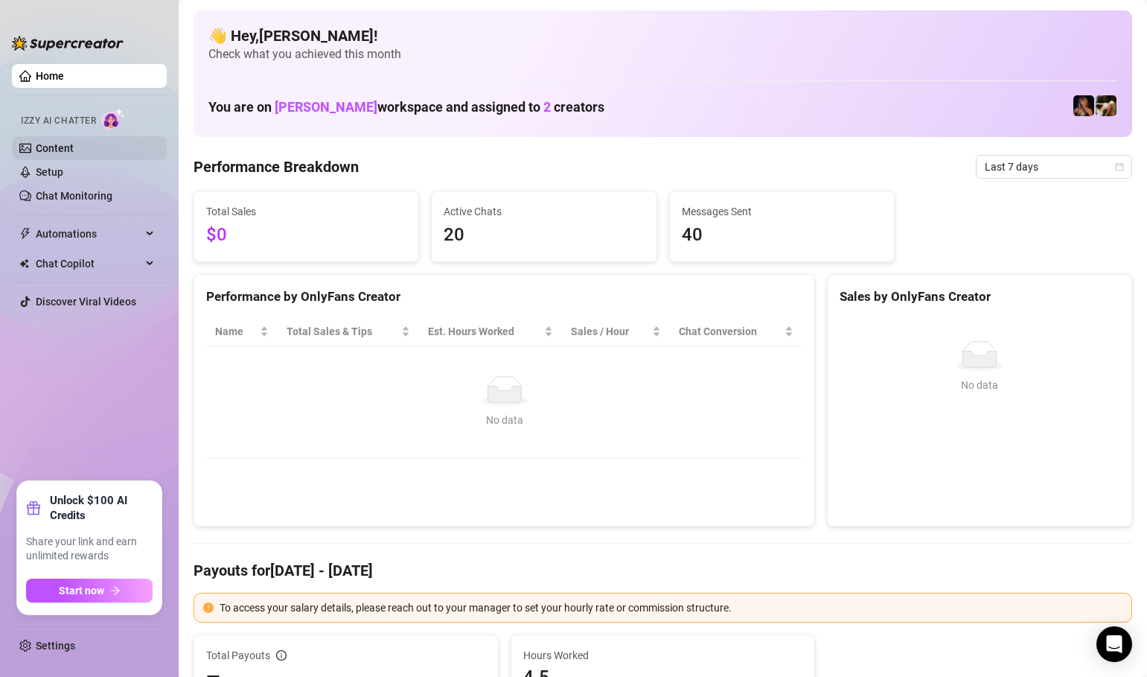
click at [56, 150] on link "Content" at bounding box center [55, 148] width 38 height 12
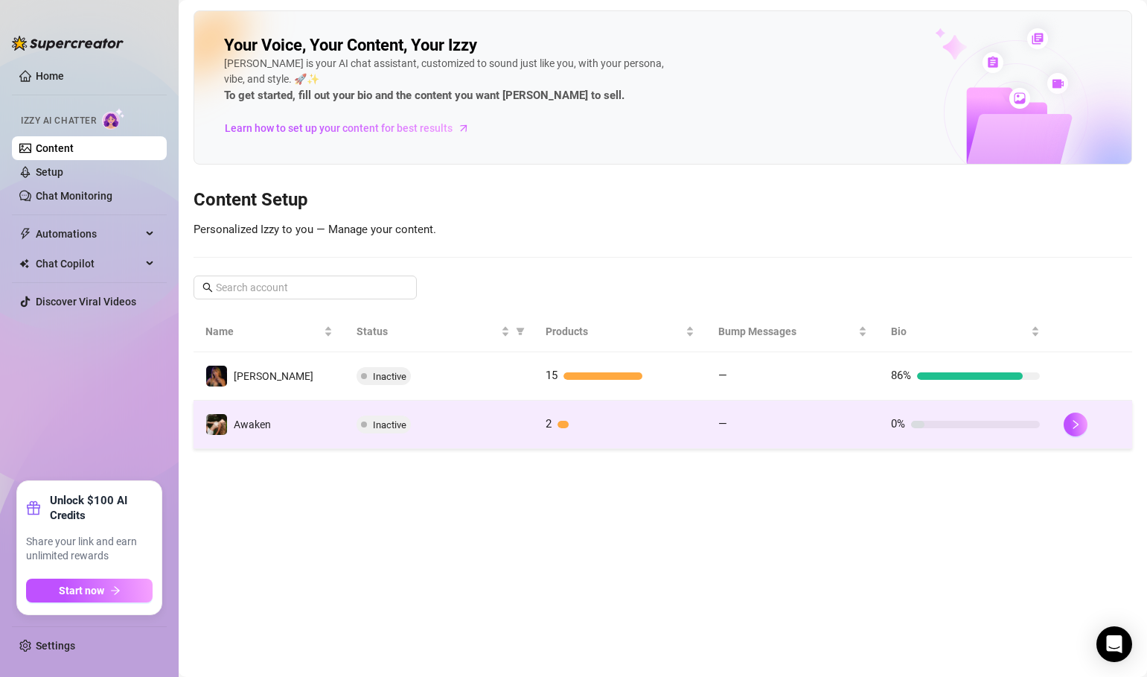
click at [618, 418] on div "2" at bounding box center [620, 425] width 149 height 18
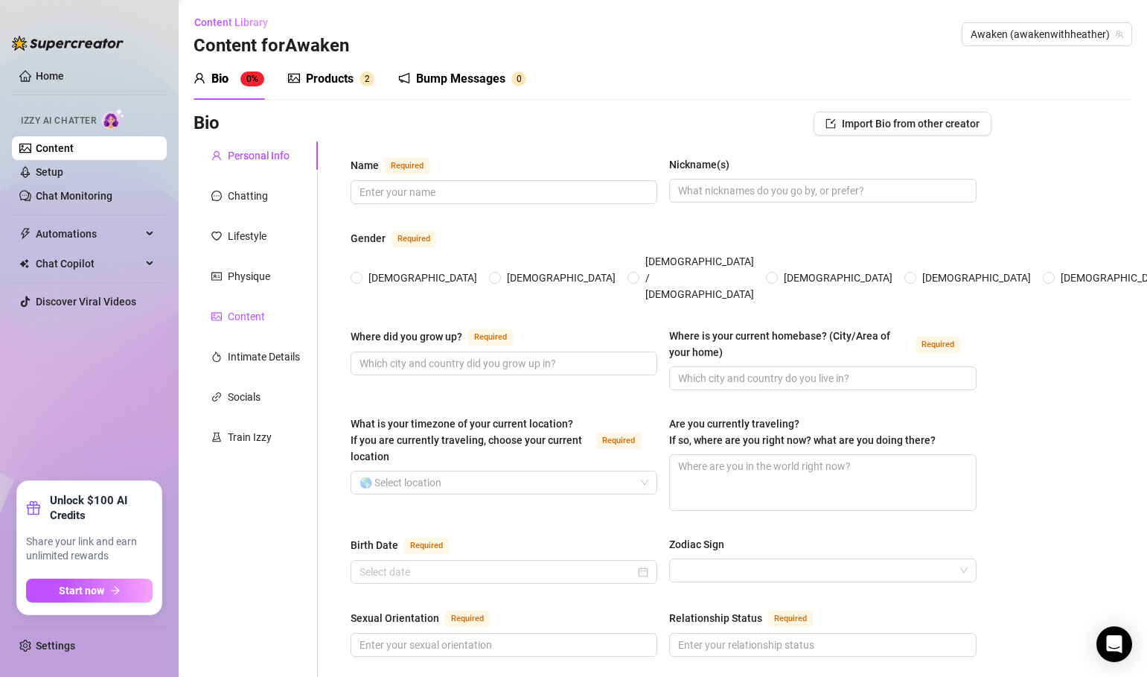
click at [253, 317] on div "Content" at bounding box center [246, 316] width 37 height 16
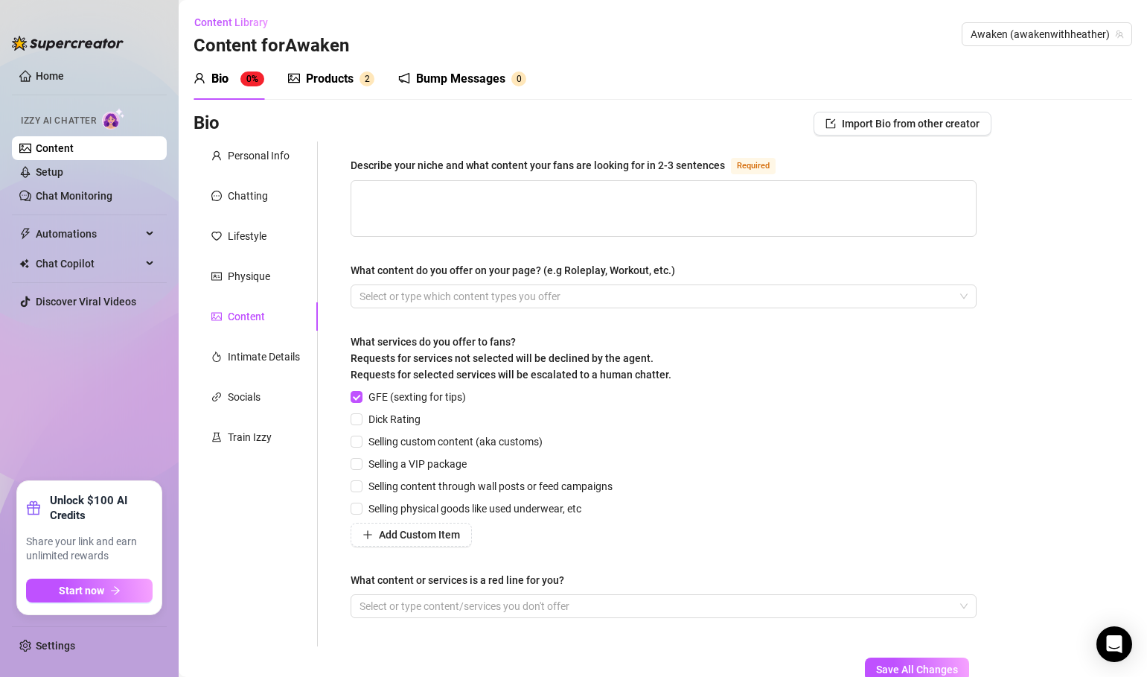
click at [343, 71] on div "Products" at bounding box center [330, 79] width 48 height 18
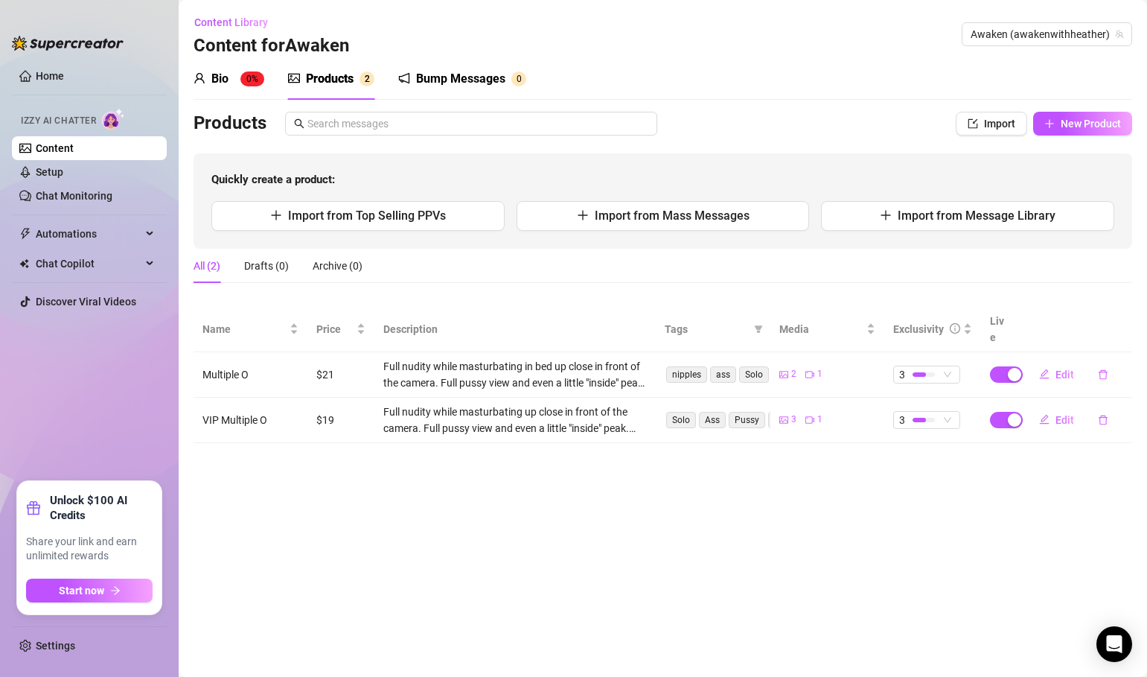
click at [502, 518] on main "Content Library Content for Awaken Awaken (awakenwithheather) Bio 0% Products 2…" at bounding box center [663, 338] width 969 height 677
click at [444, 221] on span "Import from Top Selling PPVs" at bounding box center [367, 215] width 158 height 14
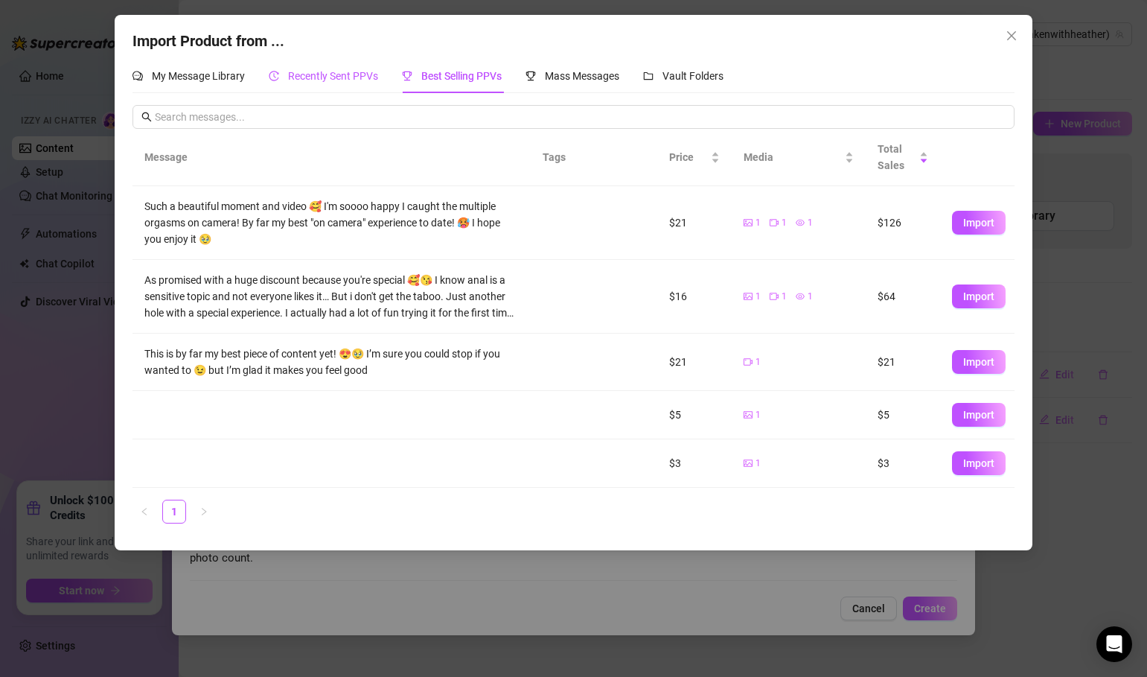
click at [340, 80] on span "Recently Sent PPVs" at bounding box center [333, 76] width 90 height 12
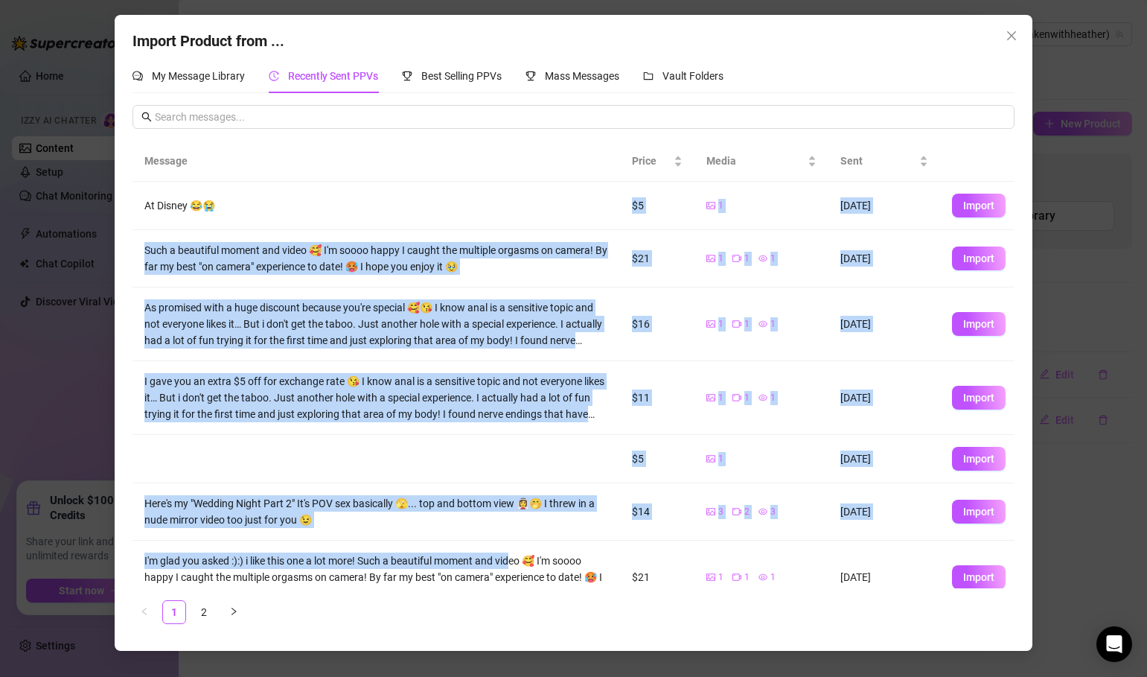
drag, startPoint x: 495, startPoint y: 213, endPoint x: 502, endPoint y: 569, distance: 356.0
click at [506, 569] on tbody "At Disney 😂😭 $5 1 [DATE] Import Such a beautiful moment and video 🥰 I'm soooo h…" at bounding box center [574, 480] width 882 height 596
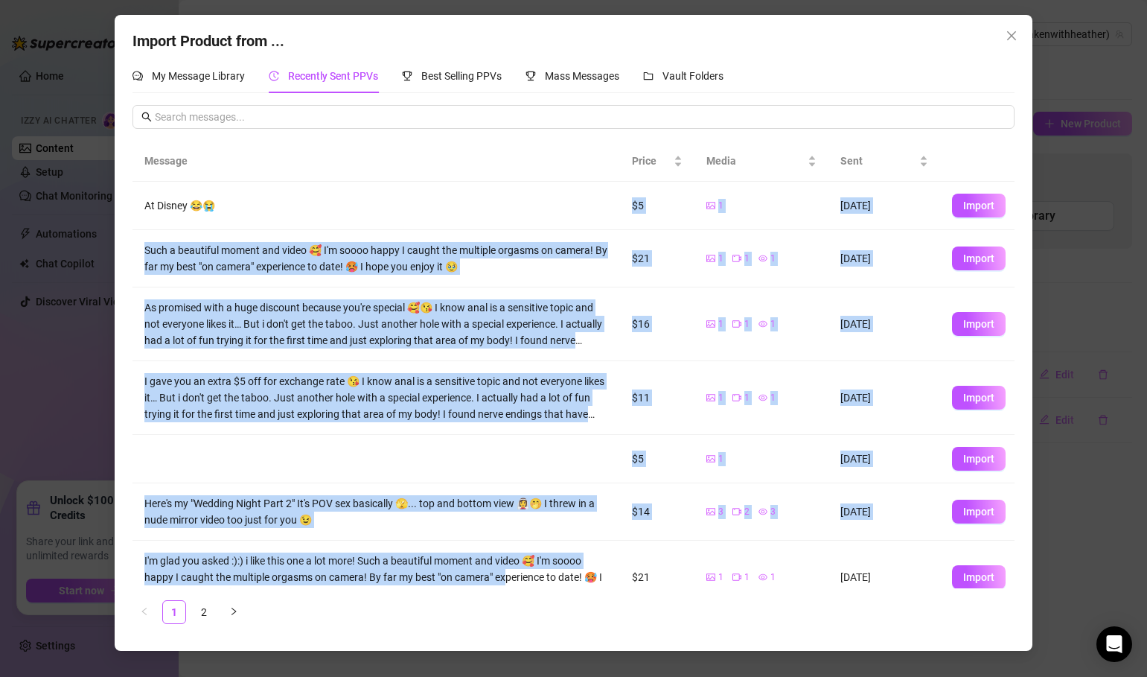
click at [478, 537] on td "Here's my "Wedding Night Part 2" It's POV sex basically 🫣... top and bottom vie…" at bounding box center [377, 511] width 488 height 57
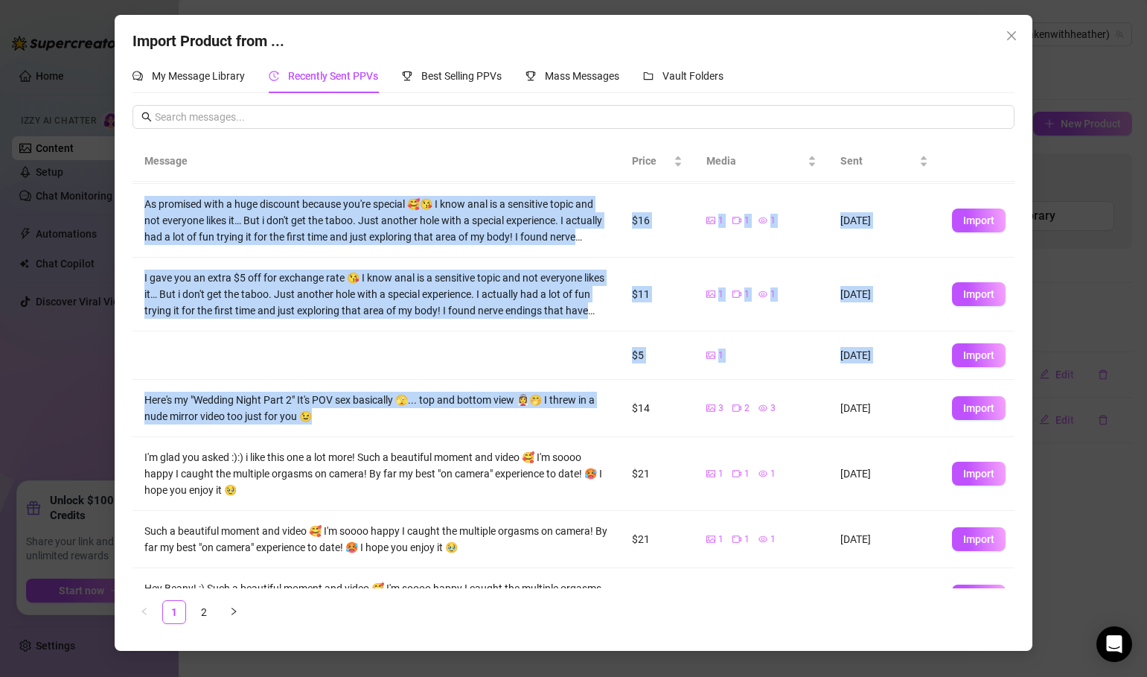
scroll to position [189, 0]
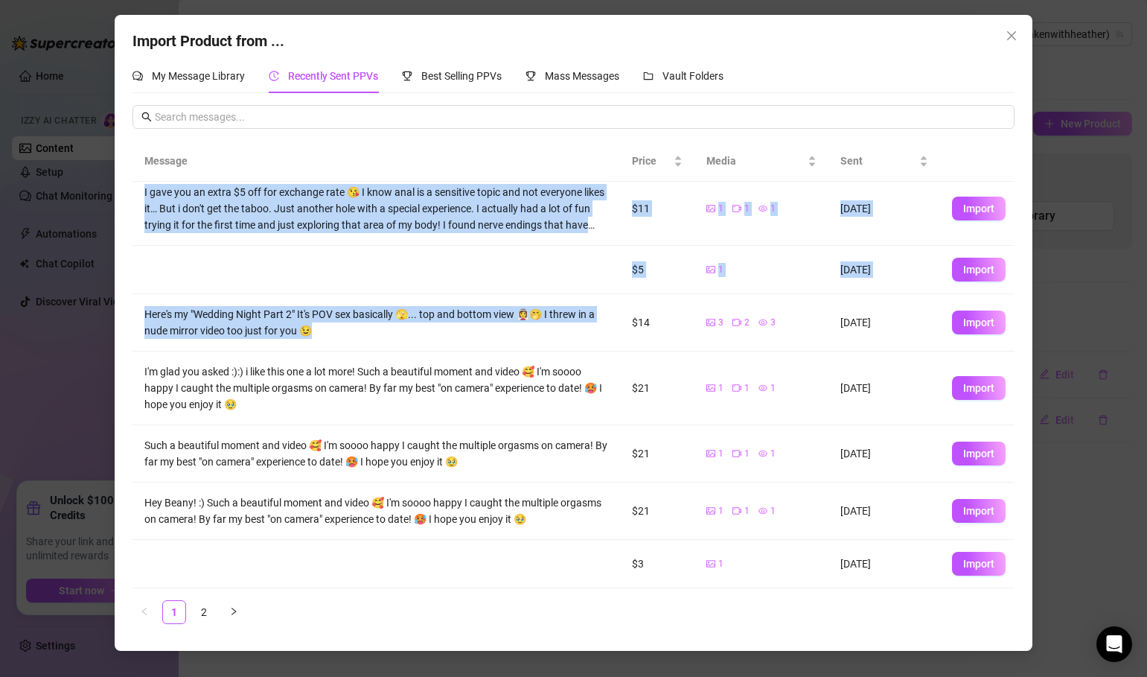
drag, startPoint x: 478, startPoint y: 537, endPoint x: 482, endPoint y: 623, distance: 85.7
click at [482, 623] on div "Message Price Media Sent At Disney 😂😭 $5 1 [DATE] Import Such a beautiful momen…" at bounding box center [574, 382] width 882 height 483
click at [455, 439] on div "Such a beautiful moment and video 🥰 I'm soooo happy I caught the multiple orgas…" at bounding box center [376, 453] width 464 height 33
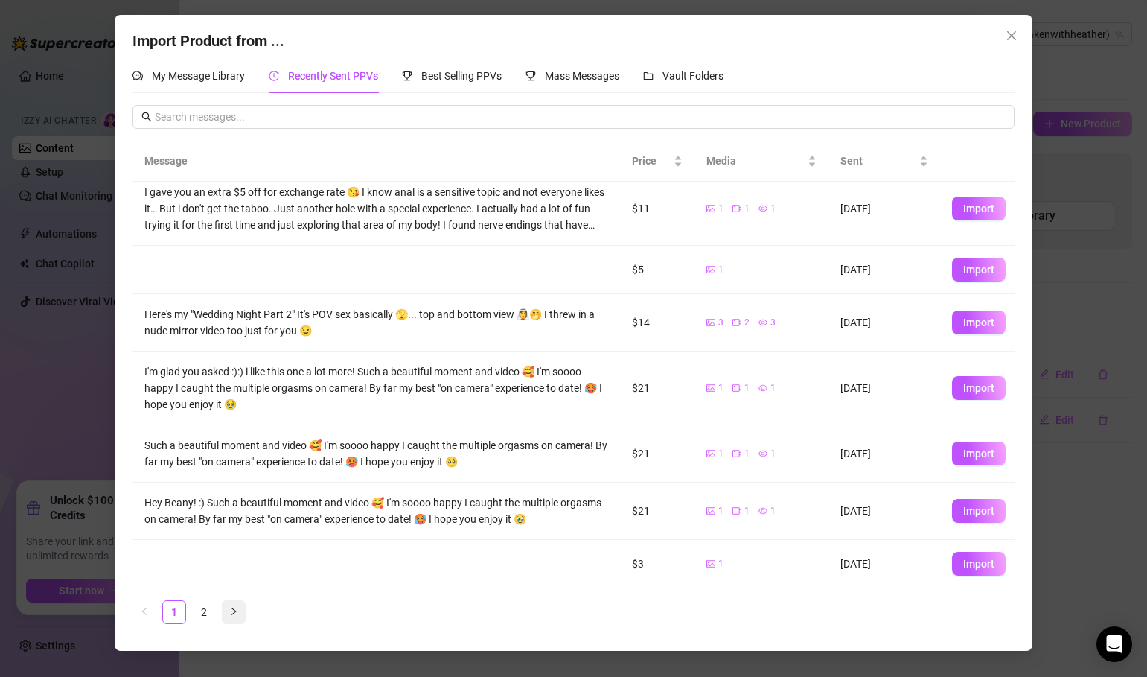
click at [236, 611] on icon "right" at bounding box center [234, 611] width 4 height 7
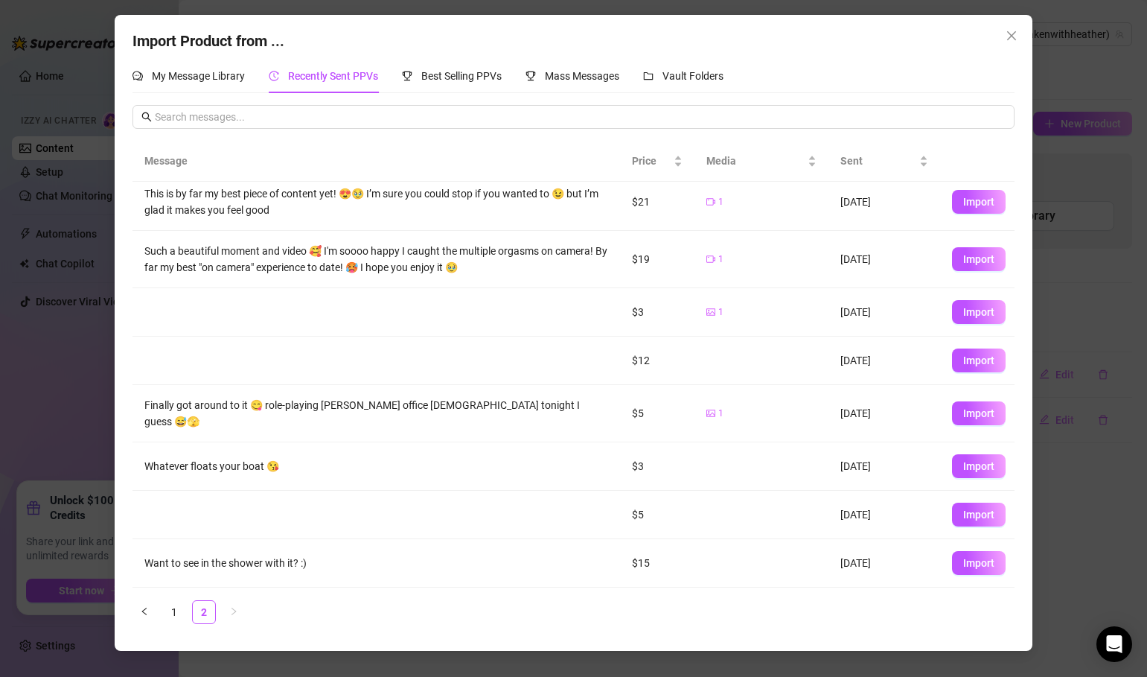
scroll to position [0, 0]
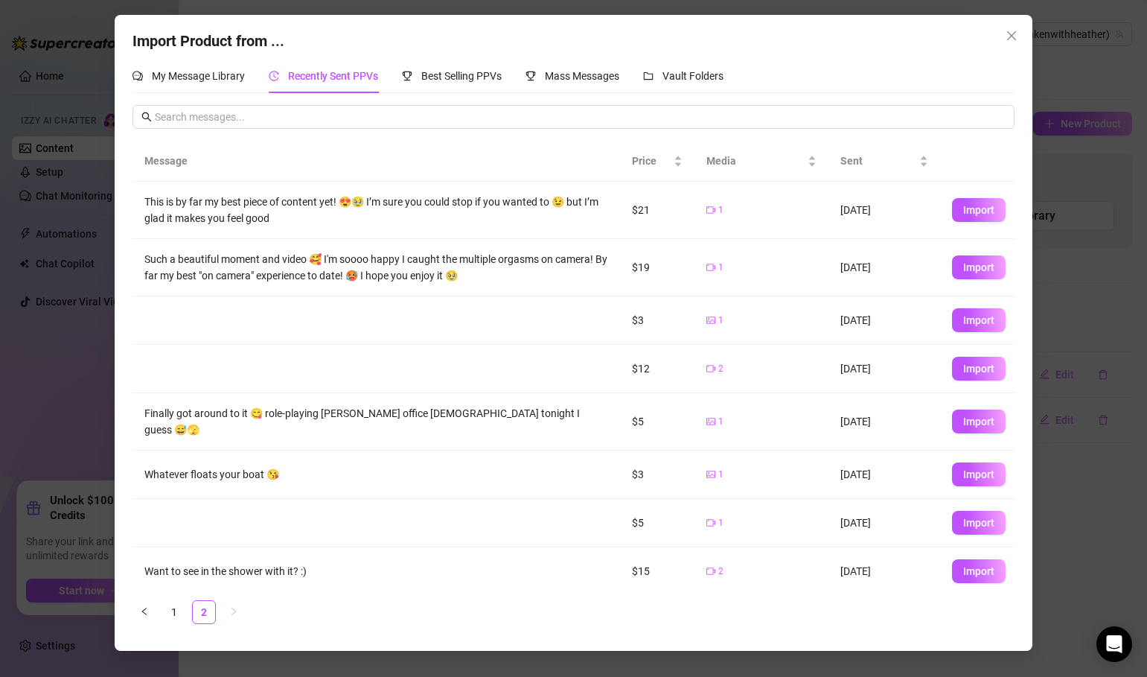
click at [63, 357] on div "Import Product from ... My Message Library Recently Sent PPVs Best Selling PPVs…" at bounding box center [573, 338] width 1147 height 677
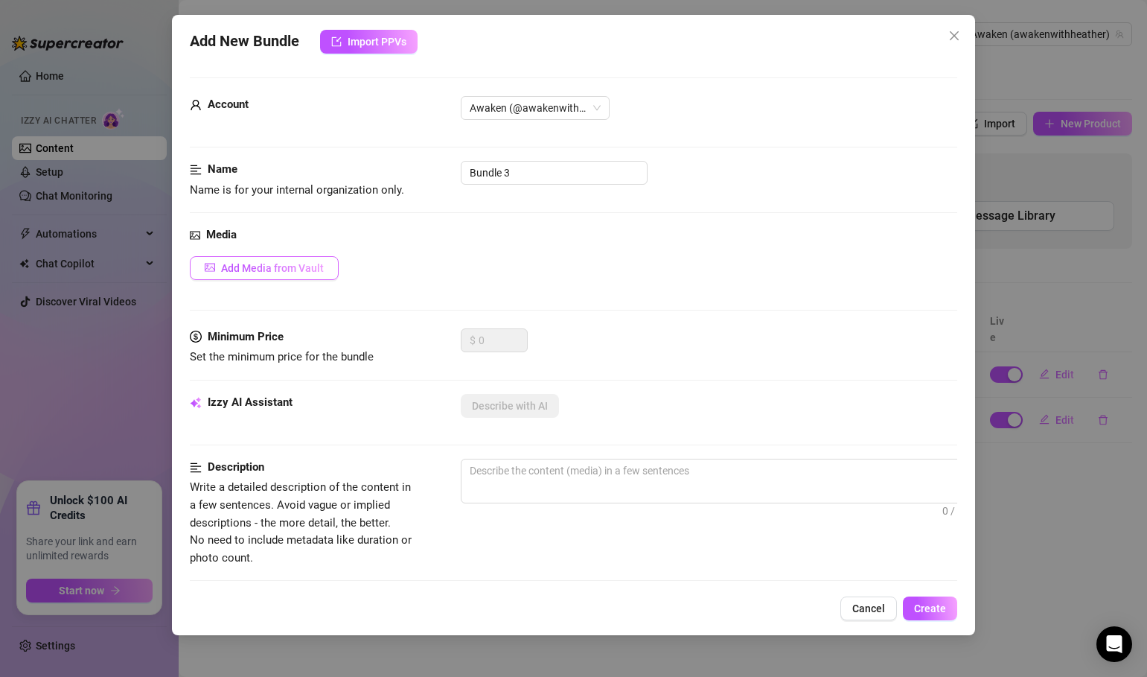
click at [235, 264] on span "Add Media from Vault" at bounding box center [272, 268] width 103 height 12
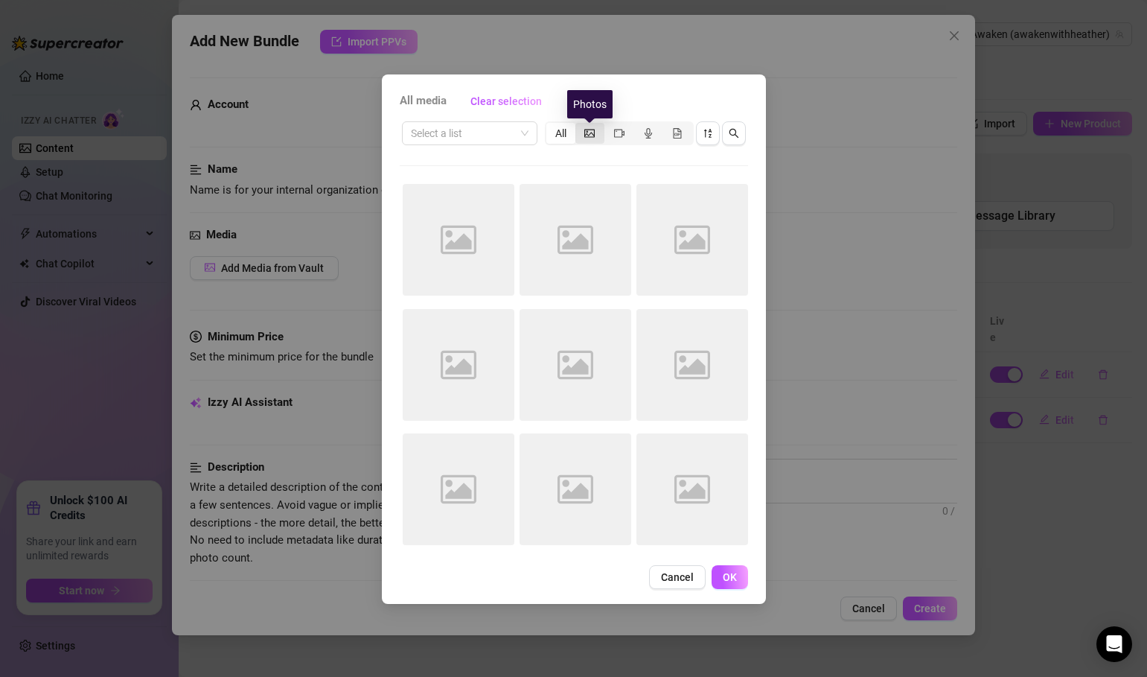
click at [588, 135] on icon "picture" at bounding box center [590, 133] width 10 height 10
click at [579, 125] on input "segmented control" at bounding box center [579, 125] width 0 height 0
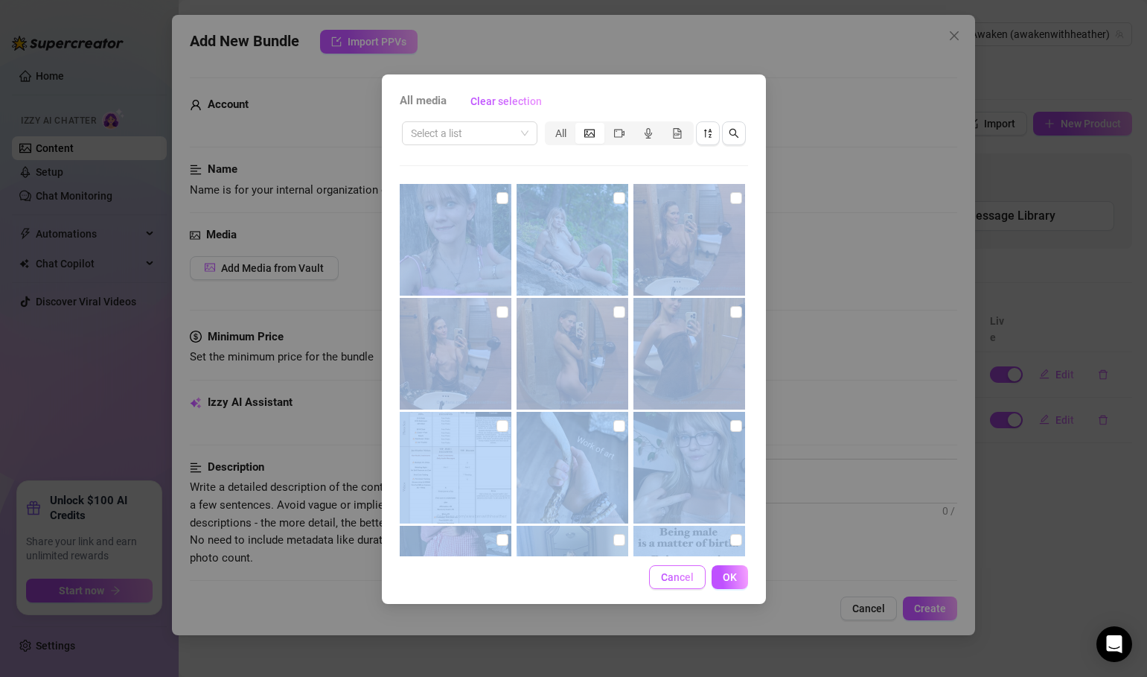
drag, startPoint x: 660, startPoint y: 169, endPoint x: 687, endPoint y: 570, distance: 401.5
click at [687, 570] on div "All media Clear selection Select a list All Cancel OK" at bounding box center [574, 338] width 384 height 529
click at [759, 485] on div "All media Clear selection Select a list All Cancel OK" at bounding box center [574, 338] width 384 height 529
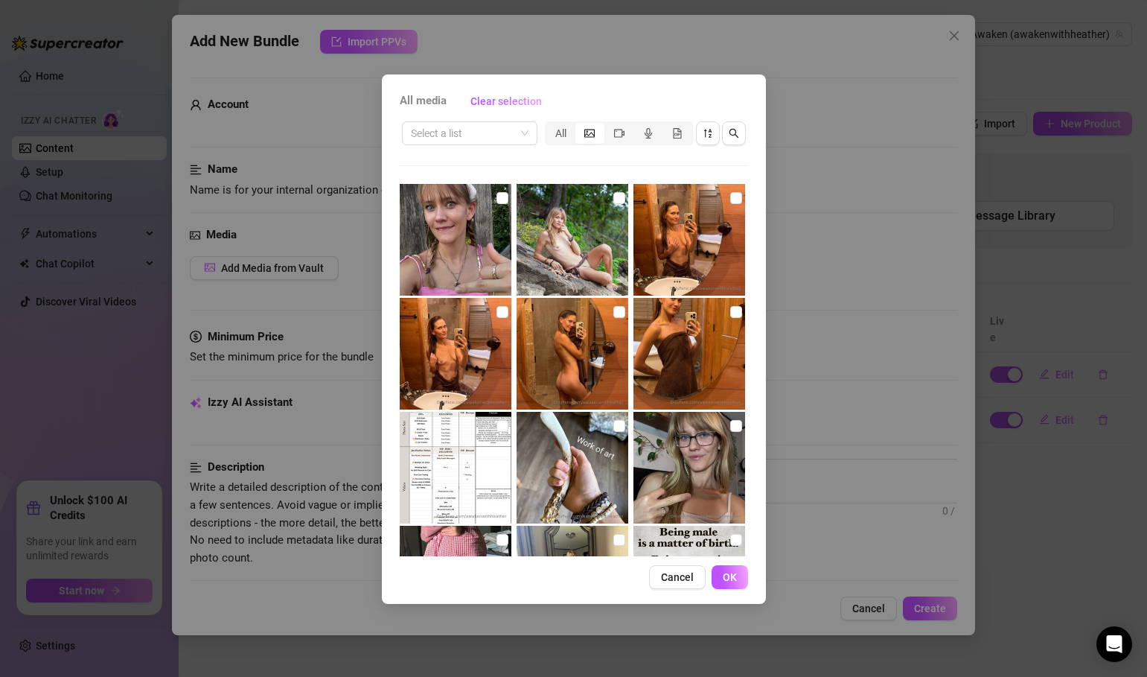
click at [685, 498] on img at bounding box center [690, 468] width 112 height 112
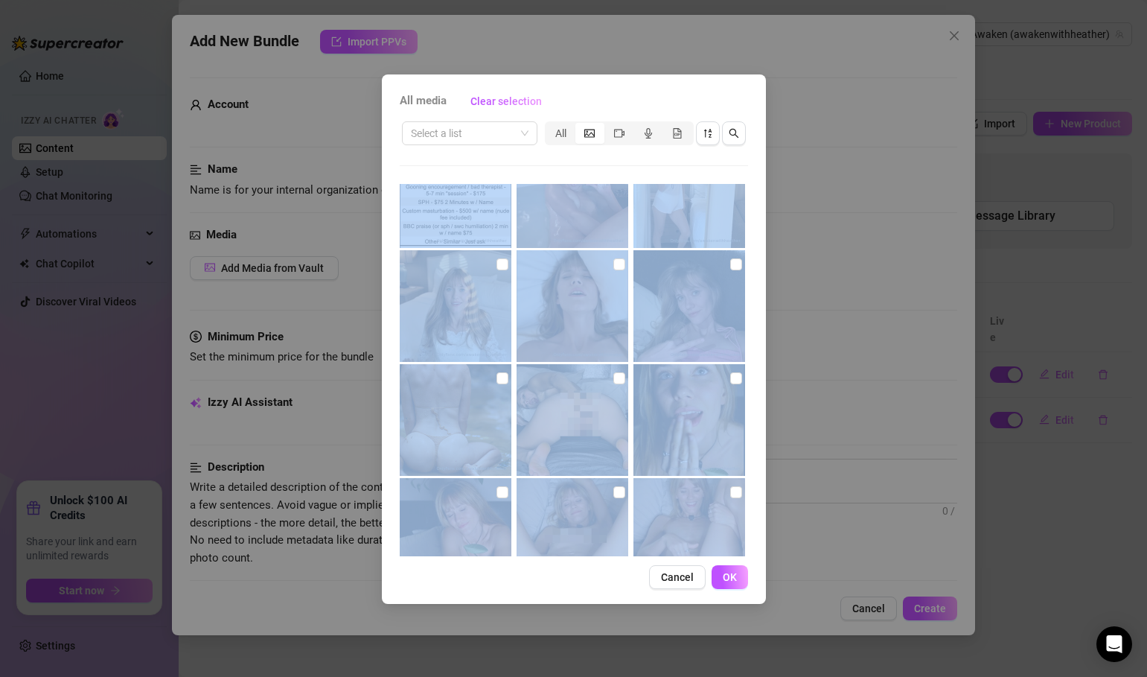
scroll to position [561, 0]
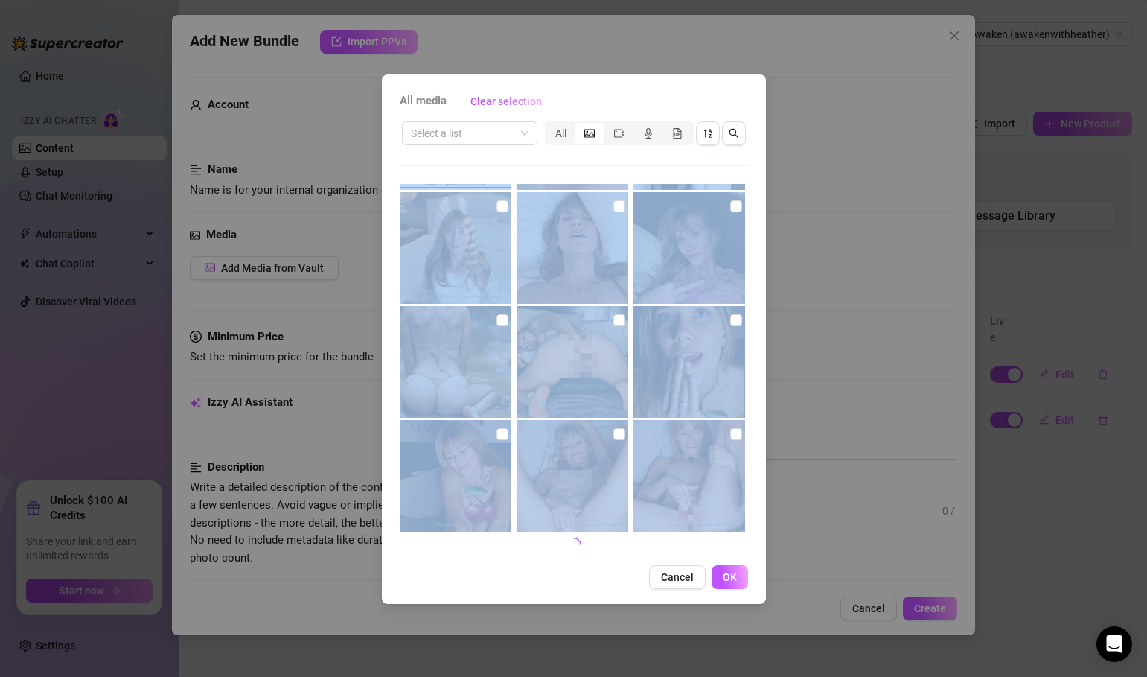
drag, startPoint x: 760, startPoint y: 491, endPoint x: 629, endPoint y: 600, distance: 169.7
click at [630, 600] on div "All media Clear selection Select a list All Cancel OK" at bounding box center [574, 338] width 384 height 529
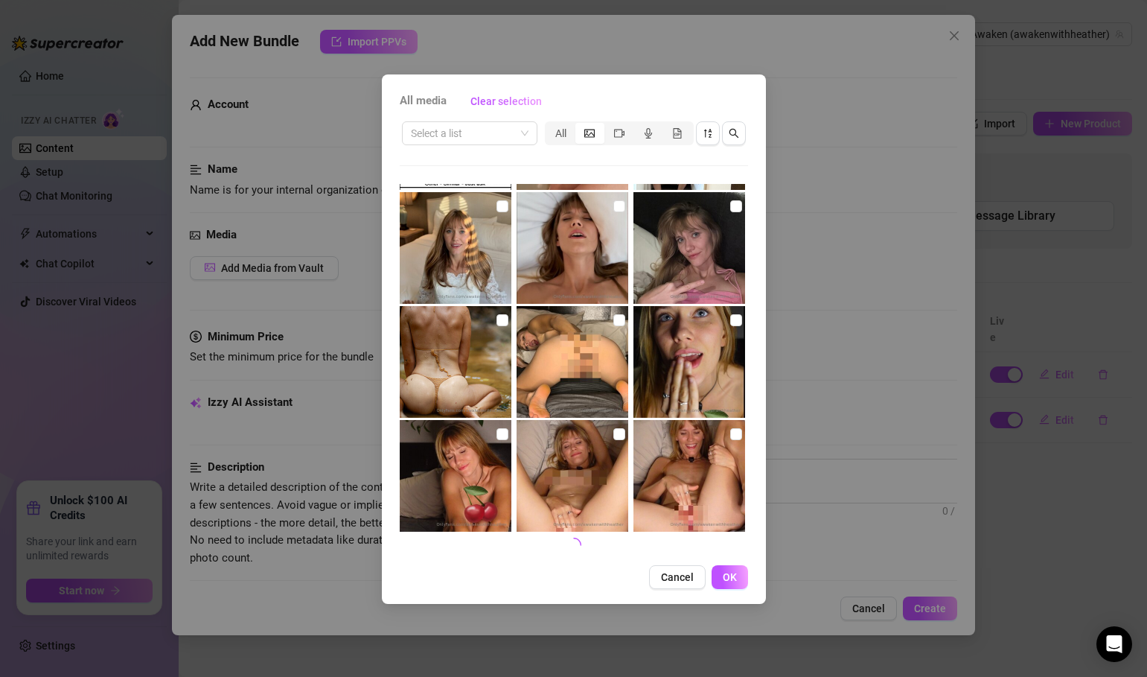
click at [585, 597] on div "All media Clear selection Select a list All Cancel OK" at bounding box center [574, 338] width 384 height 529
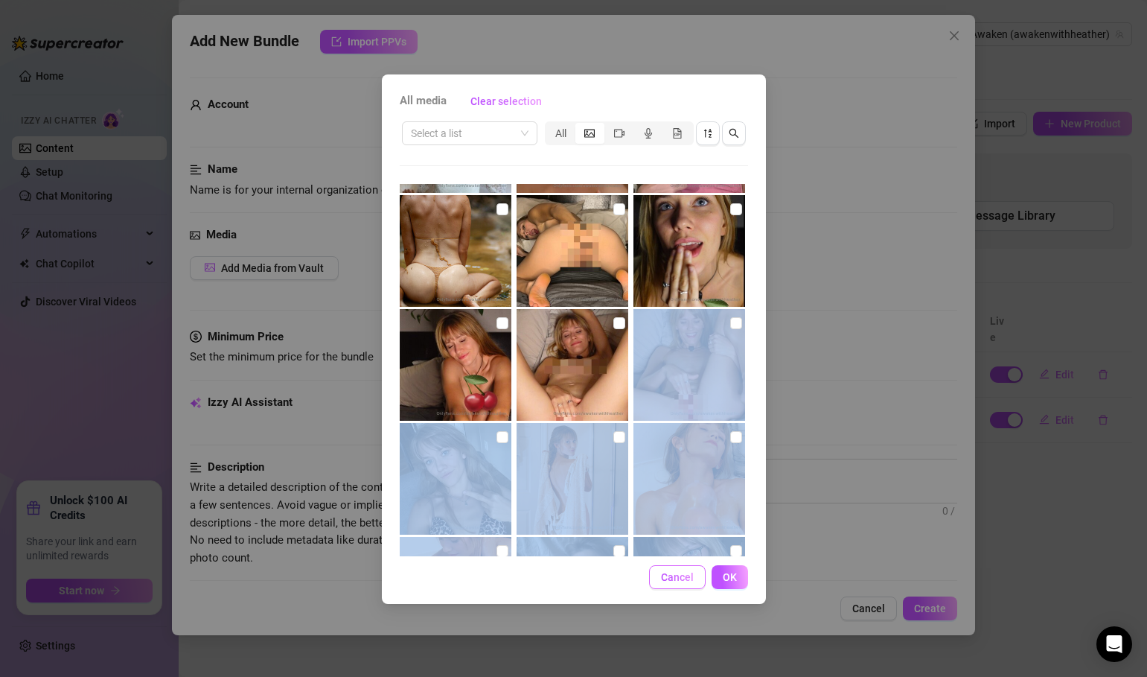
scroll to position [876, 0]
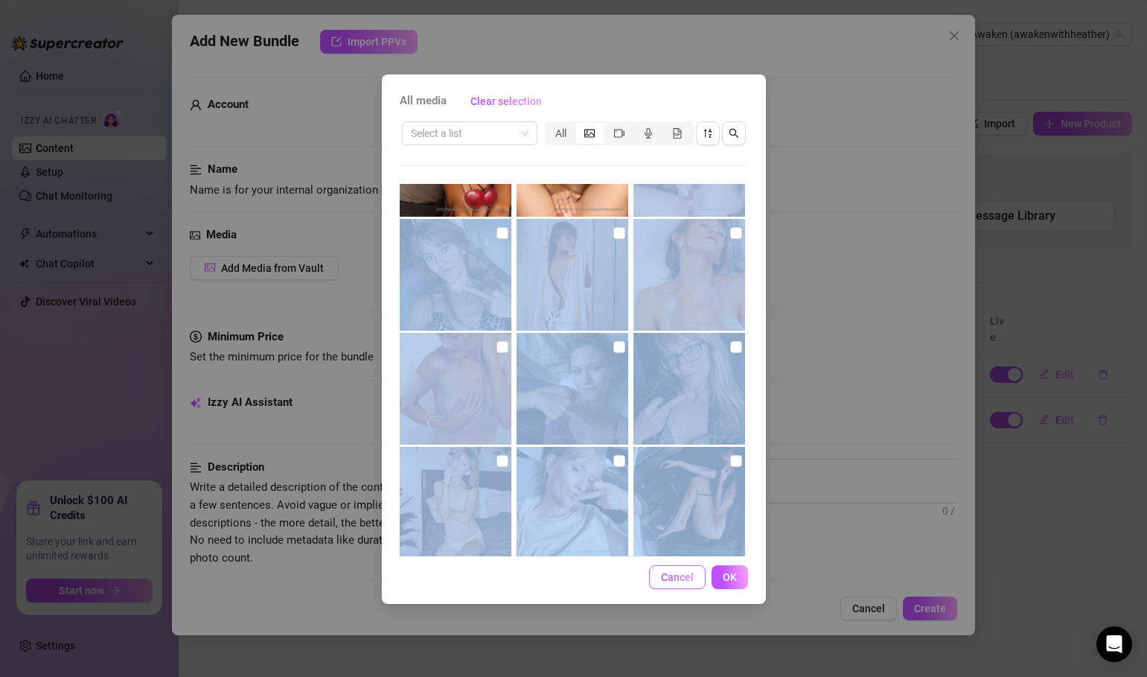
drag, startPoint x: 761, startPoint y: 459, endPoint x: 660, endPoint y: 581, distance: 158.6
click at [660, 582] on div "All media Clear selection Select a list All Cancel OK" at bounding box center [574, 338] width 384 height 529
click at [590, 591] on div "All media Clear selection Select a list All Cancel OK" at bounding box center [574, 338] width 384 height 529
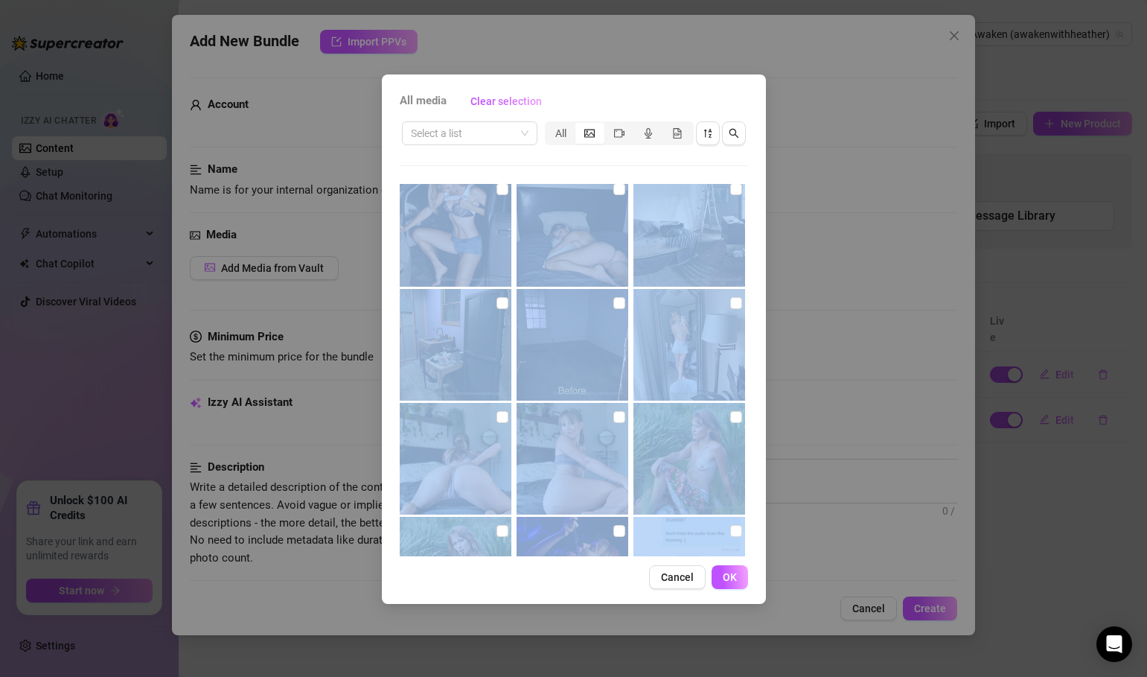
drag, startPoint x: 748, startPoint y: 484, endPoint x: 611, endPoint y: 597, distance: 177.7
click at [611, 597] on div "All media Clear selection Select a list All Cancel OK" at bounding box center [574, 338] width 384 height 529
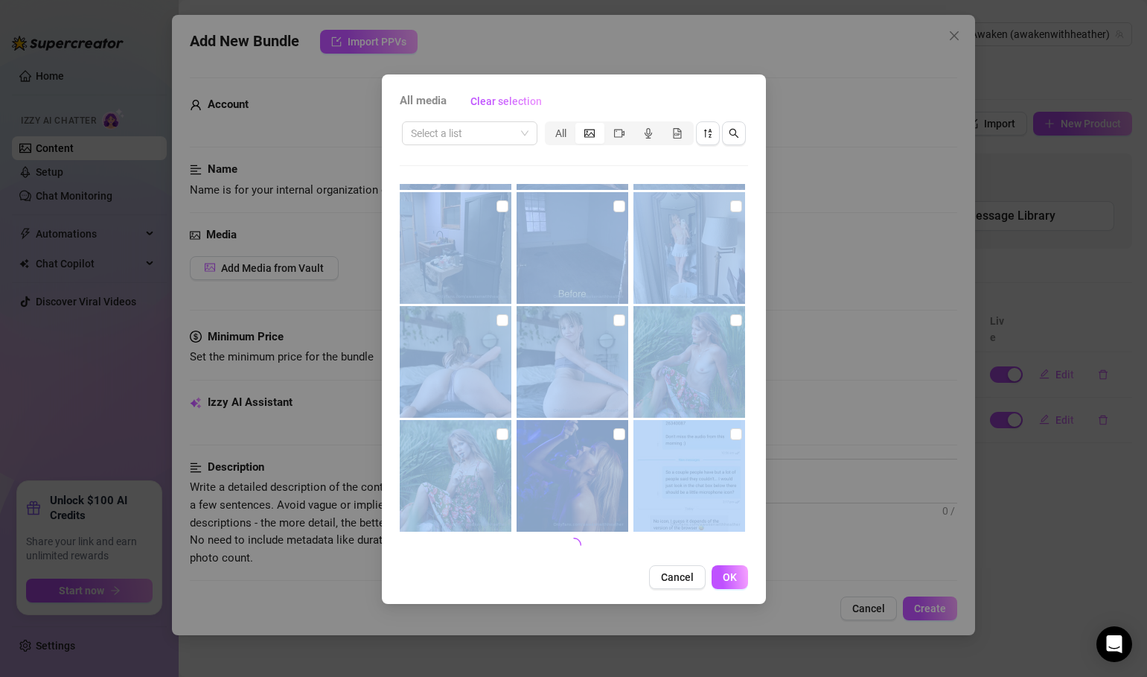
click at [572, 573] on div "Cancel OK" at bounding box center [574, 577] width 348 height 24
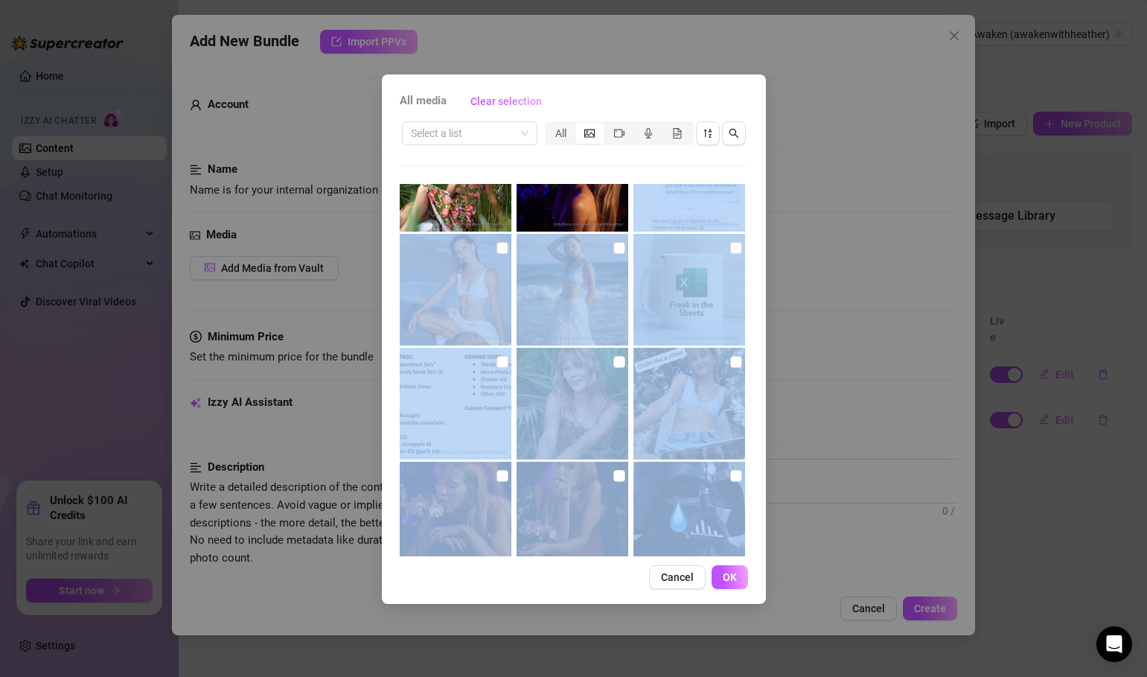
drag, startPoint x: 753, startPoint y: 474, endPoint x: 588, endPoint y: 614, distance: 216.6
click at [588, 614] on div "All media Clear selection Select a list All Cancel OK" at bounding box center [573, 338] width 1147 height 677
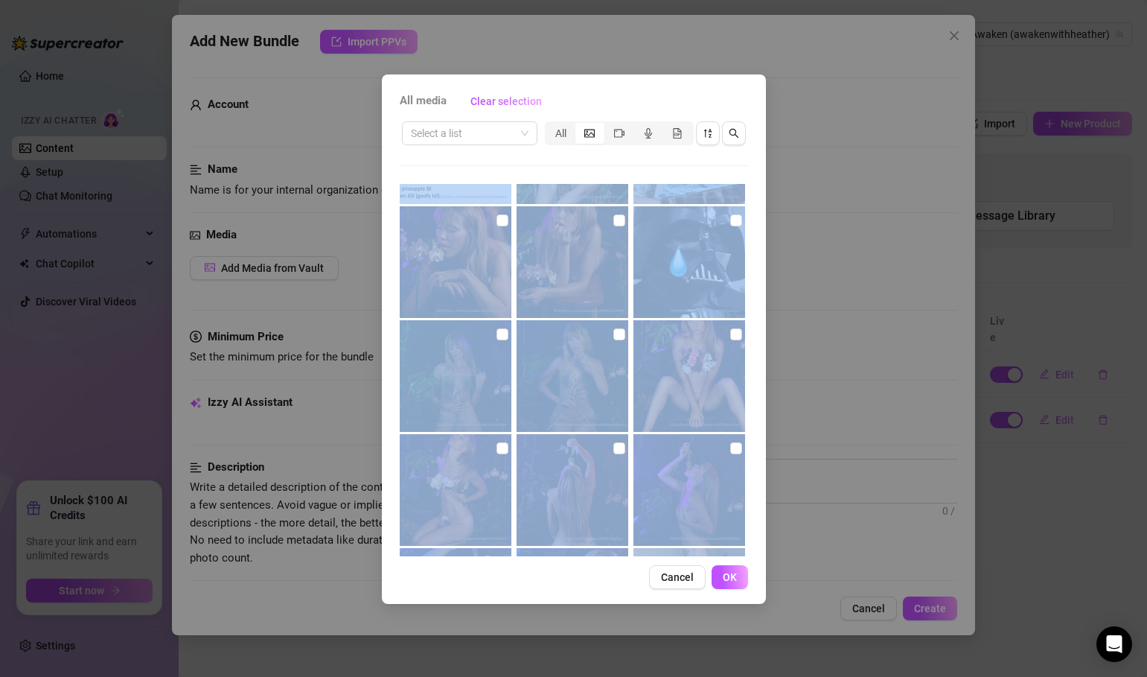
click at [586, 588] on div "Cancel OK" at bounding box center [574, 577] width 348 height 24
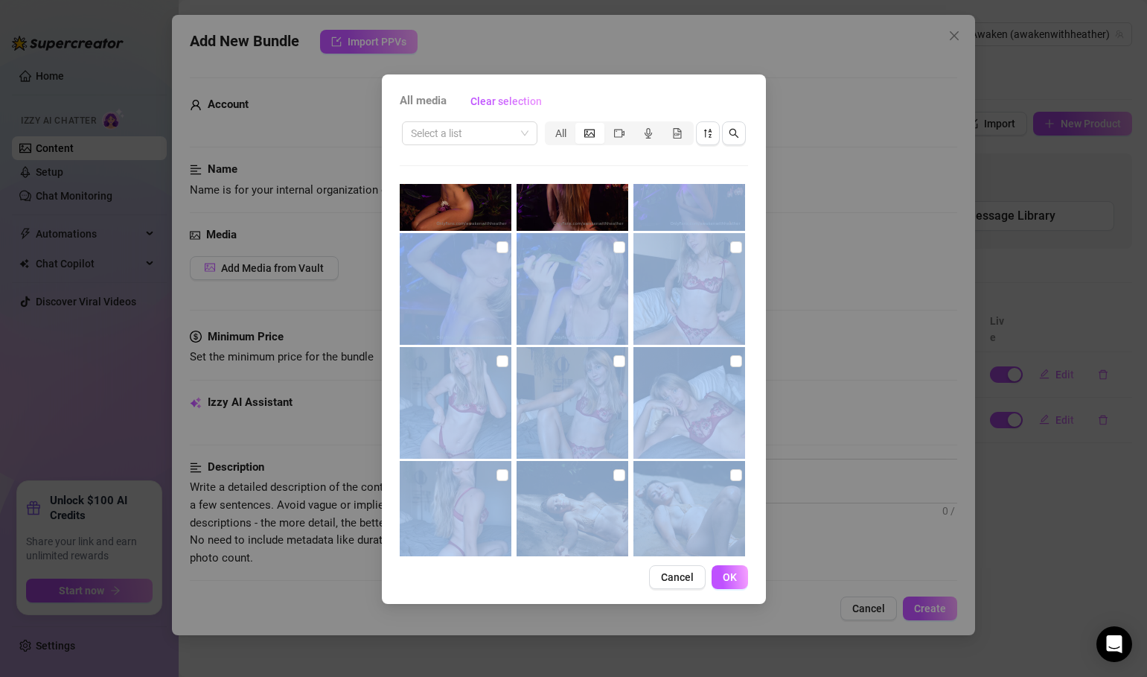
drag, startPoint x: 759, startPoint y: 474, endPoint x: 629, endPoint y: 596, distance: 178.0
click at [629, 597] on div "All media Clear selection Select a list All No more media Cancel OK" at bounding box center [574, 338] width 384 height 529
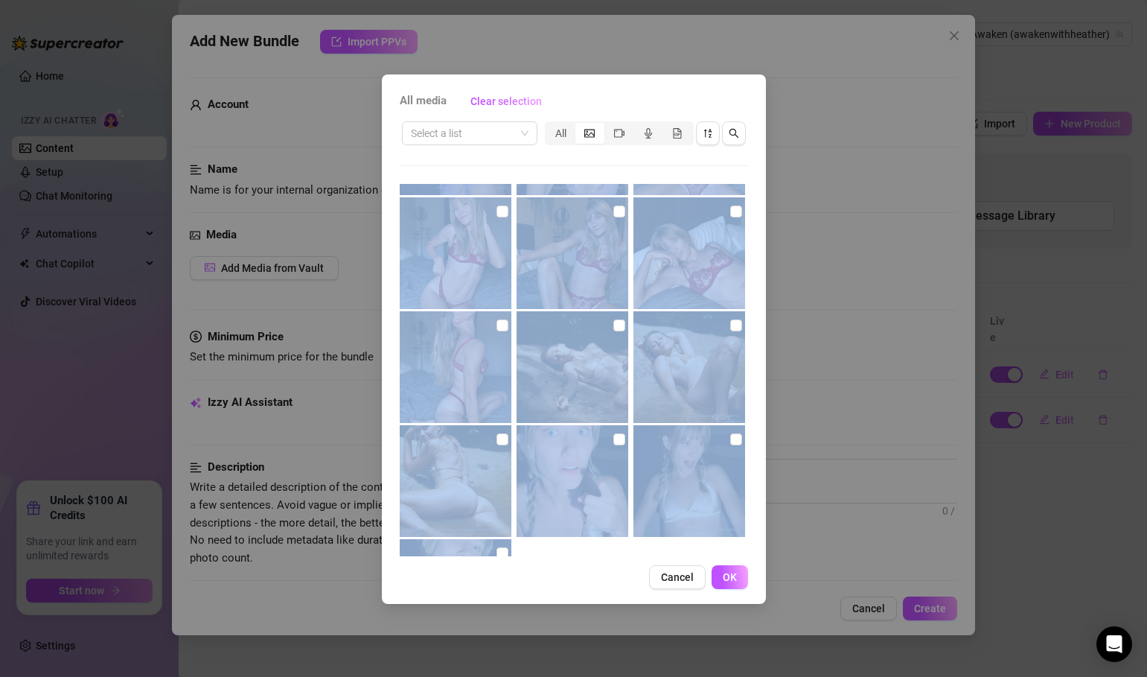
click at [749, 441] on div "All media Clear selection Select a list All No more media Cancel OK" at bounding box center [574, 338] width 384 height 529
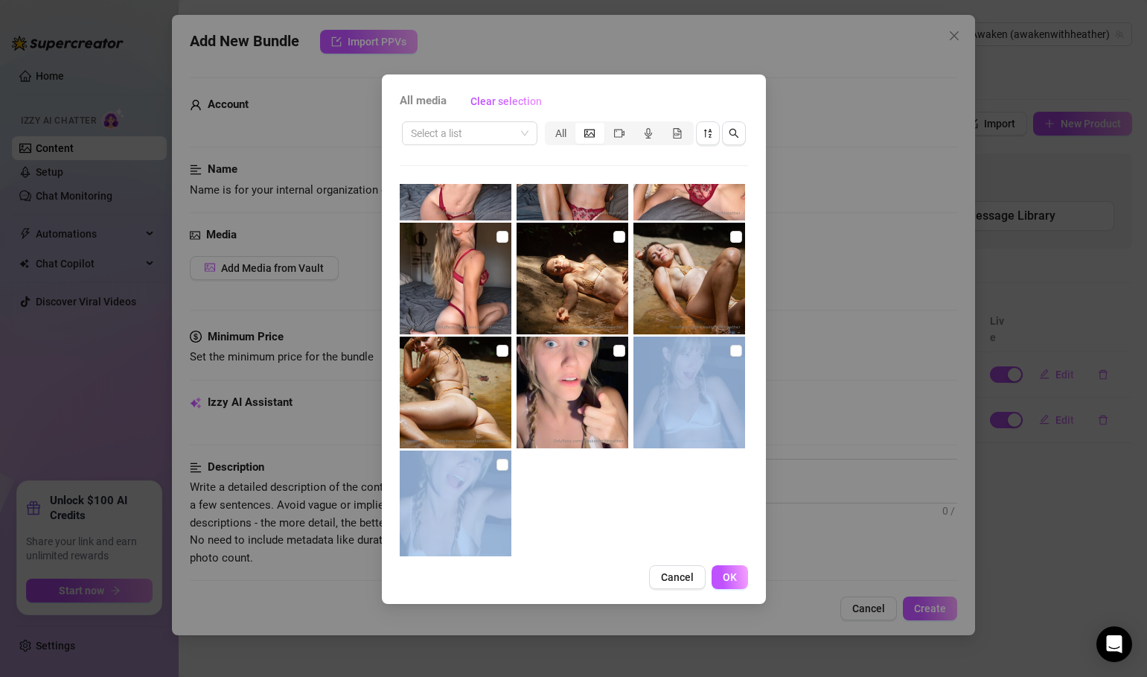
scroll to position [2612, 0]
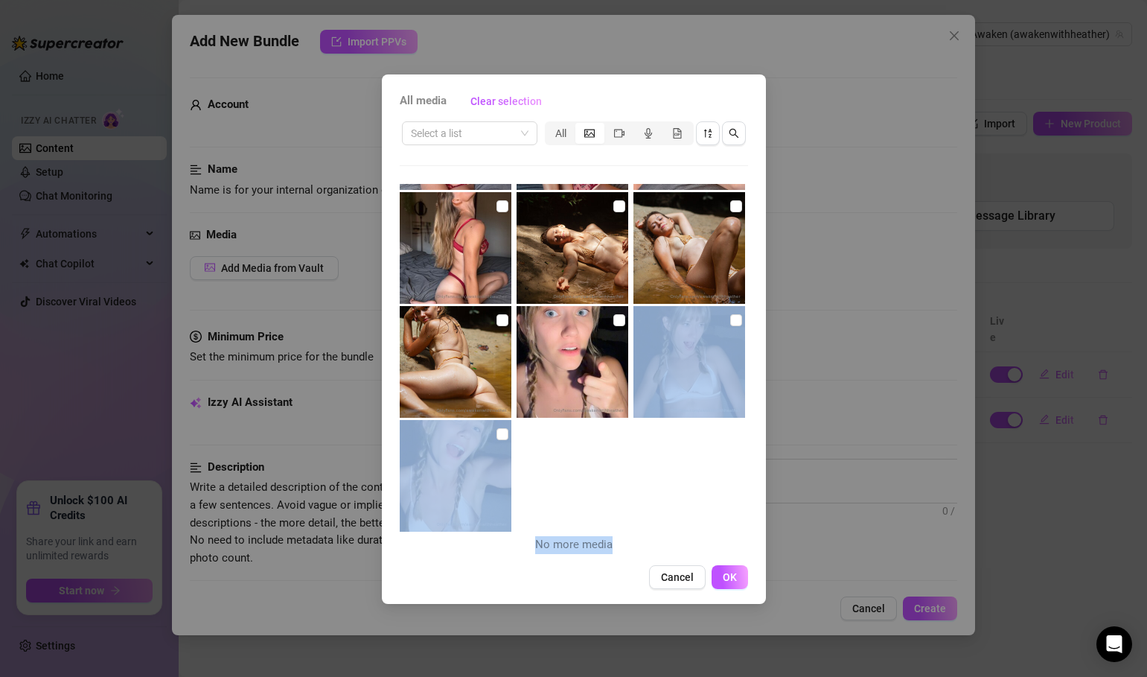
drag, startPoint x: 748, startPoint y: 441, endPoint x: 577, endPoint y: 608, distance: 238.5
click at [577, 608] on div "All media Clear selection Select a list All No more media Cancel OK" at bounding box center [573, 338] width 1147 height 677
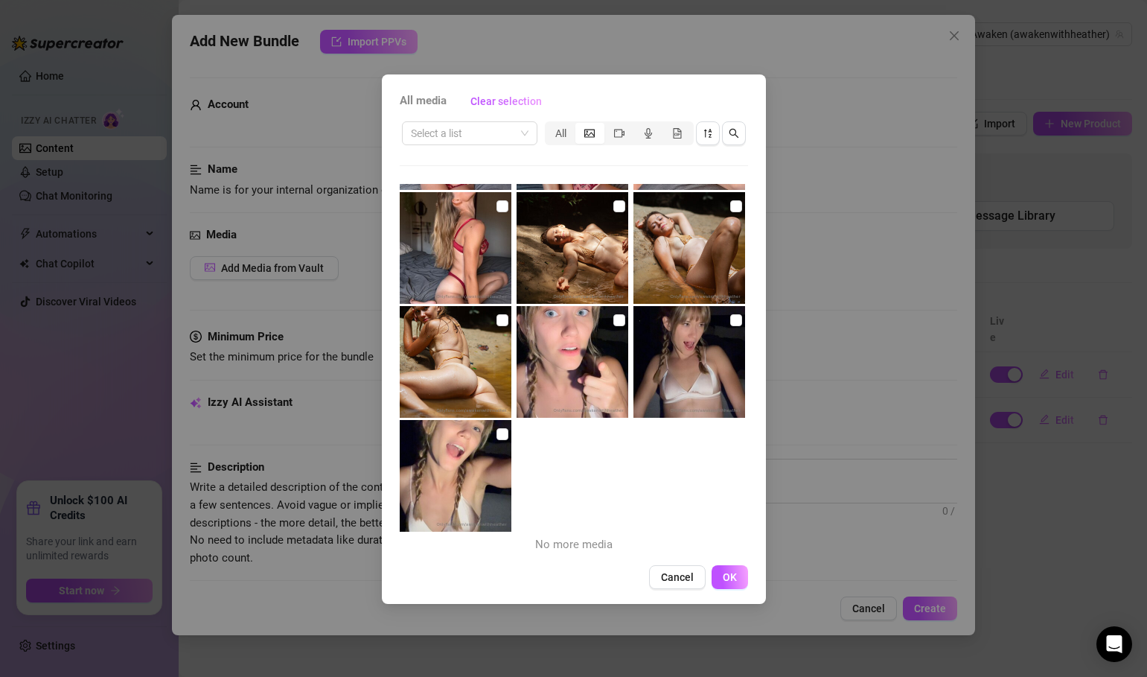
click at [570, 585] on div "Cancel OK" at bounding box center [574, 577] width 348 height 24
click at [527, 135] on span at bounding box center [470, 133] width 118 height 22
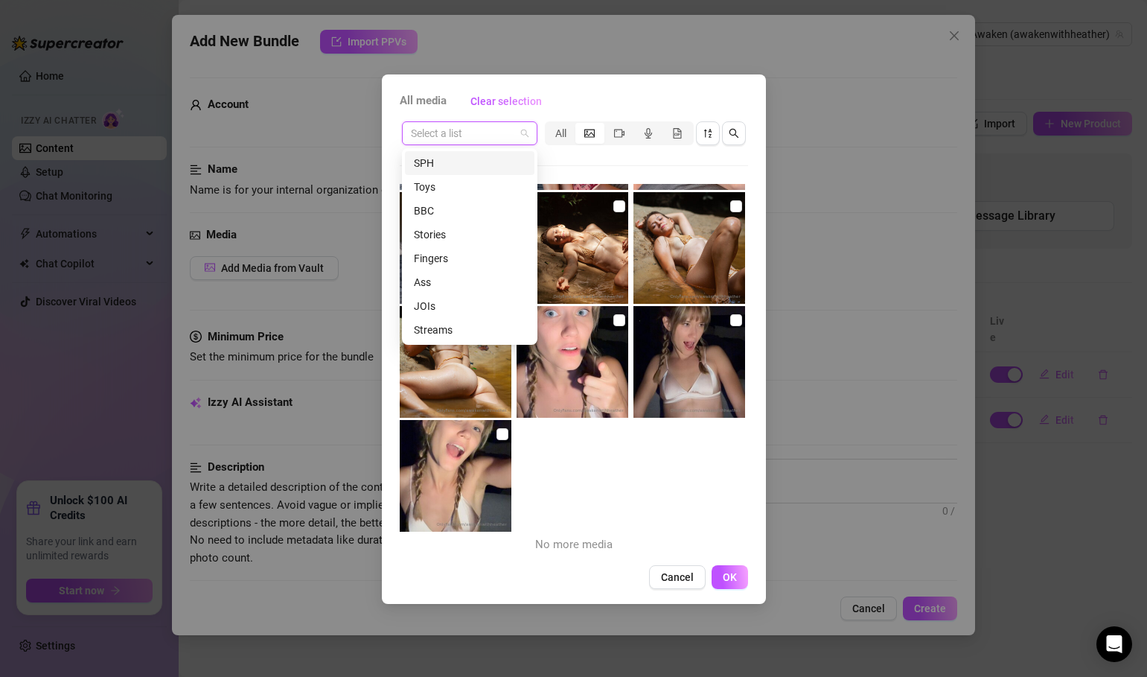
click at [443, 138] on input "search" at bounding box center [463, 133] width 104 height 22
click at [605, 51] on div "All media Clear selection Select a list All No more media Cancel OK" at bounding box center [573, 338] width 1147 height 677
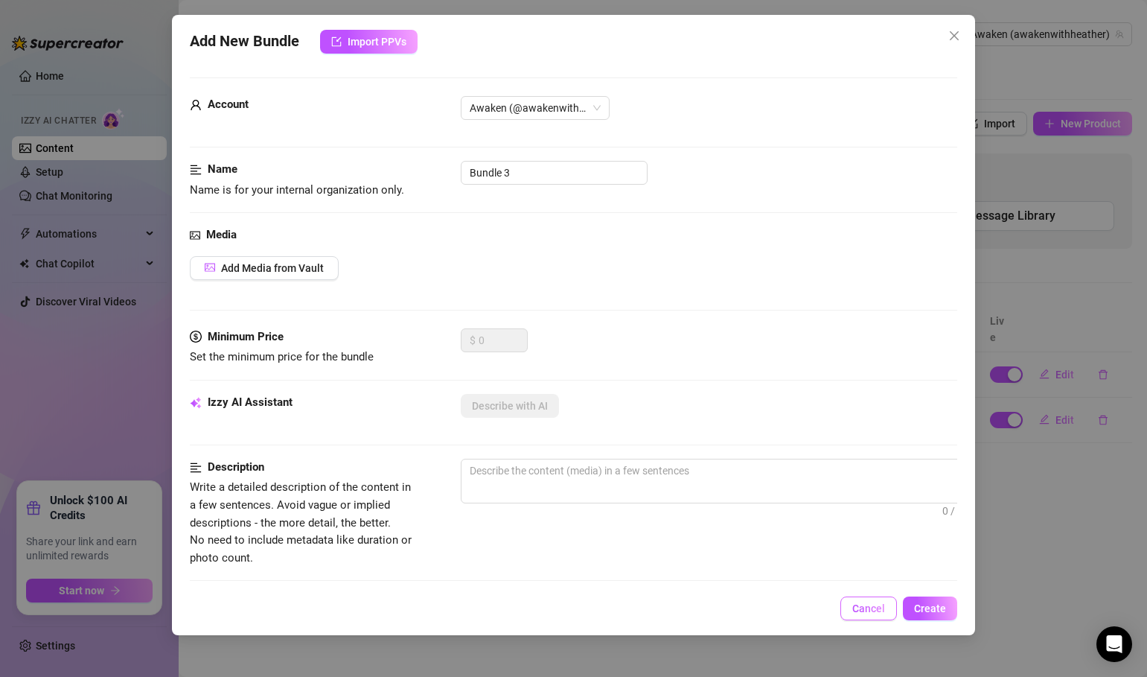
click at [859, 611] on span "Cancel" at bounding box center [869, 608] width 33 height 12
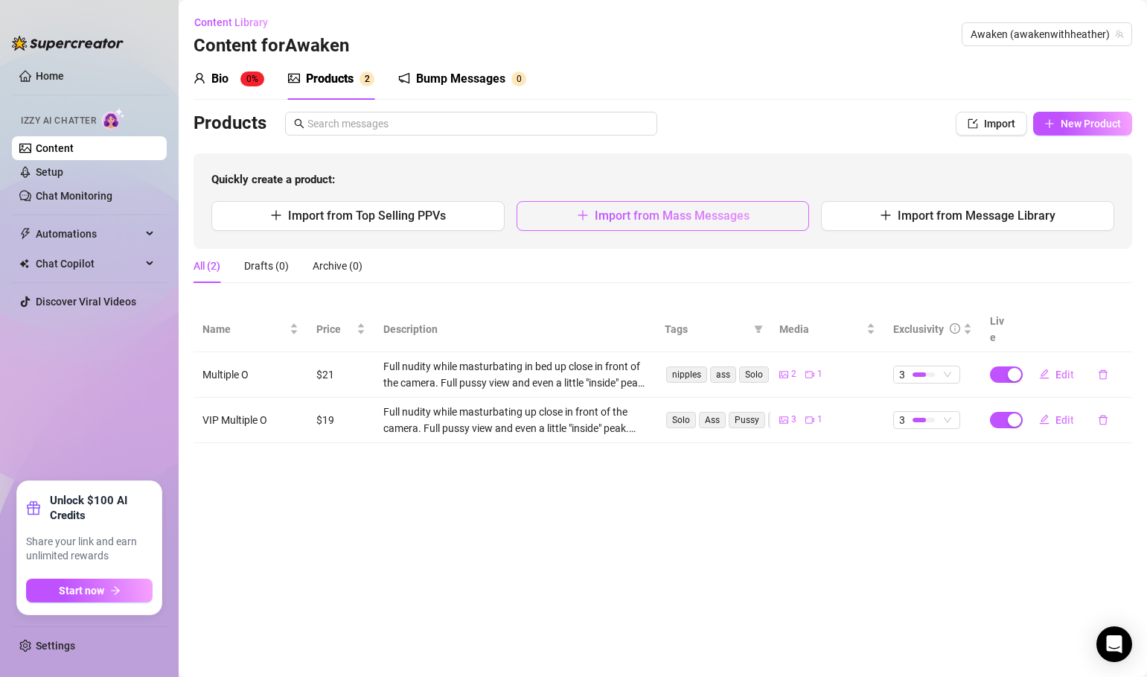
click at [596, 212] on span "Import from Mass Messages" at bounding box center [672, 215] width 155 height 14
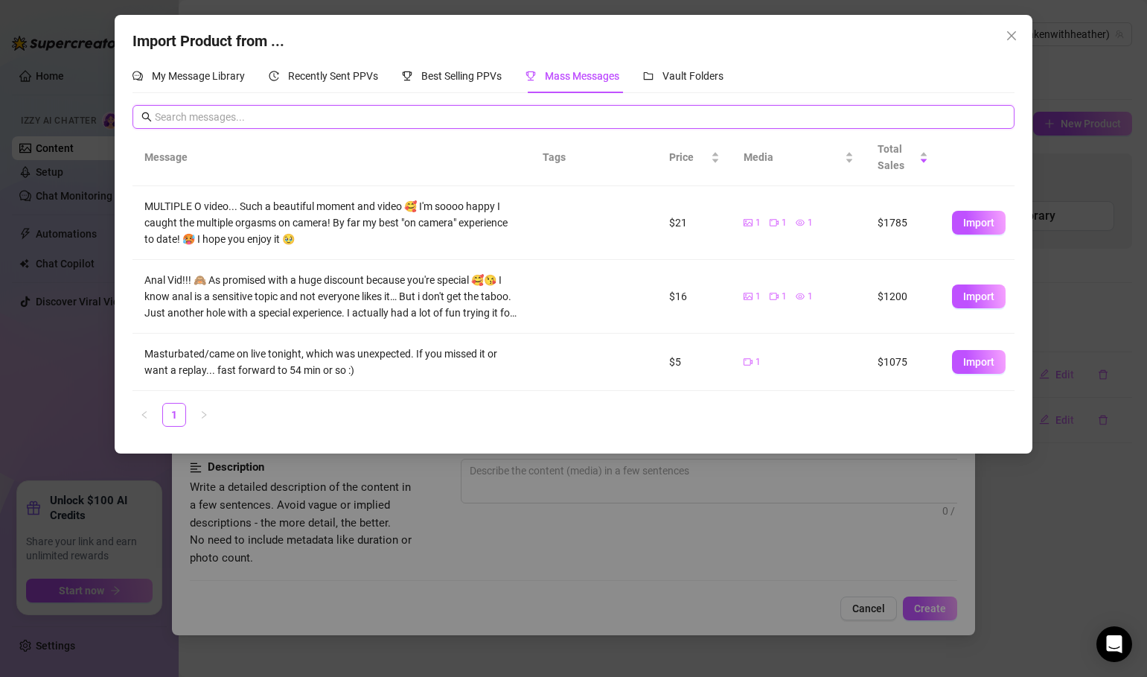
click at [396, 114] on input "text" at bounding box center [580, 117] width 851 height 16
click at [133, 434] on div "Message Tags Price Media Total Sales MULTIPLE O video... Such a beautiful momen…" at bounding box center [574, 284] width 882 height 310
click at [1010, 45] on button "Close" at bounding box center [1012, 36] width 24 height 24
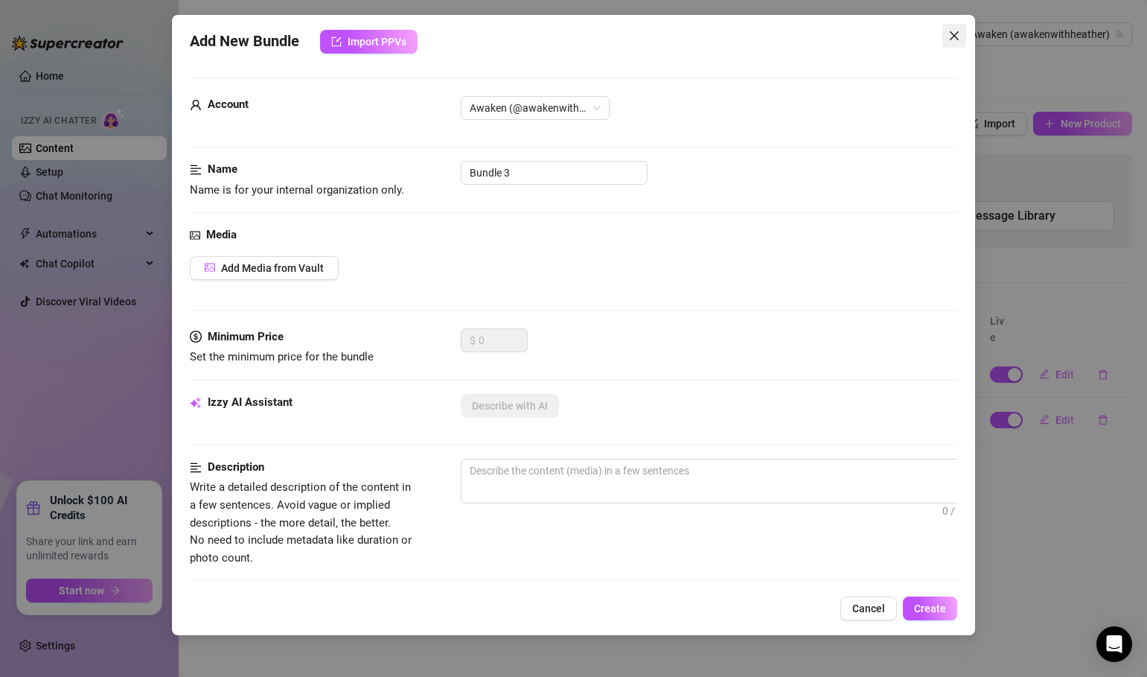
click at [950, 38] on icon "close" at bounding box center [955, 36] width 12 height 12
